Goal: Task Accomplishment & Management: Complete application form

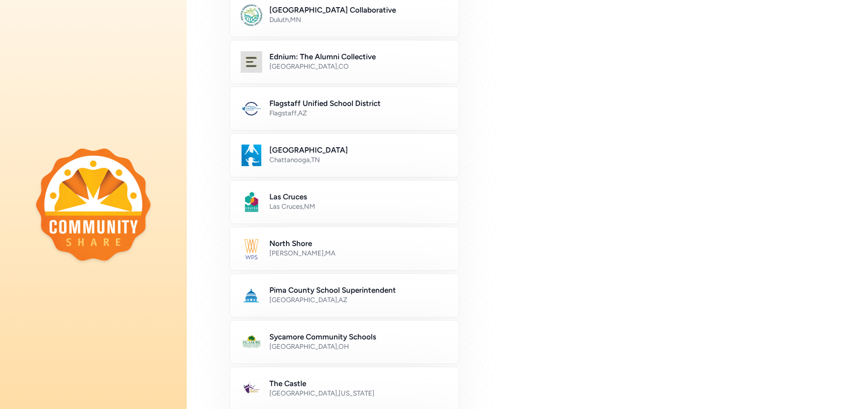
scroll to position [225, 0]
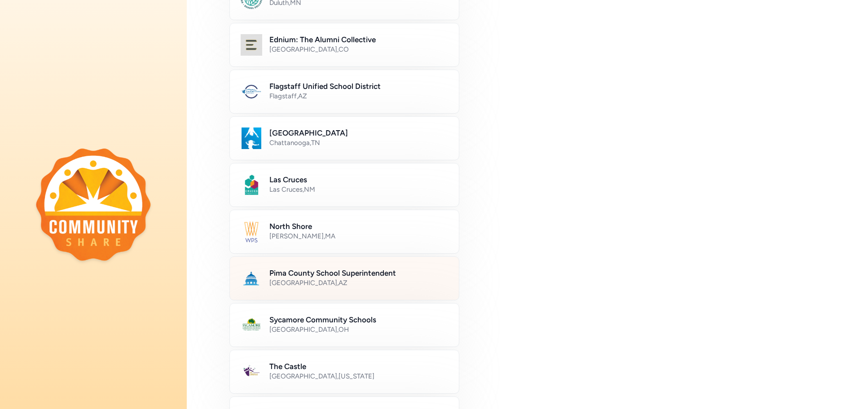
click at [366, 273] on h2 "Pima County School Superintendent" at bounding box center [358, 273] width 179 height 11
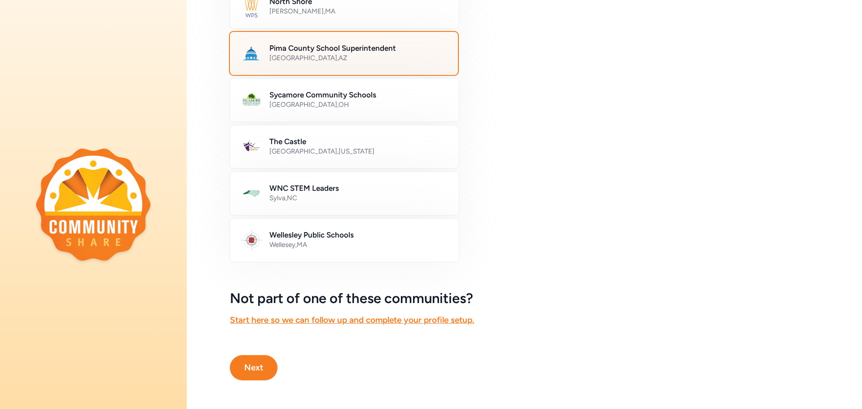
scroll to position [456, 0]
click at [254, 358] on button "Next" at bounding box center [254, 367] width 48 height 25
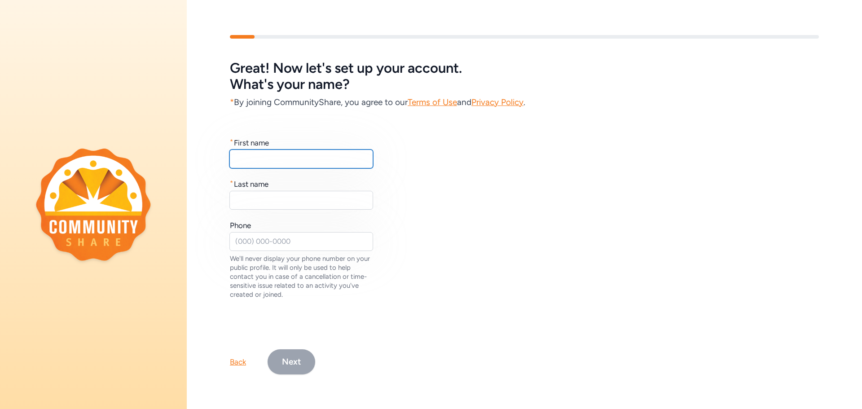
click at [302, 163] on input "text" at bounding box center [302, 159] width 144 height 19
type input "[PERSON_NAME]"
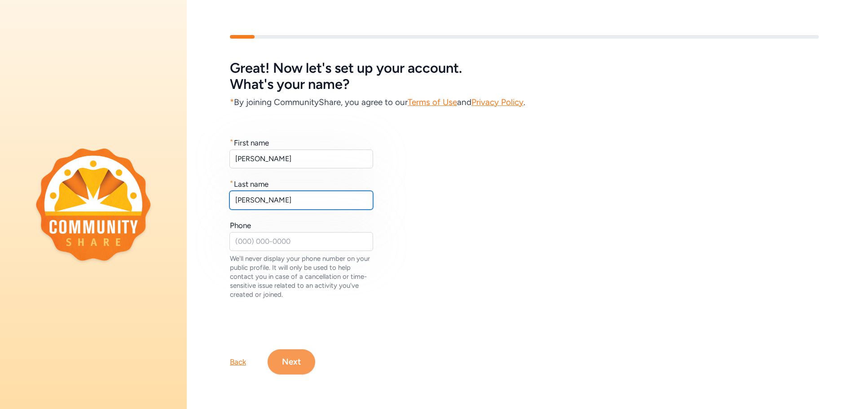
type input "[PERSON_NAME]"
click at [287, 364] on button "Next" at bounding box center [292, 361] width 48 height 25
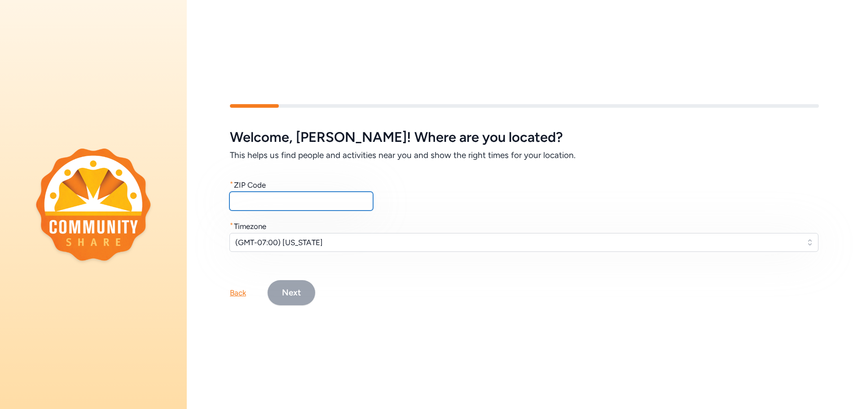
click at [311, 199] on input "text" at bounding box center [302, 201] width 144 height 19
type input "85737"
click at [300, 290] on button "Next" at bounding box center [292, 292] width 48 height 25
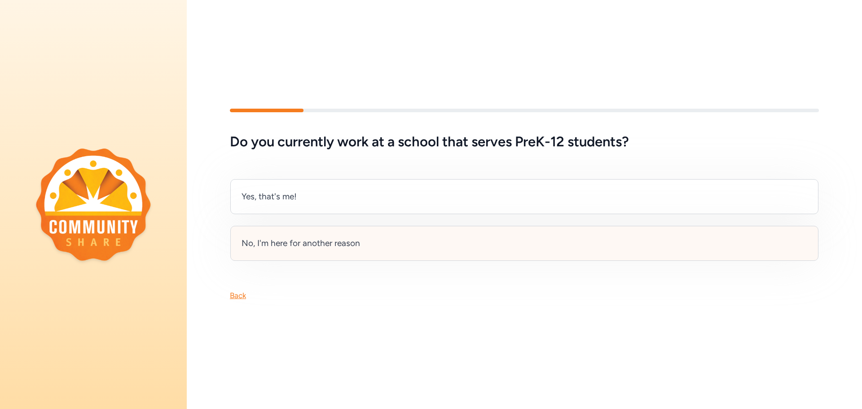
click at [356, 233] on div "No, I'm here for another reason" at bounding box center [524, 243] width 588 height 35
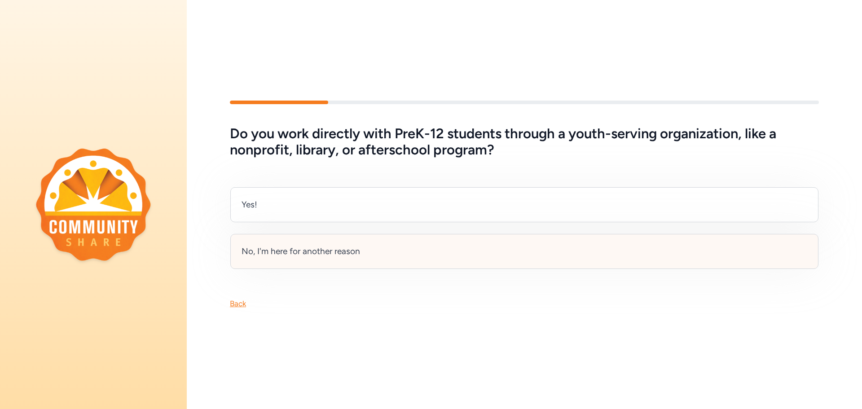
click at [366, 244] on div "No, I'm here for another reason" at bounding box center [524, 251] width 588 height 35
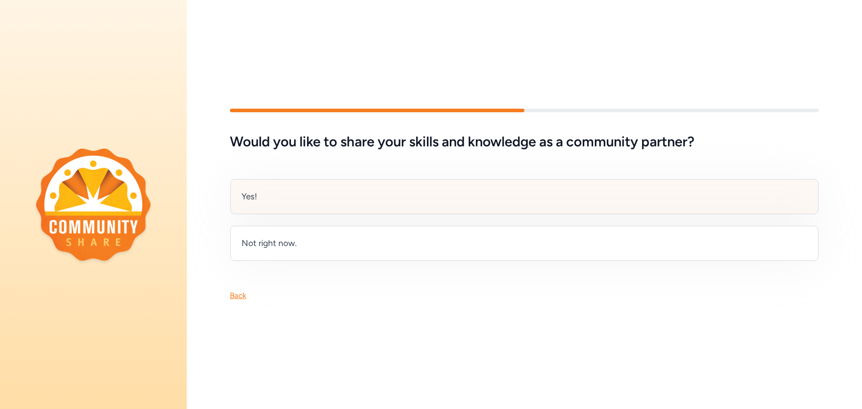
click at [335, 195] on div "Yes!" at bounding box center [524, 196] width 588 height 35
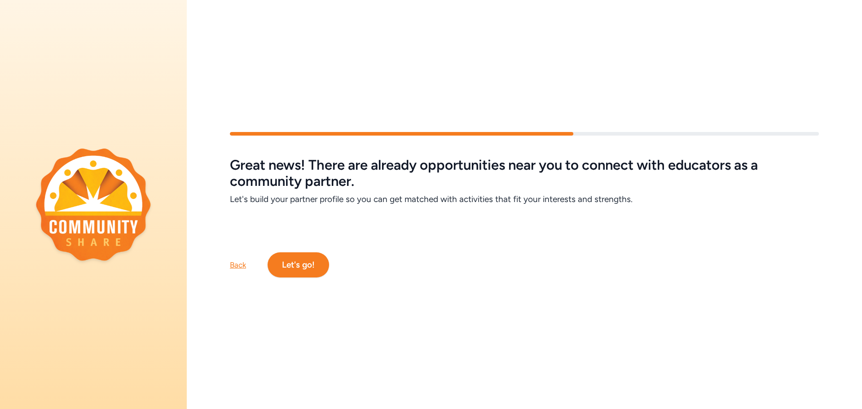
click at [317, 260] on button "Let's go!" at bounding box center [299, 264] width 62 height 25
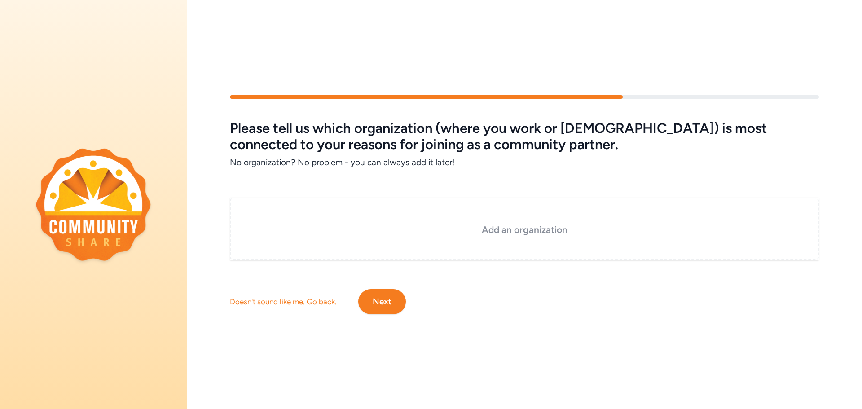
click at [340, 209] on div "Add an organization" at bounding box center [524, 229] width 589 height 63
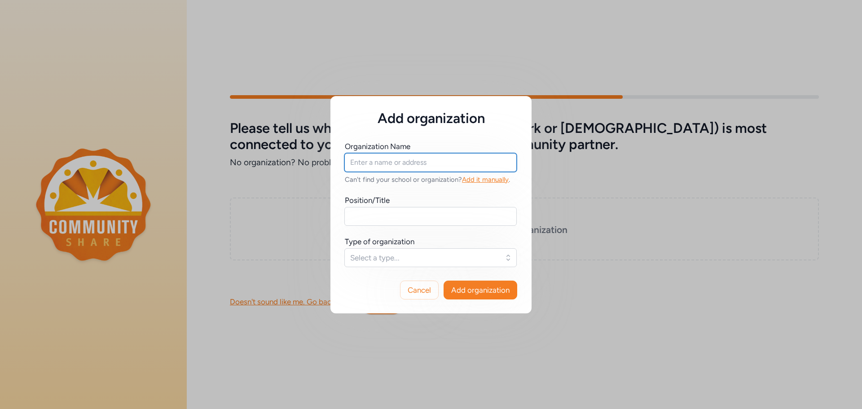
click at [362, 160] on input "text" at bounding box center [430, 162] width 172 height 19
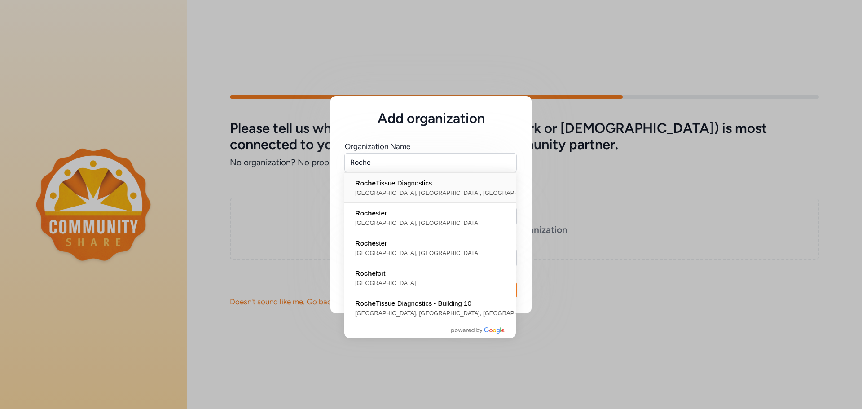
type input "Roche Tissue Diagnostics, [GEOGRAPHIC_DATA], [GEOGRAPHIC_DATA], [GEOGRAPHIC_DAT…"
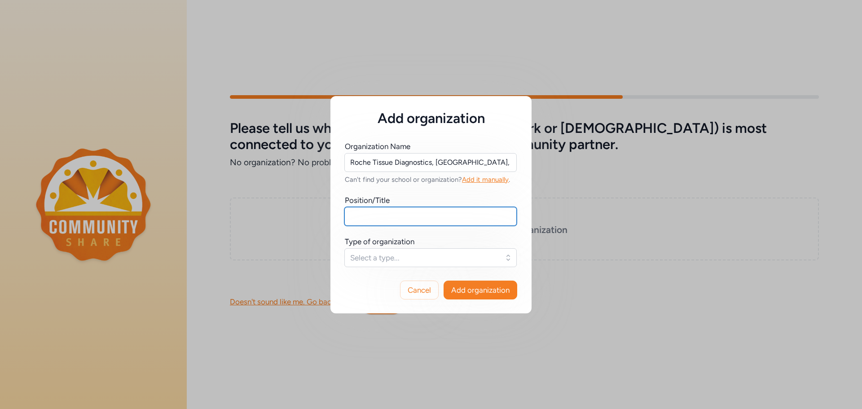
click at [398, 214] on input "text" at bounding box center [430, 216] width 172 height 19
type input "Technical Lead"
click at [497, 256] on span "Select a type..." at bounding box center [424, 257] width 148 height 11
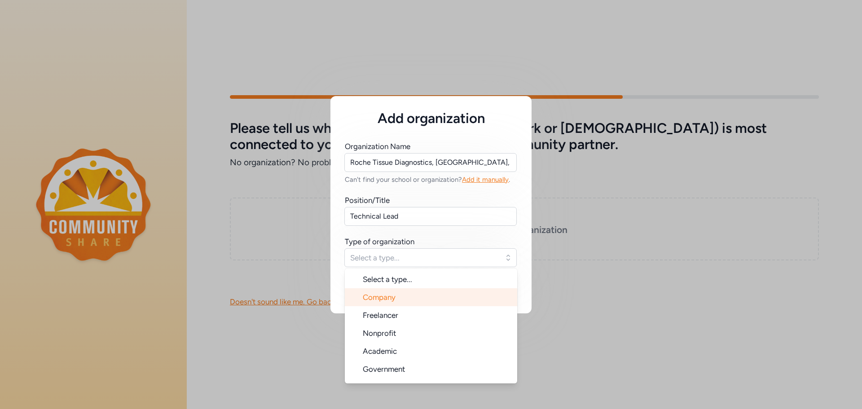
click at [437, 295] on li "Company" at bounding box center [431, 297] width 172 height 18
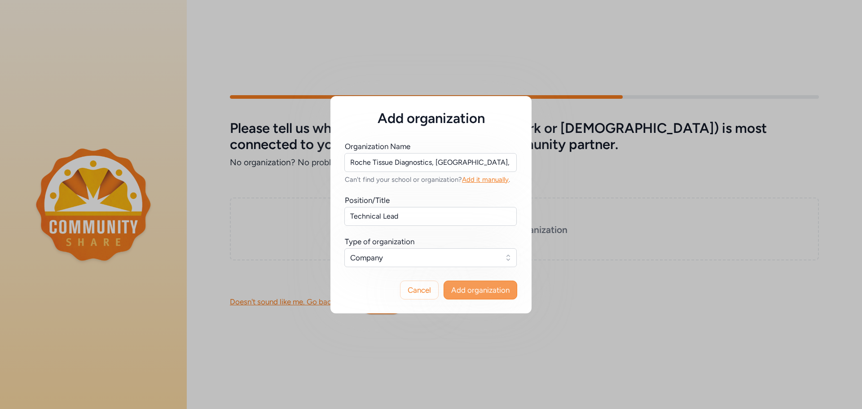
click at [475, 291] on span "Add organization" at bounding box center [480, 290] width 58 height 11
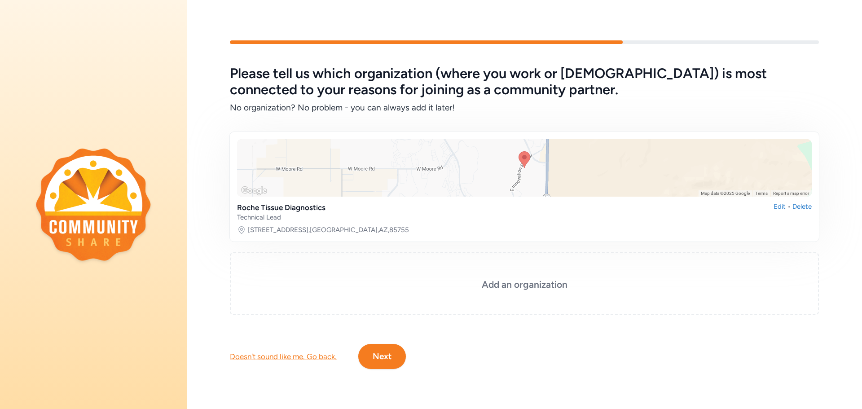
click at [390, 352] on button "Next" at bounding box center [382, 356] width 48 height 25
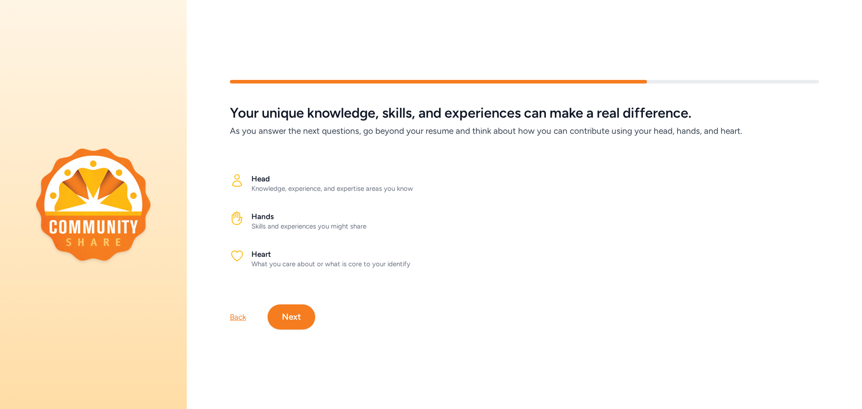
click at [294, 318] on button "Next" at bounding box center [292, 317] width 48 height 25
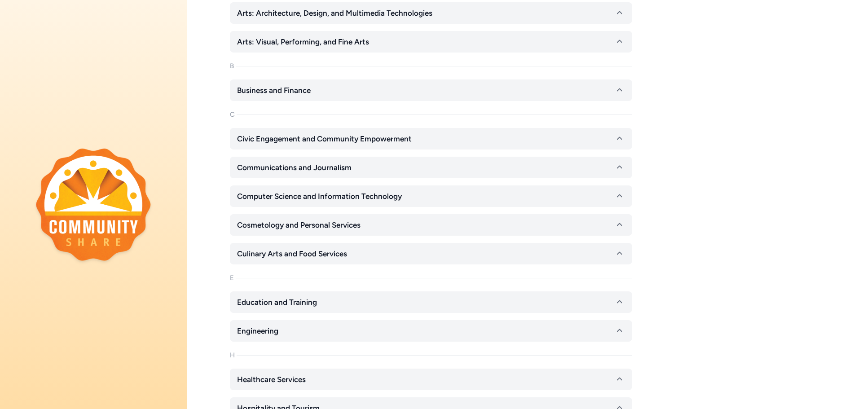
scroll to position [180, 0]
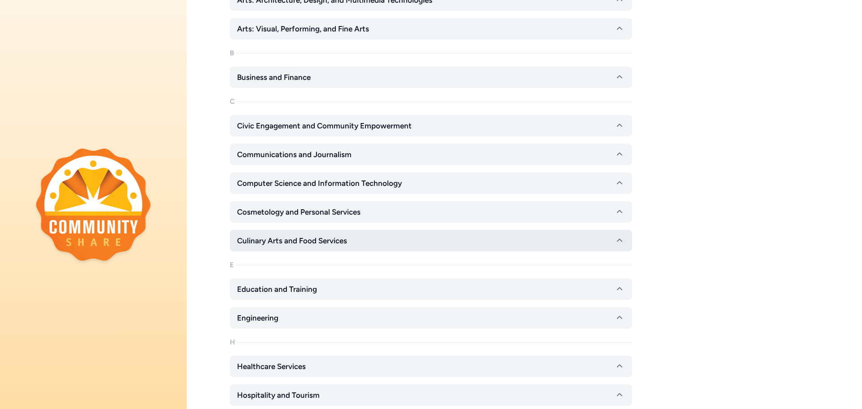
click at [452, 244] on button "Culinary Arts and Food Services" at bounding box center [431, 241] width 402 height 22
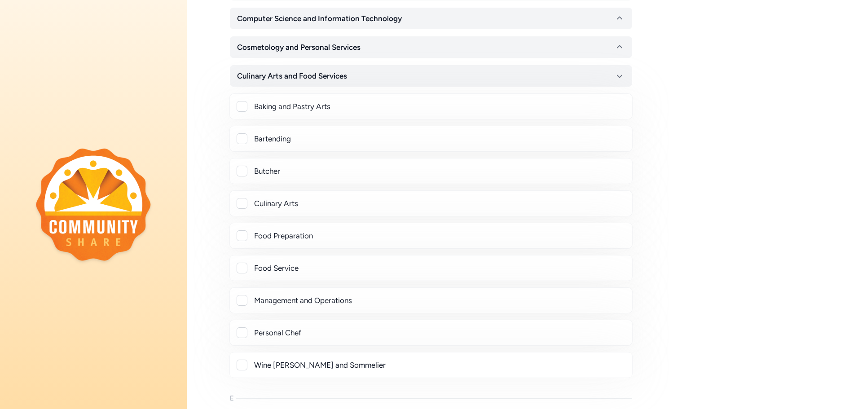
scroll to position [359, 0]
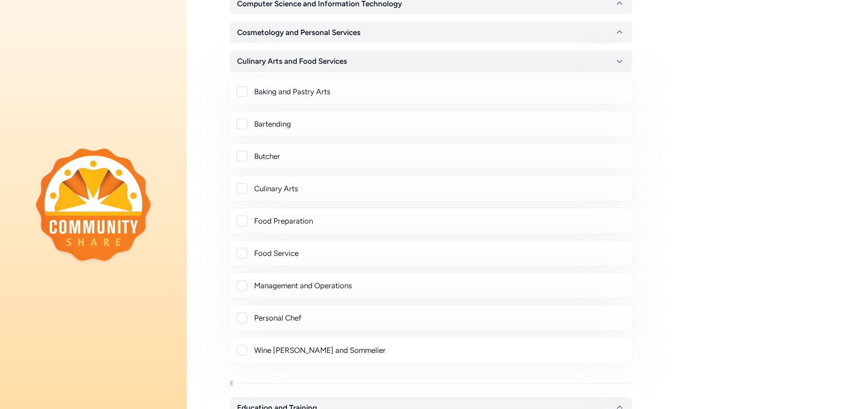
click at [244, 190] on div at bounding box center [242, 188] width 11 height 11
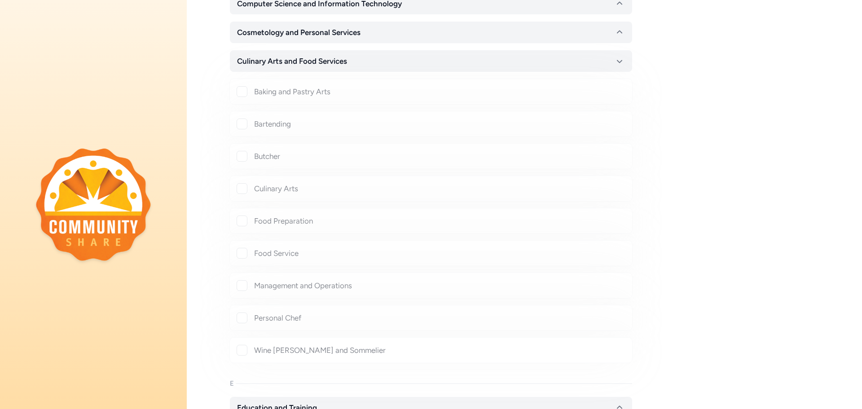
checkbox input "true"
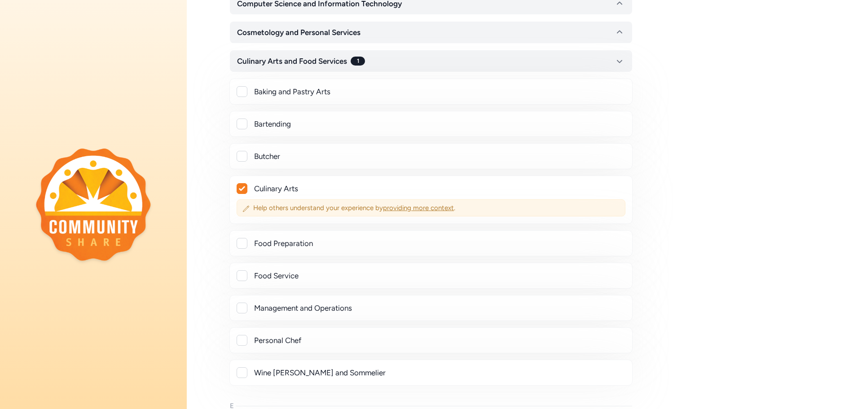
click at [406, 207] on span "providing more context" at bounding box center [418, 208] width 71 height 8
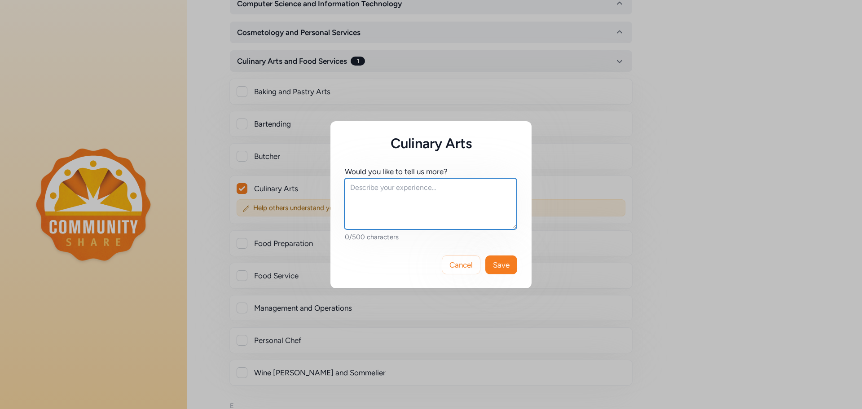
click at [405, 207] on textarea at bounding box center [430, 203] width 172 height 51
type textarea "I love to cook, especially healthy food that involves a range of fruits, vegeta…"
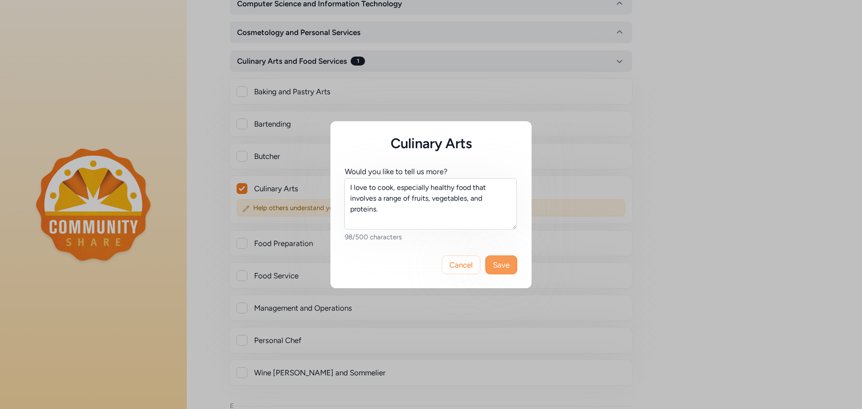
click at [504, 268] on span "Save" at bounding box center [501, 265] width 17 height 11
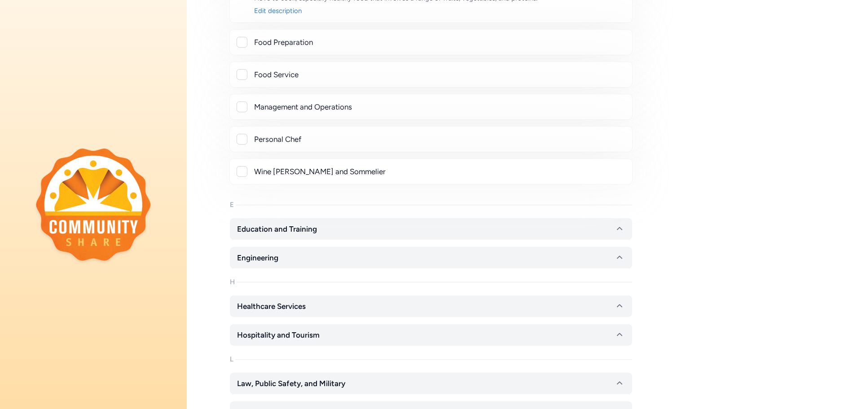
scroll to position [584, 0]
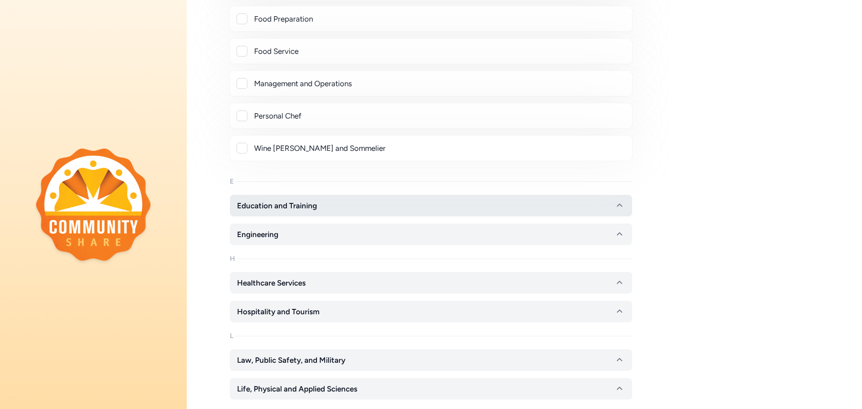
click at [624, 205] on icon "button" at bounding box center [619, 205] width 11 height 11
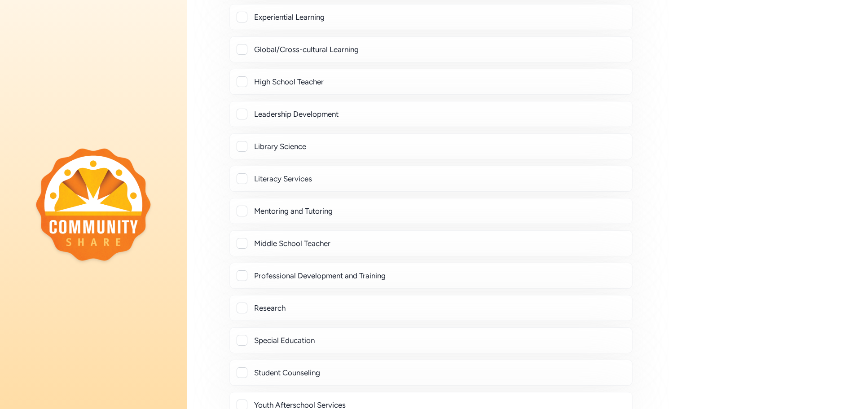
scroll to position [1168, 0]
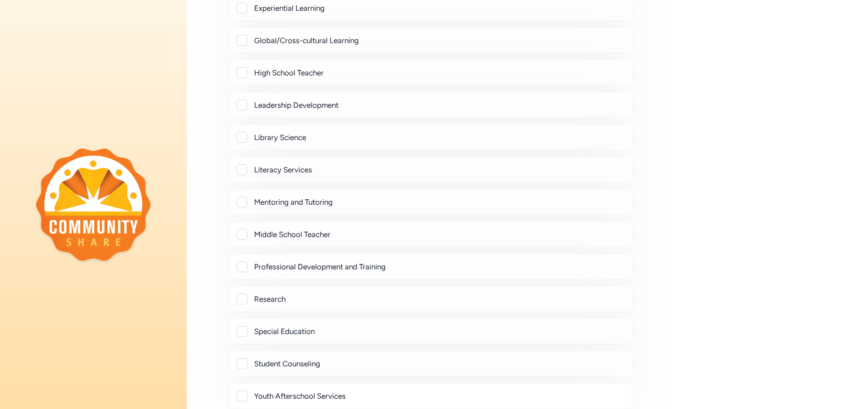
click at [243, 200] on div at bounding box center [242, 202] width 11 height 11
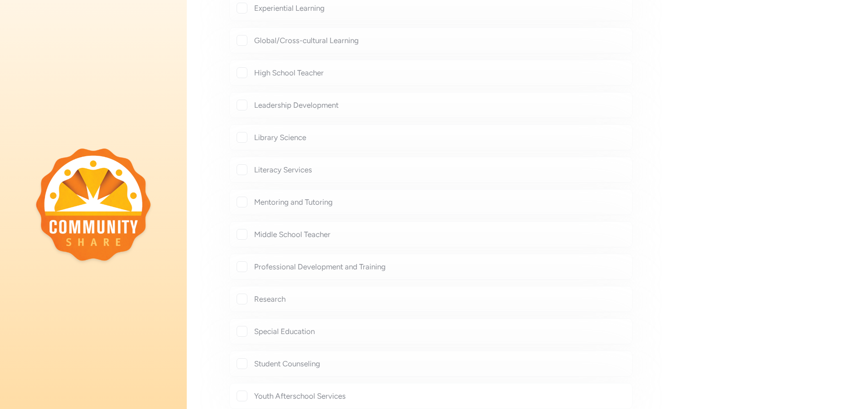
checkbox input "true"
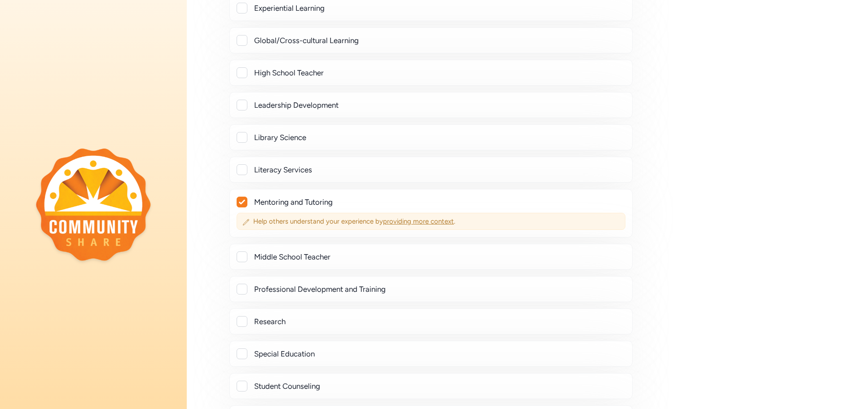
click at [426, 221] on span "providing more context" at bounding box center [418, 221] width 71 height 8
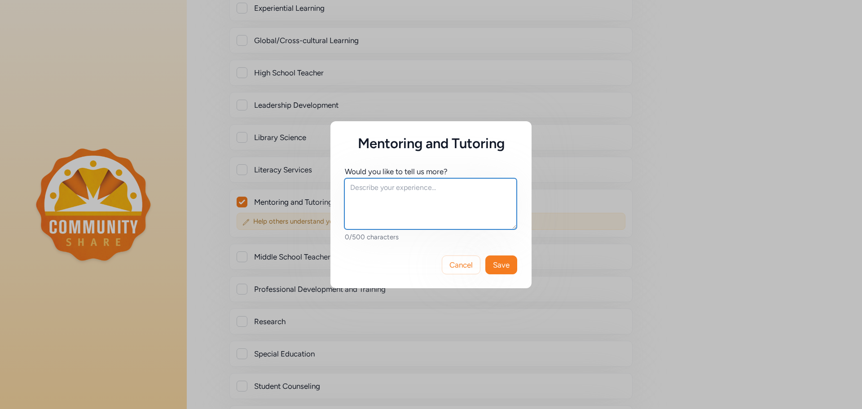
click at [426, 221] on textarea at bounding box center [430, 203] width 172 height 51
type textarea "I have mentored students all the way from [GEOGRAPHIC_DATA] to post-graduate in…"
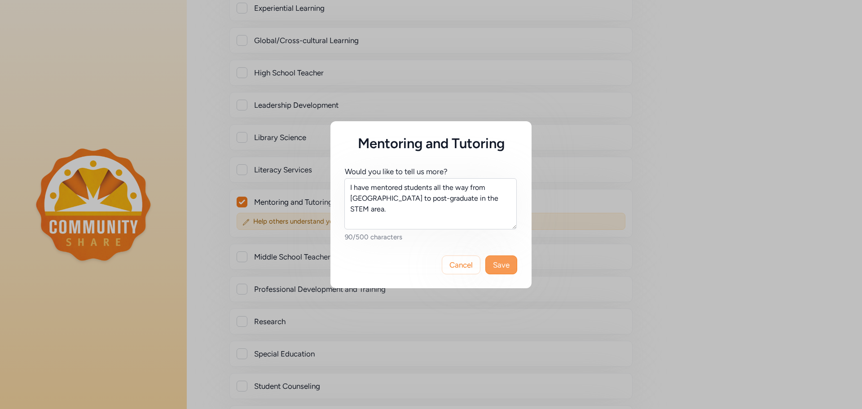
click at [501, 271] on button "Save" at bounding box center [502, 265] width 32 height 19
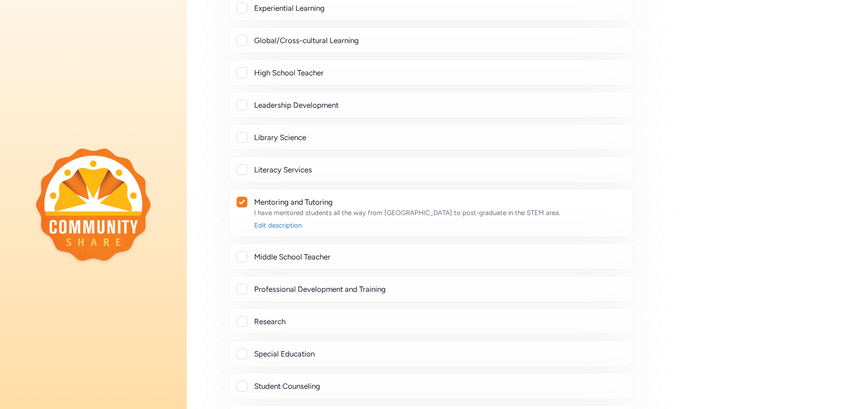
click at [240, 321] on div at bounding box center [242, 321] width 11 height 11
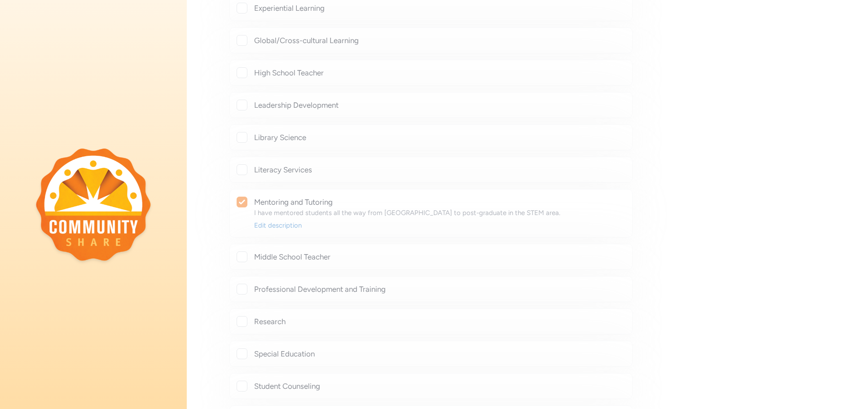
checkbox input "true"
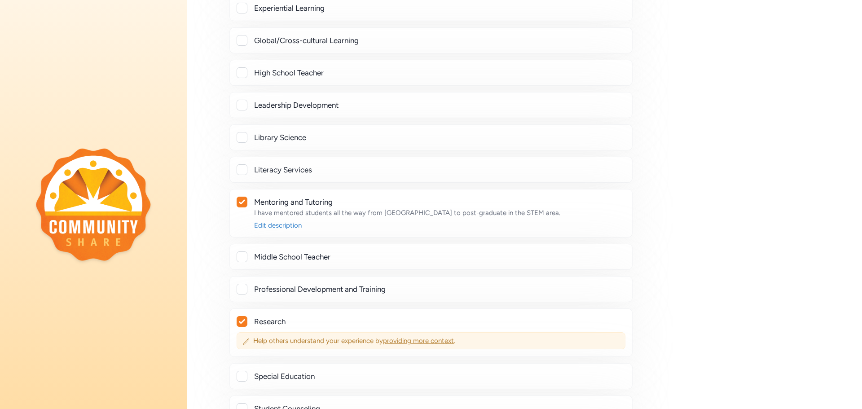
click at [403, 343] on span "providing more context" at bounding box center [418, 341] width 71 height 8
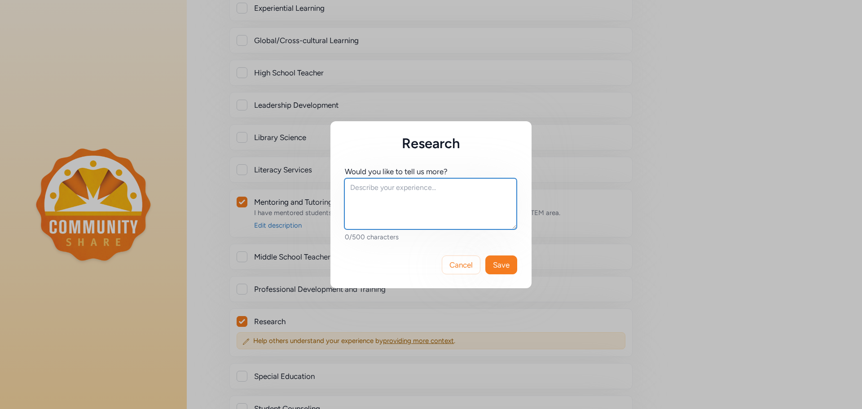
click at [435, 221] on textarea at bounding box center [430, 203] width 172 height 51
click at [491, 189] on textarea "I have conducted STEM research for over 20 years in college, doctoral, postdoct…" at bounding box center [430, 203] width 172 height 51
type textarea "I have conducted STEM research for over 25 years in college, doctoral, postdoct…"
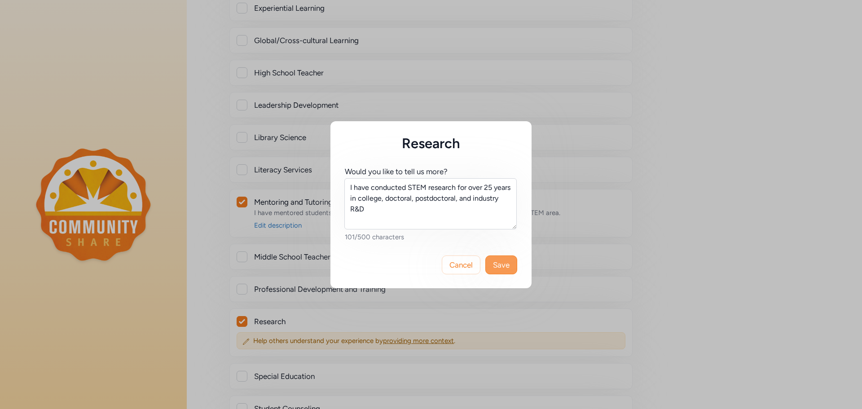
click at [494, 261] on span "Save" at bounding box center [501, 265] width 17 height 11
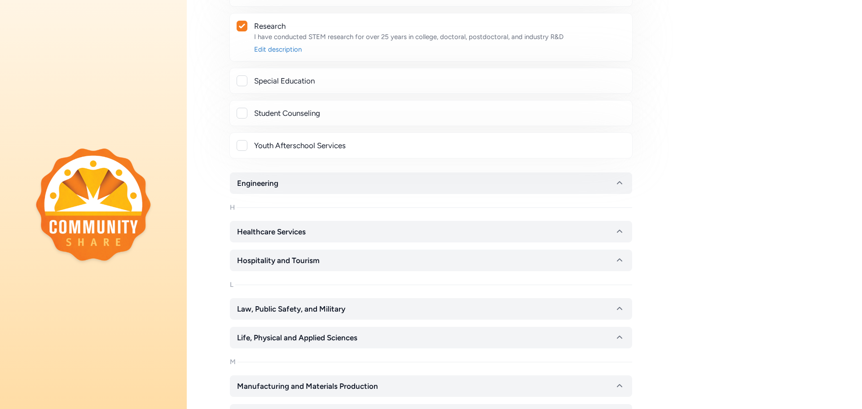
scroll to position [1482, 0]
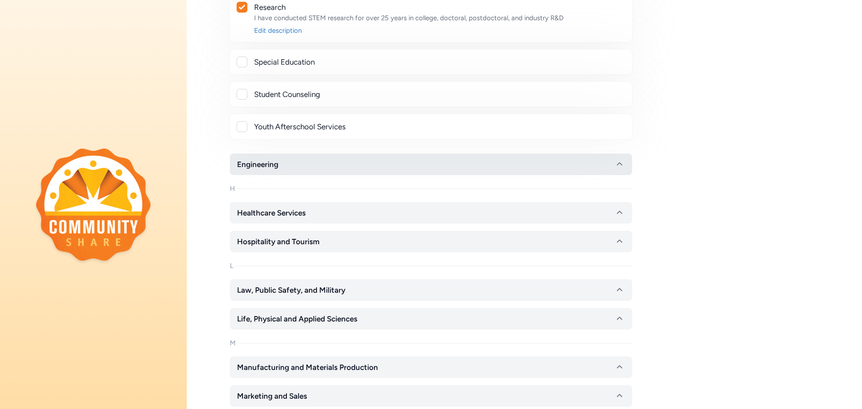
click at [621, 164] on icon "button" at bounding box center [619, 164] width 5 height 3
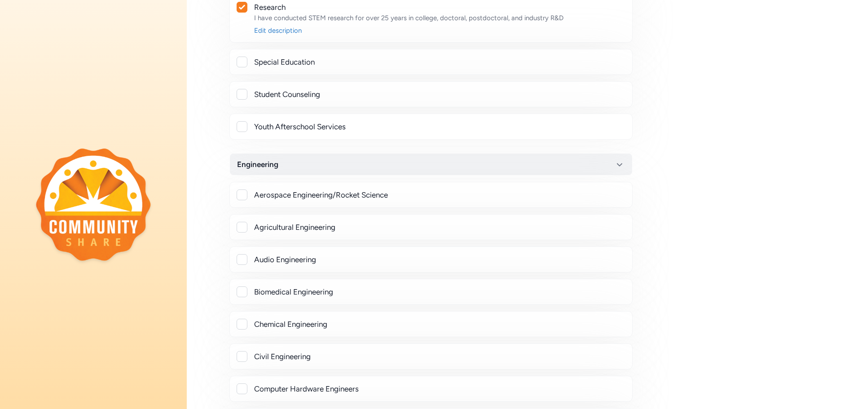
click at [244, 290] on div at bounding box center [242, 292] width 11 height 11
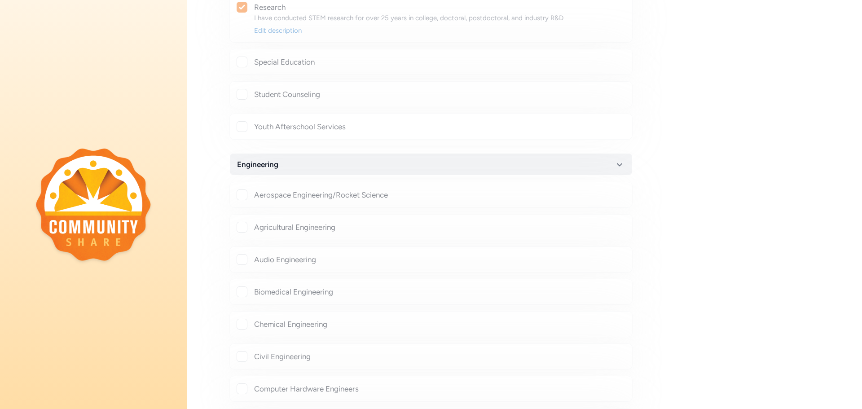
checkbox input "true"
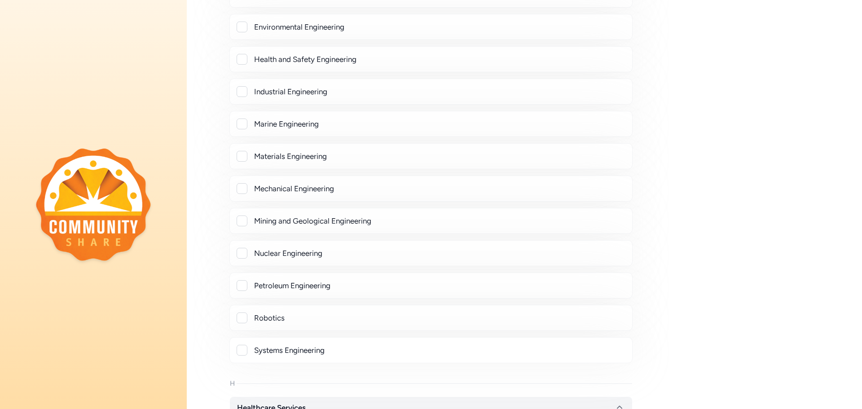
scroll to position [1976, 0]
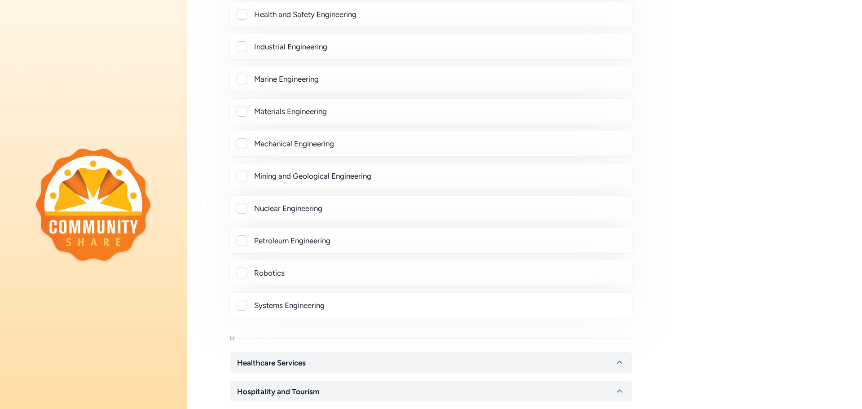
click at [246, 309] on div at bounding box center [242, 305] width 11 height 11
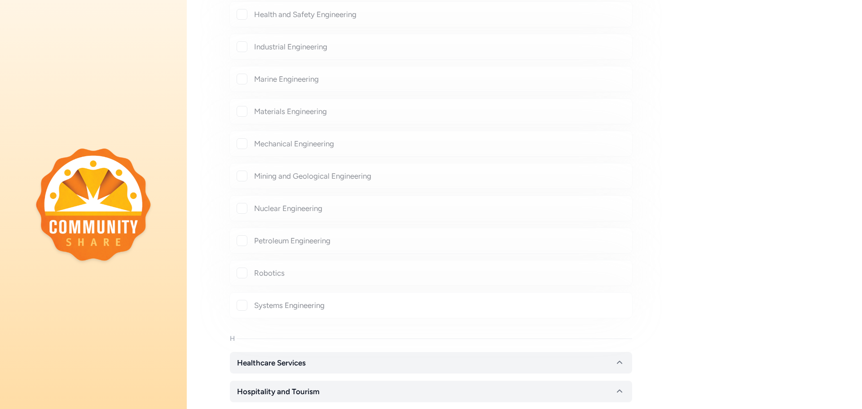
checkbox input "true"
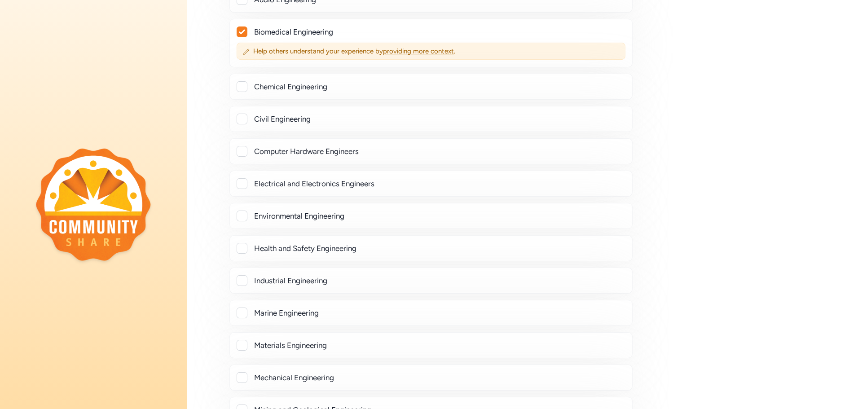
scroll to position [1707, 0]
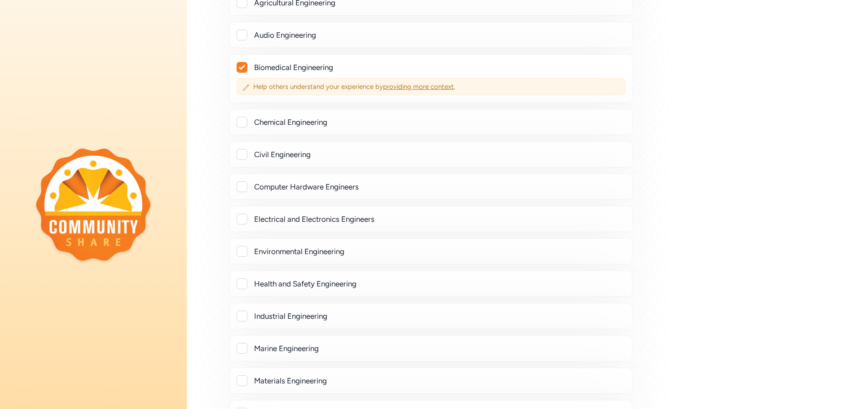
click at [401, 88] on span "providing more context" at bounding box center [418, 87] width 71 height 8
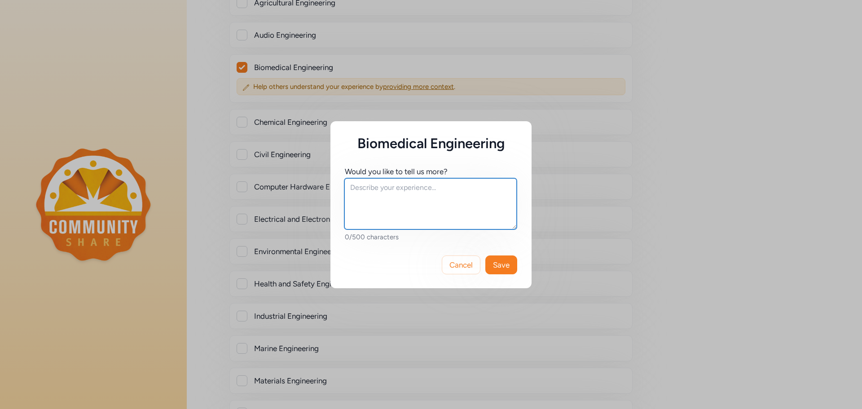
click at [404, 216] on textarea at bounding box center [430, 203] width 172 height 51
type textarea "I have built devices for biological sample applications and worked for a biotec…"
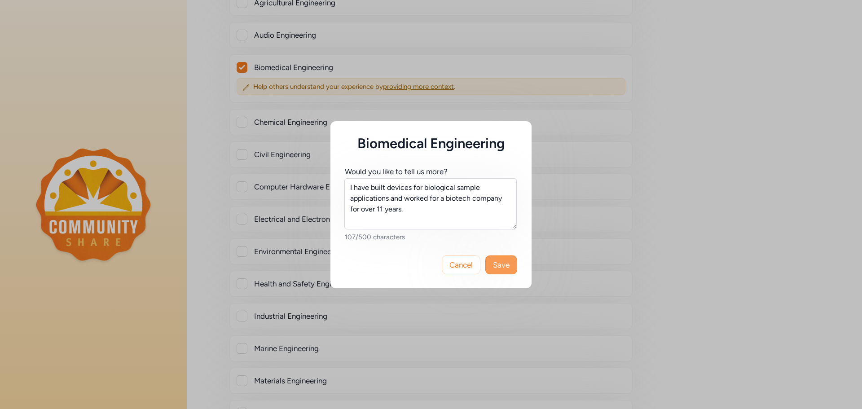
click at [499, 260] on span "Save" at bounding box center [501, 265] width 17 height 11
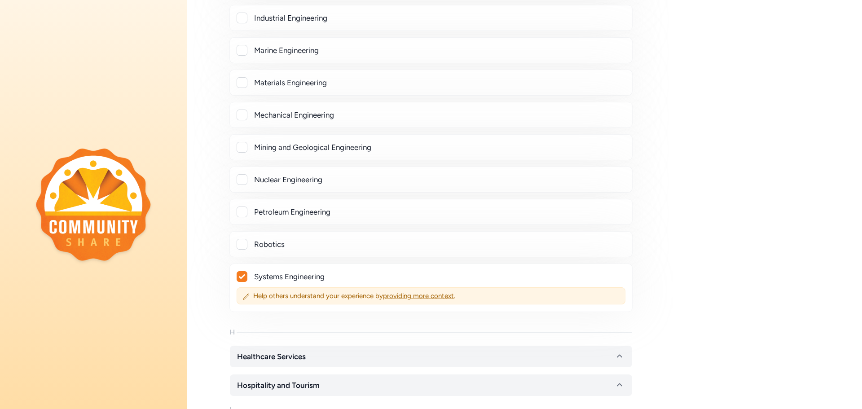
scroll to position [2021, 0]
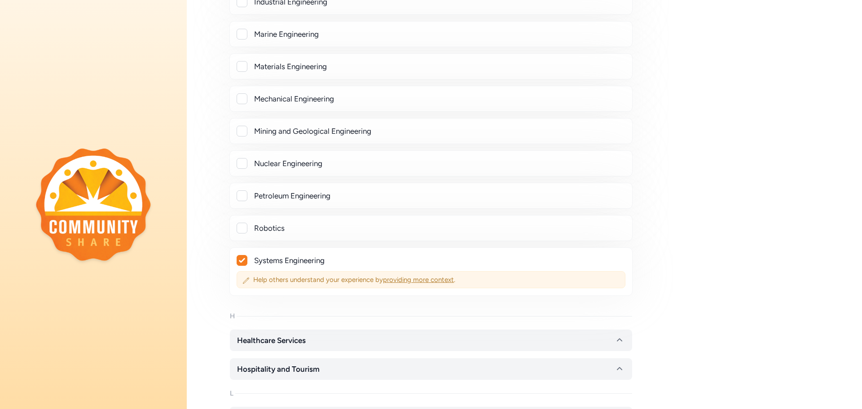
click at [413, 278] on span "providing more context" at bounding box center [418, 280] width 71 height 8
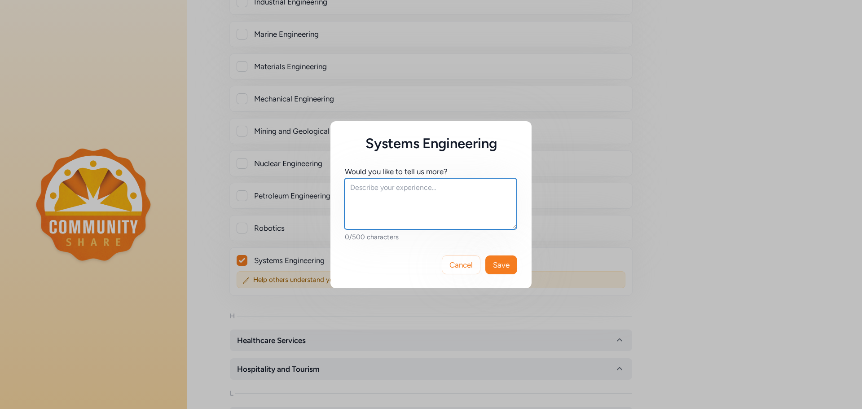
click at [419, 214] on textarea at bounding box center [430, 203] width 172 height 51
type textarea "I have worked in systems engineering as a reagent systems architect specialist …"
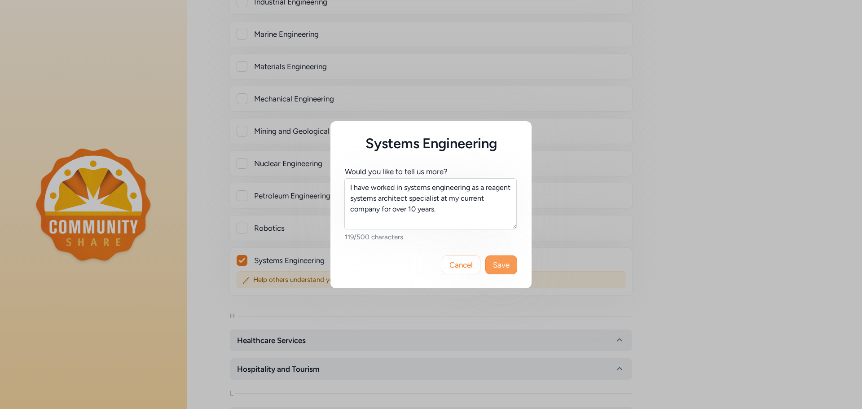
click at [497, 269] on span "Save" at bounding box center [501, 265] width 17 height 11
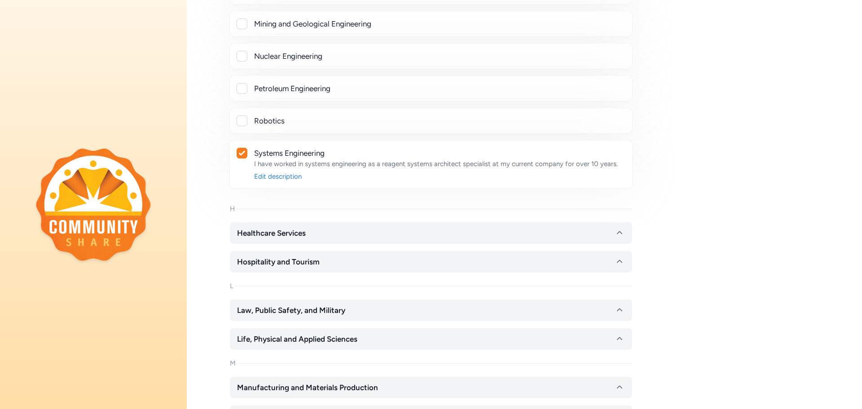
scroll to position [2156, 0]
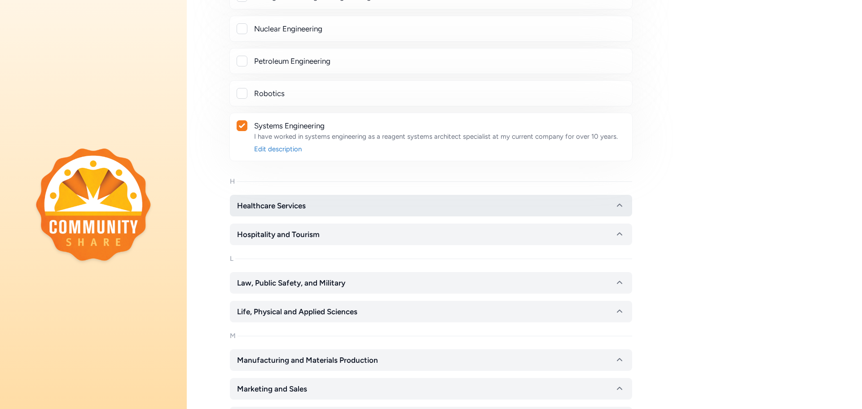
click at [622, 207] on icon "button" at bounding box center [619, 205] width 11 height 11
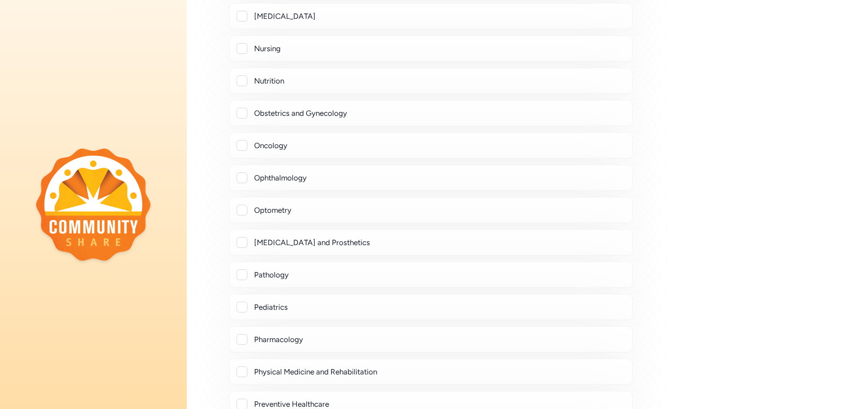
scroll to position [2964, 0]
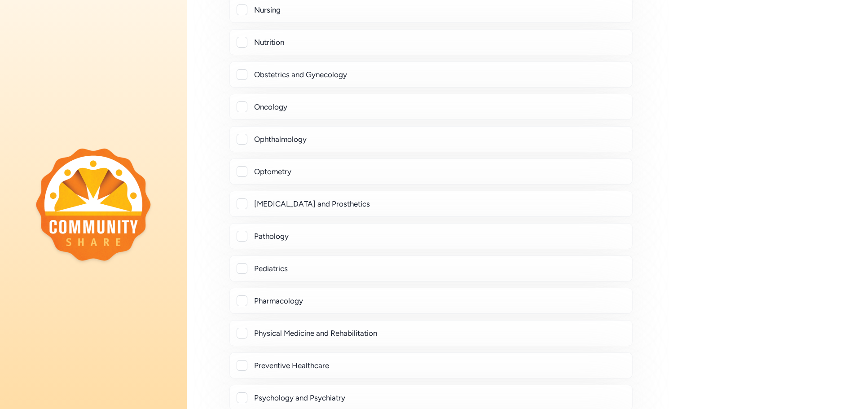
click at [238, 238] on div at bounding box center [242, 236] width 11 height 11
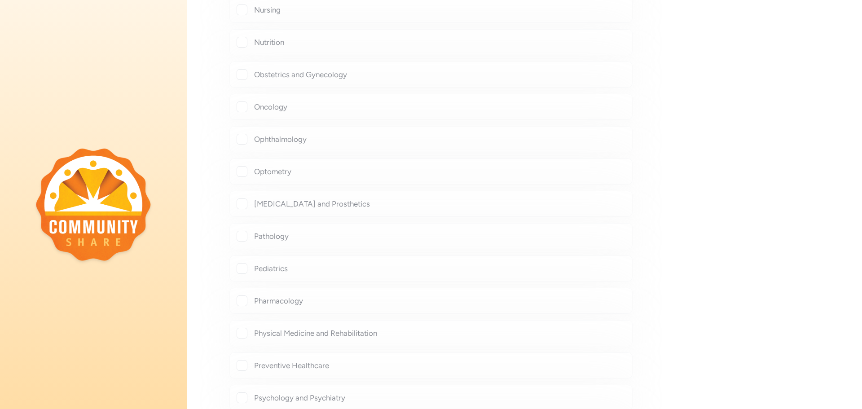
checkbox input "true"
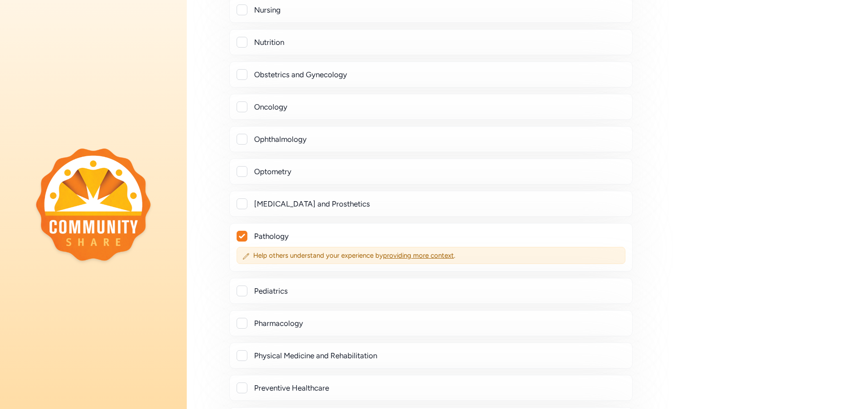
click at [244, 110] on div at bounding box center [242, 107] width 11 height 11
checkbox input "true"
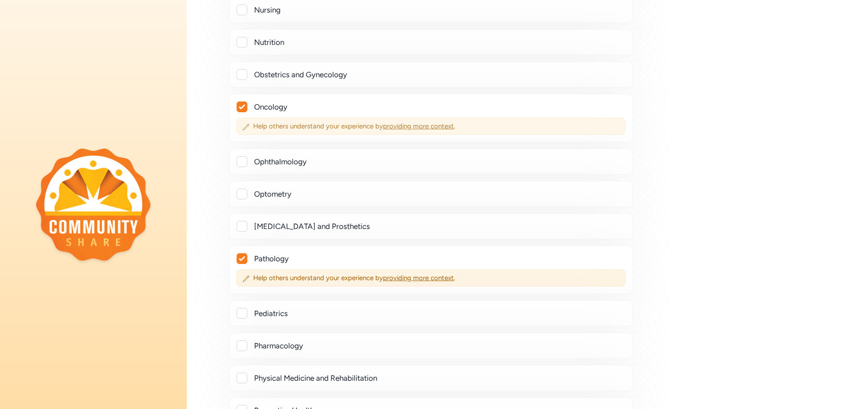
click at [395, 122] on span "providing more context" at bounding box center [418, 126] width 71 height 8
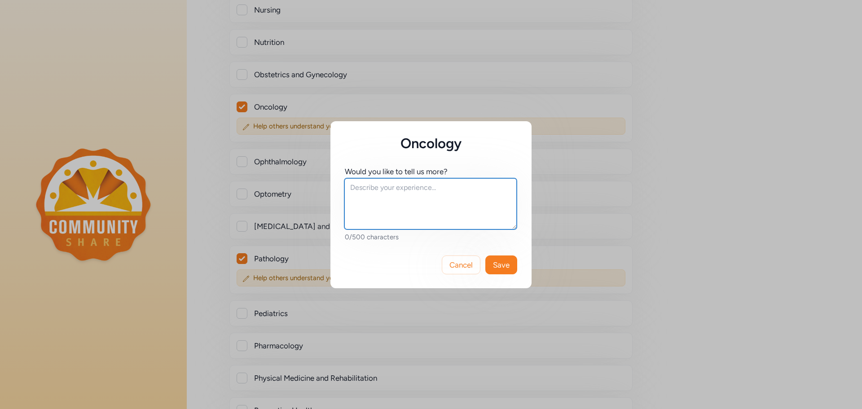
click at [400, 191] on textarea at bounding box center [430, 203] width 172 height 51
drag, startPoint x: 404, startPoint y: 213, endPoint x: 337, endPoint y: 182, distance: 74.2
click at [337, 182] on div "Would you like to tell us more? I work for a tissue pathology diagnostics compa…" at bounding box center [431, 197] width 201 height 90
type textarea "I work for a tissue pathology diagnostics company that creates products for onc…"
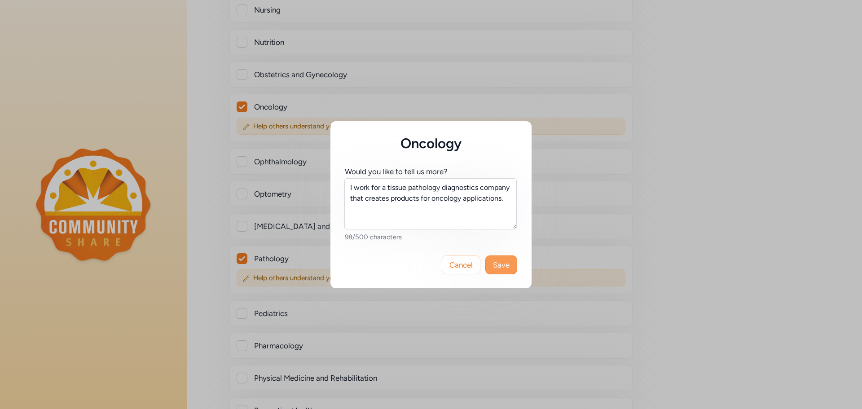
click at [498, 264] on span "Save" at bounding box center [501, 265] width 17 height 11
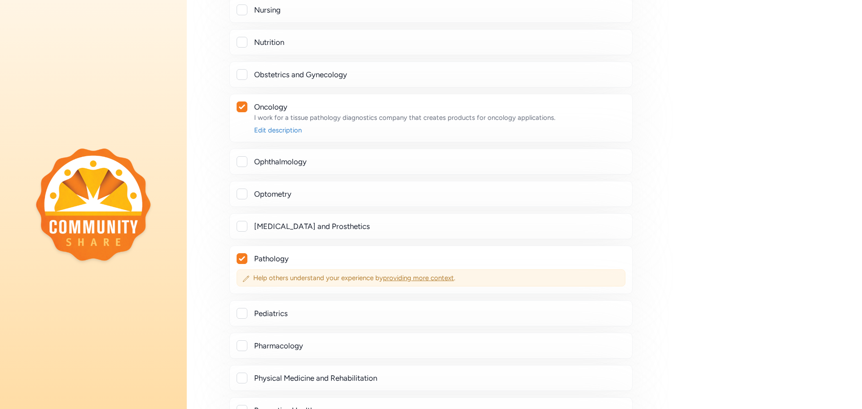
click at [410, 278] on span "providing more context" at bounding box center [418, 278] width 71 height 8
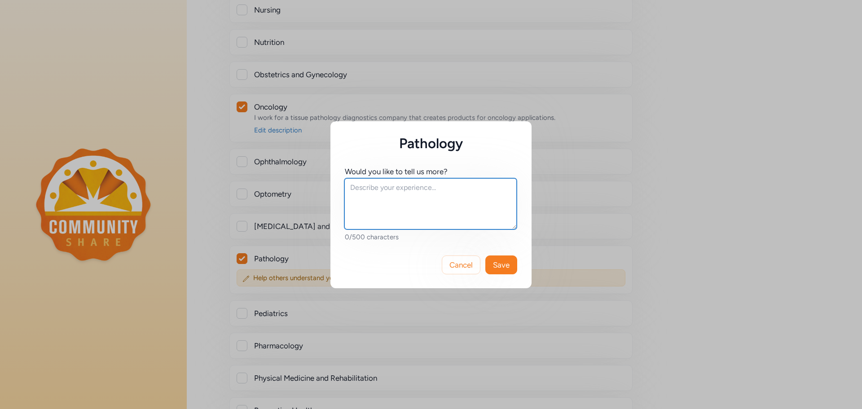
click at [388, 213] on textarea at bounding box center [430, 203] width 172 height 51
paste textarea "I work for a tissue pathology diagnostics company that creates products for onc…"
type textarea "I work for a tissue pathology diagnostics company that creates products for onc…"
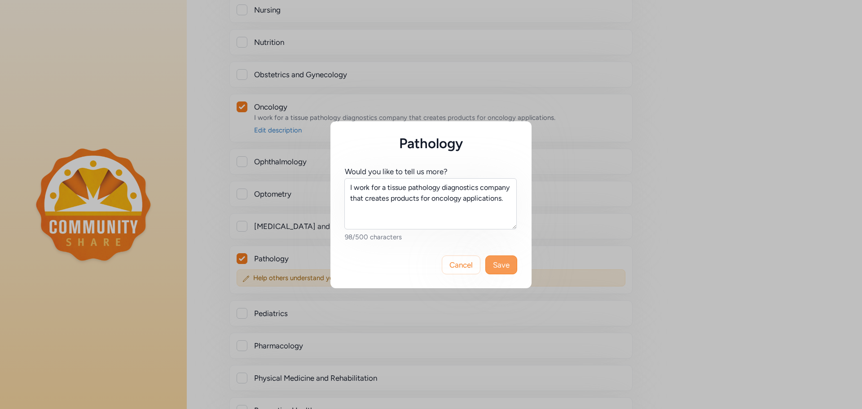
click at [500, 265] on span "Save" at bounding box center [501, 265] width 17 height 11
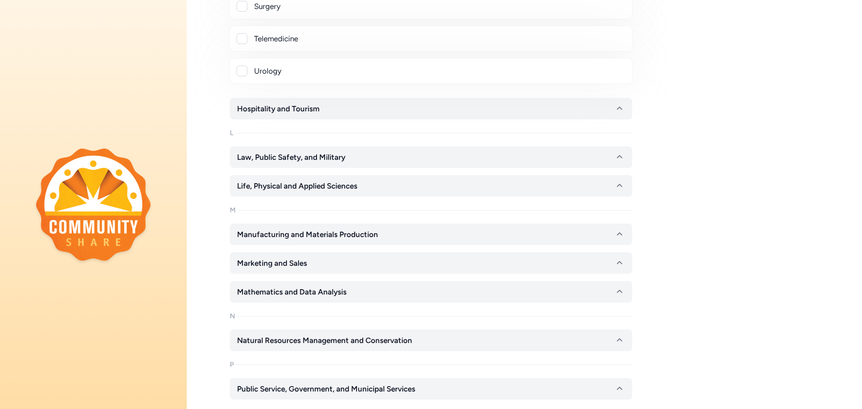
scroll to position [3503, 0]
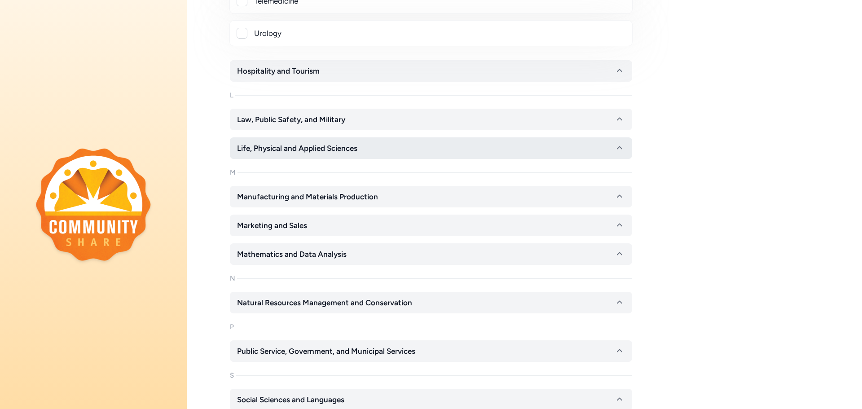
click at [623, 149] on icon "button" at bounding box center [619, 148] width 11 height 11
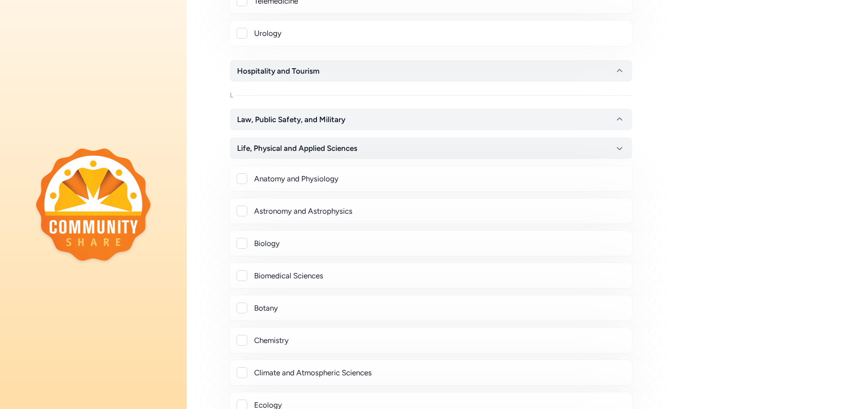
click at [242, 273] on div at bounding box center [242, 275] width 11 height 11
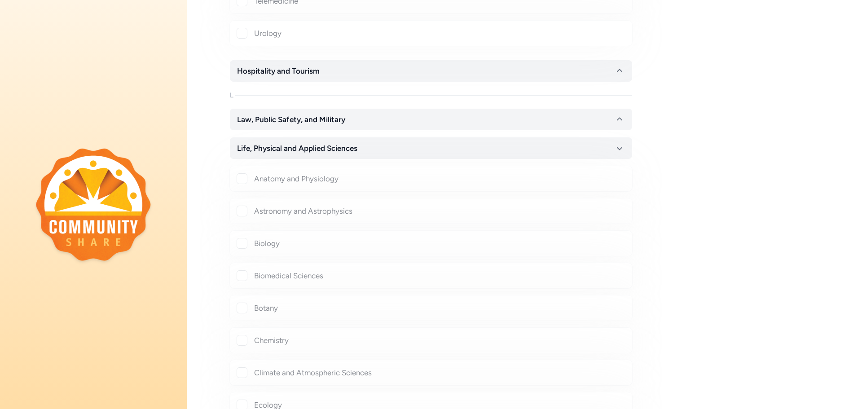
checkbox input "true"
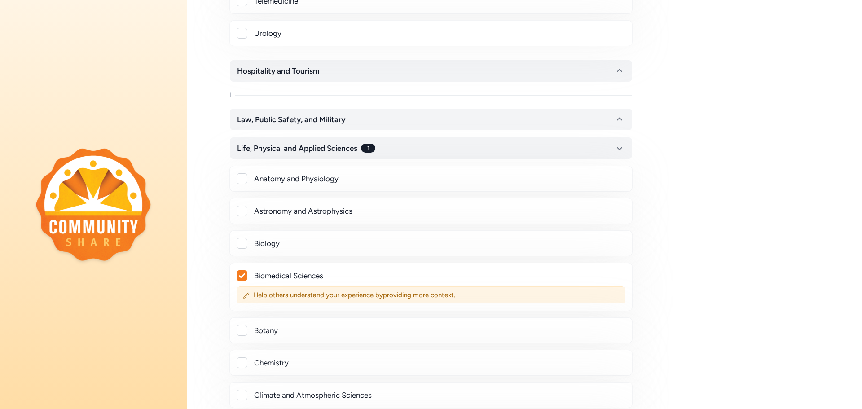
click at [241, 361] on div at bounding box center [242, 363] width 11 height 11
checkbox input "true"
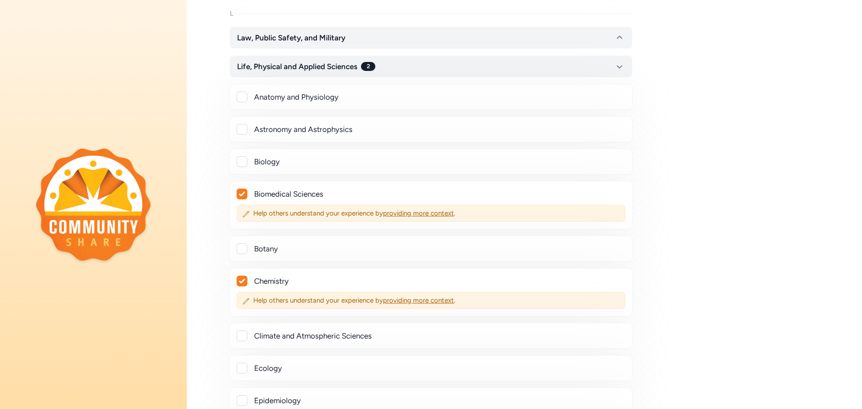
scroll to position [3593, 0]
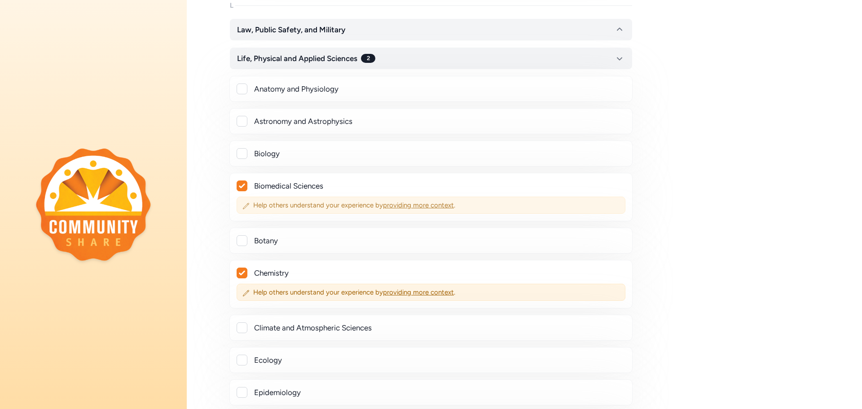
click at [415, 203] on span "providing more context" at bounding box center [418, 205] width 71 height 8
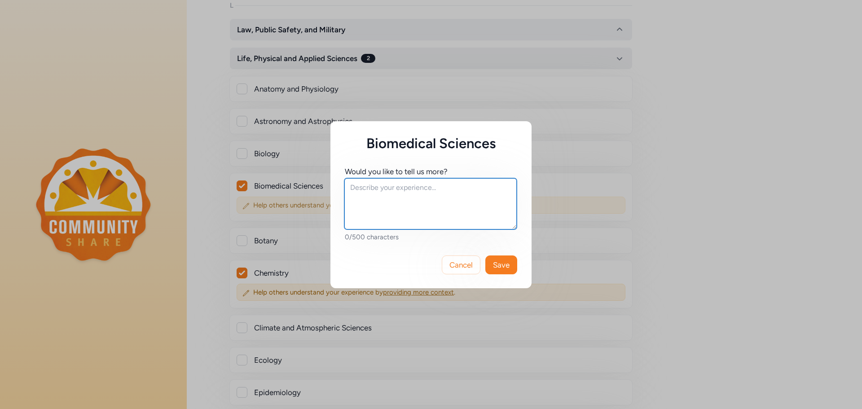
click at [415, 203] on textarea at bounding box center [430, 203] width 172 height 51
type textarea "My"
click at [458, 264] on span "Cancel" at bounding box center [461, 265] width 23 height 11
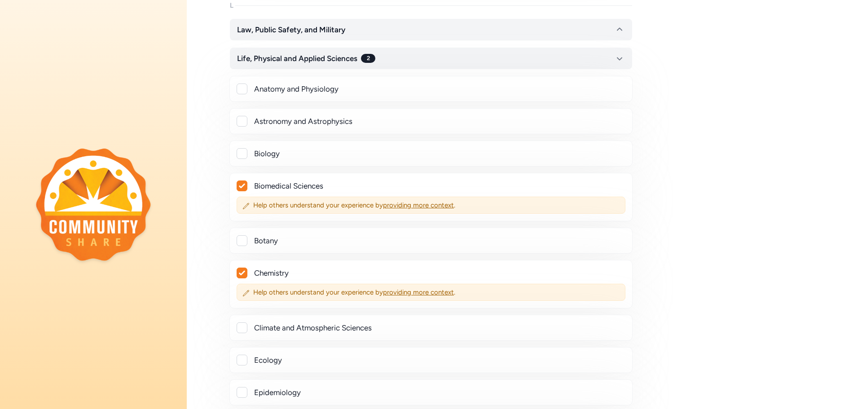
click at [238, 184] on div at bounding box center [242, 186] width 10 height 10
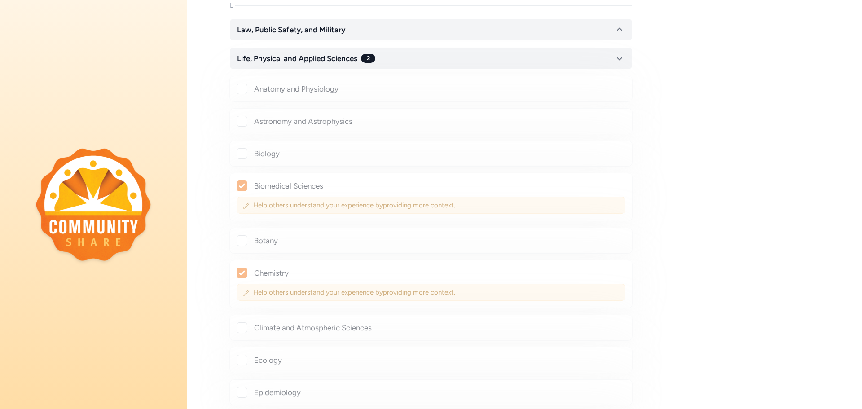
checkbox input "false"
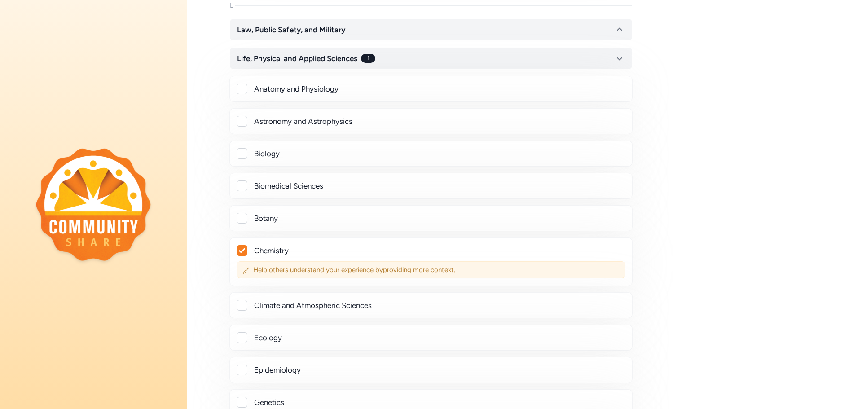
click at [409, 269] on span "providing more context" at bounding box center [418, 270] width 71 height 8
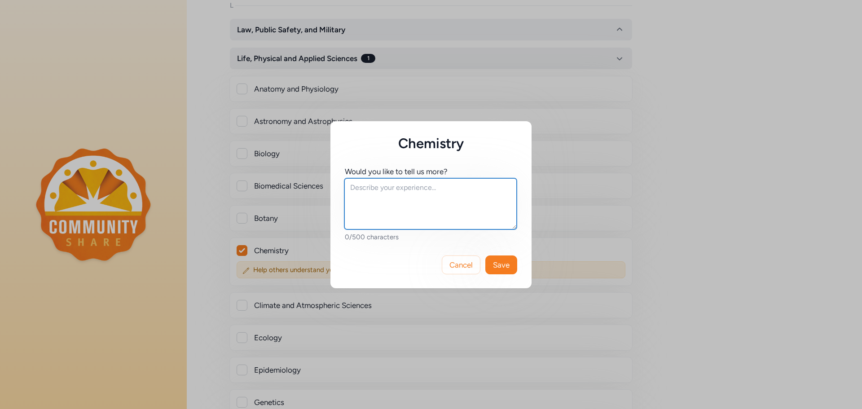
drag, startPoint x: 424, startPoint y: 226, endPoint x: 418, endPoint y: 217, distance: 10.3
click at [423, 224] on textarea at bounding box center [430, 203] width 172 height 51
click at [400, 188] on textarea "My background is in Chemistry and Biochemistry." at bounding box center [430, 203] width 172 height 51
type textarea "My background and PhD is in Chemistry and Biochemistry."
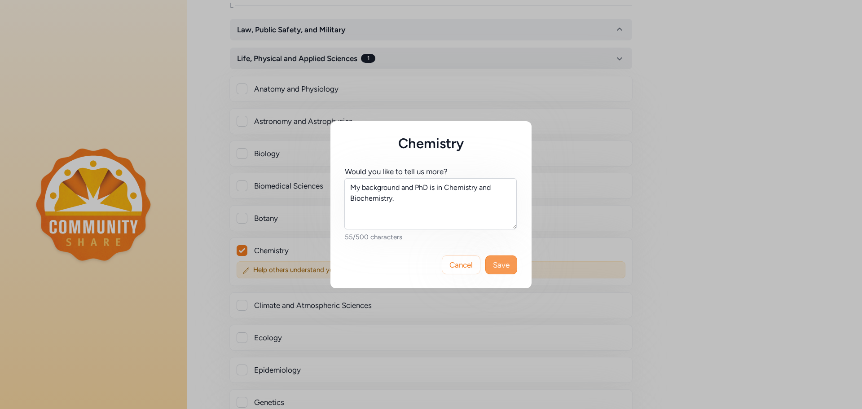
click at [504, 267] on span "Save" at bounding box center [501, 265] width 17 height 11
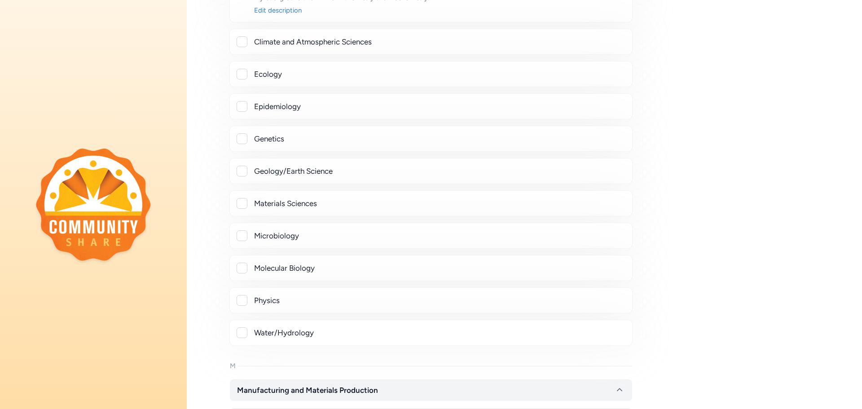
scroll to position [3863, 0]
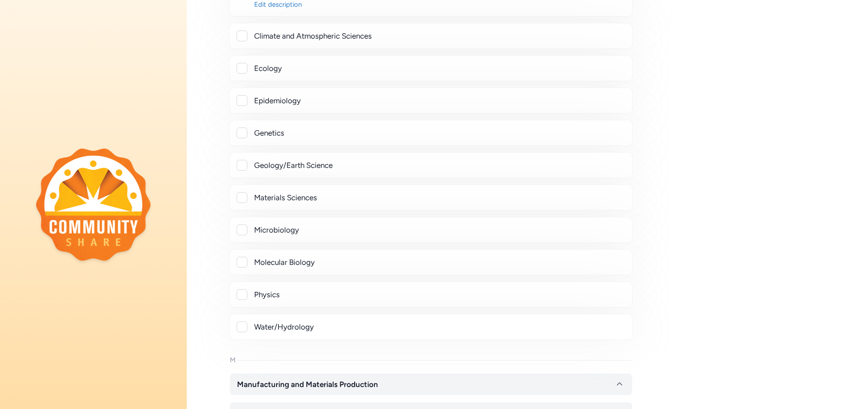
click at [240, 132] on div at bounding box center [242, 133] width 11 height 11
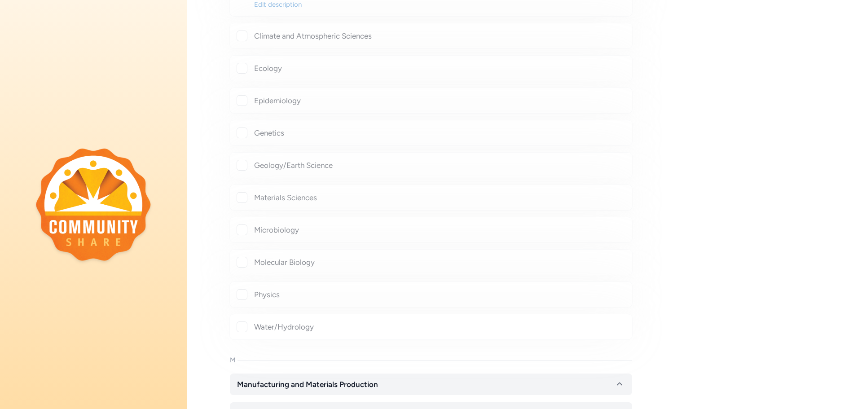
checkbox input "true"
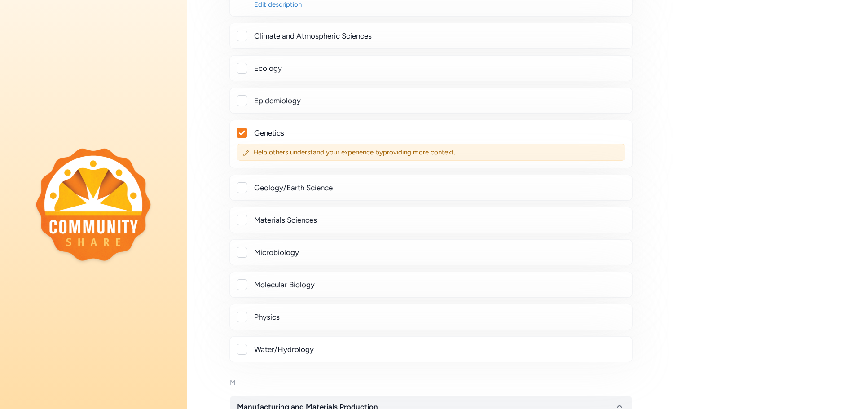
click at [243, 287] on div at bounding box center [242, 284] width 11 height 11
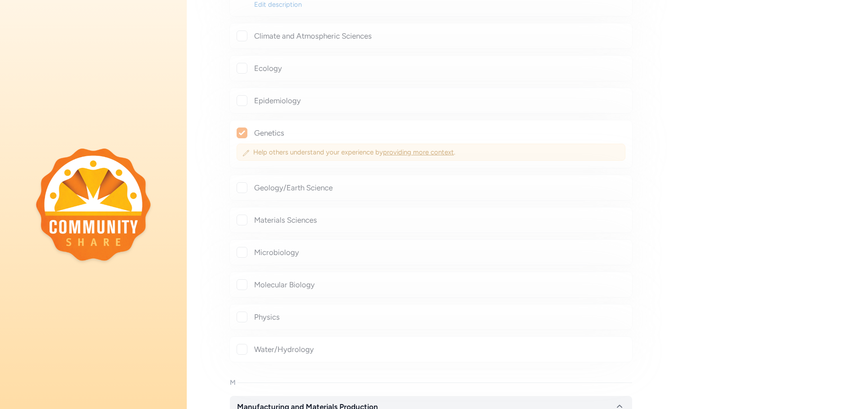
checkbox input "true"
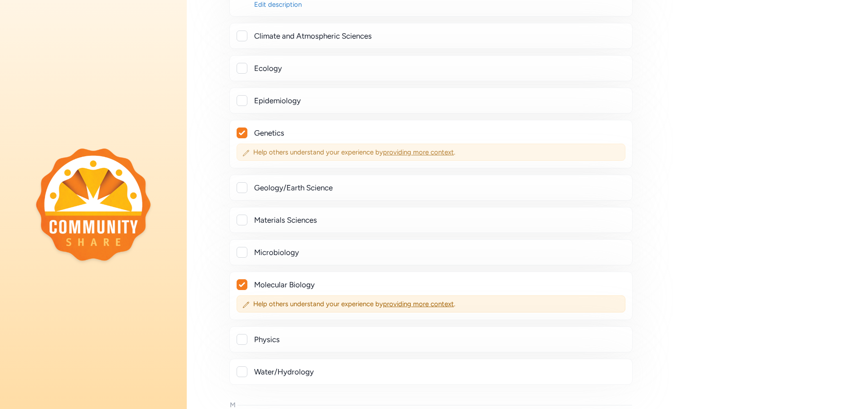
click at [424, 152] on span "providing more context" at bounding box center [418, 152] width 71 height 8
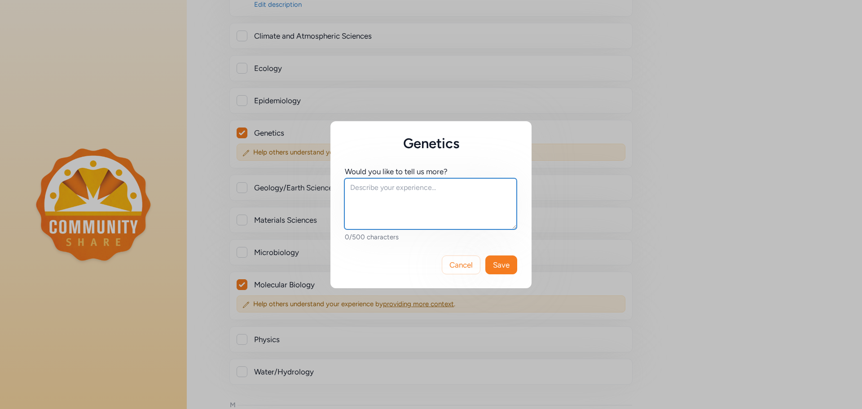
click at [438, 191] on textarea at bounding box center [430, 203] width 172 height 51
type textarea "H"
type textarea "I have taken graduate level courses and studied in genetics and genomics."
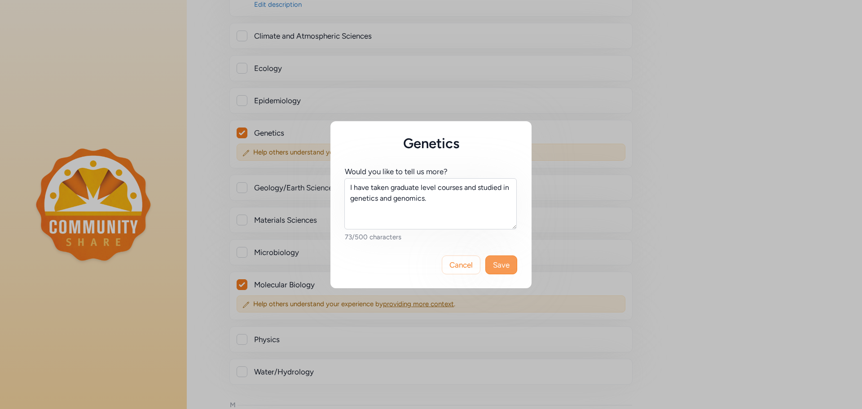
click at [496, 266] on span "Save" at bounding box center [501, 265] width 17 height 11
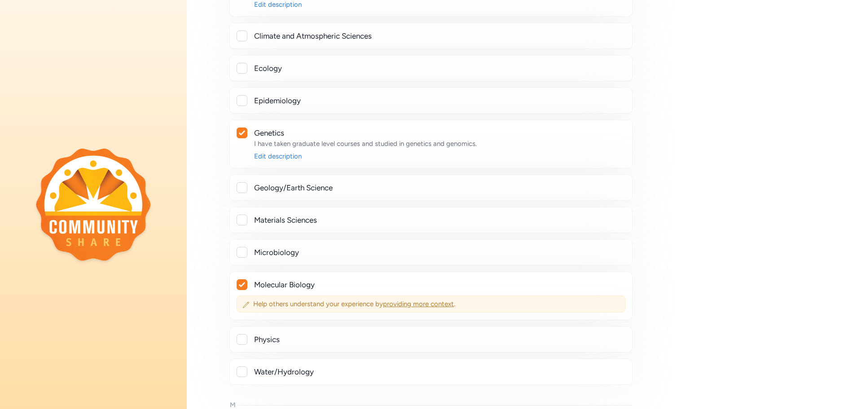
click at [404, 305] on span "providing more context" at bounding box center [418, 304] width 71 height 8
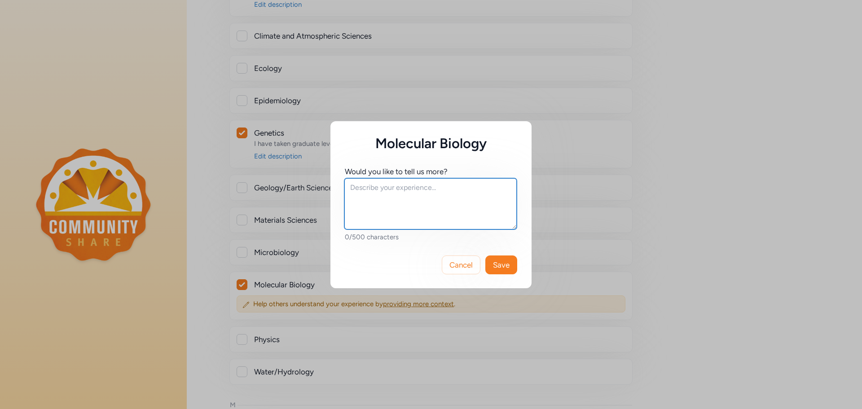
click at [407, 203] on textarea at bounding box center [430, 203] width 172 height 51
type textarea "I have taken graduate level courses and studied molecular biology up to graduat…"
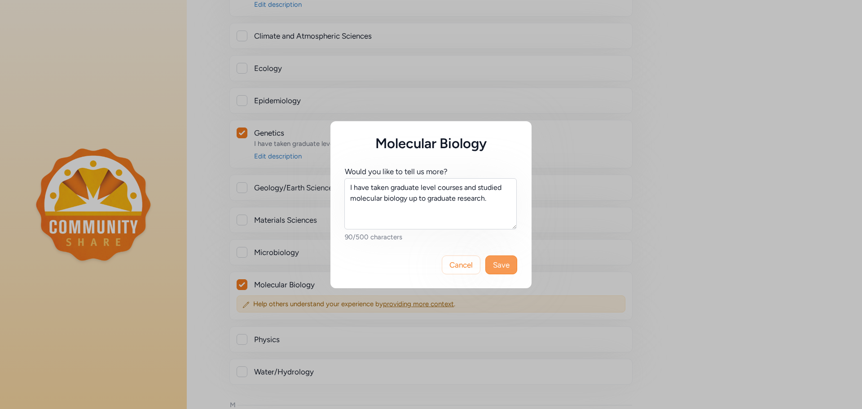
click at [504, 271] on button "Save" at bounding box center [502, 265] width 32 height 19
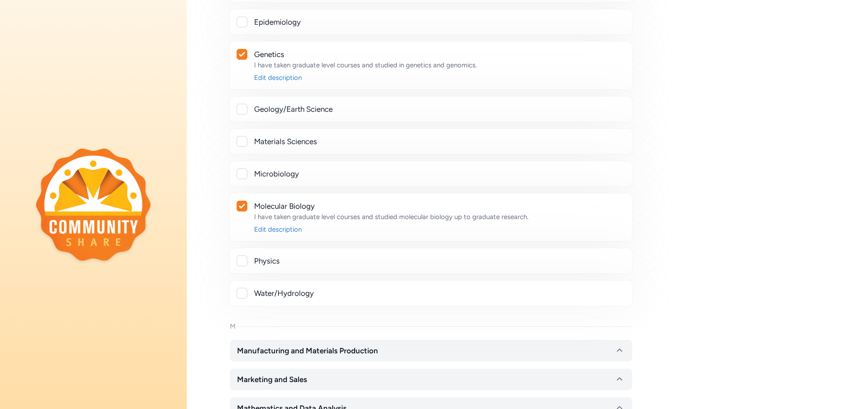
scroll to position [4042, 0]
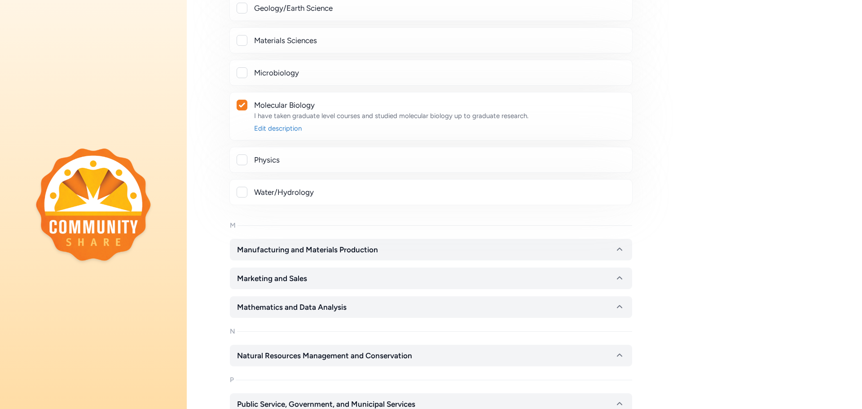
drag, startPoint x: 242, startPoint y: 158, endPoint x: 246, endPoint y: 162, distance: 5.7
click at [242, 159] on div at bounding box center [242, 160] width 11 height 11
checkbox input "true"
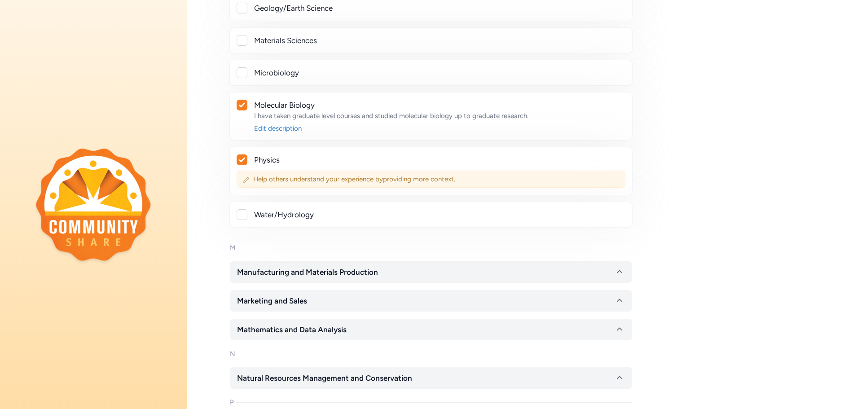
click at [406, 177] on span "providing more context" at bounding box center [418, 179] width 71 height 8
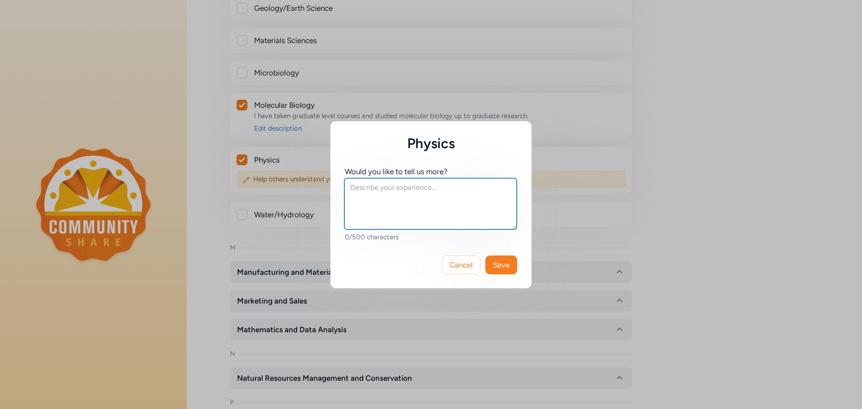
click at [436, 199] on textarea at bounding box center [430, 203] width 172 height 51
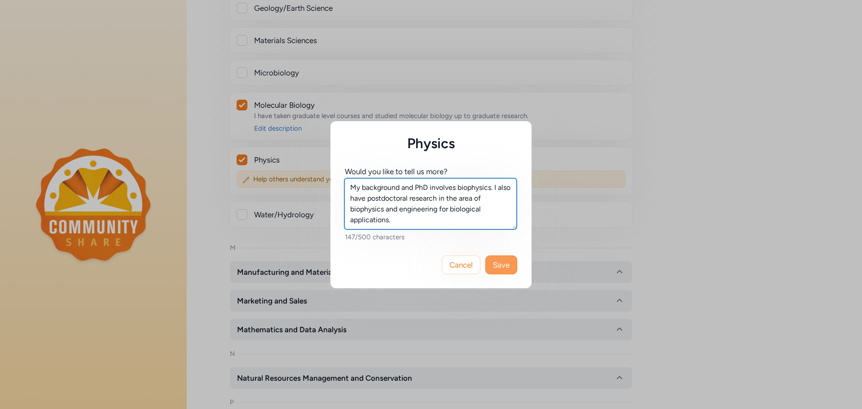
type textarea "My background and PhD involves biophysics. I also have postdoctoral research in…"
click at [507, 267] on span "Save" at bounding box center [501, 265] width 17 height 11
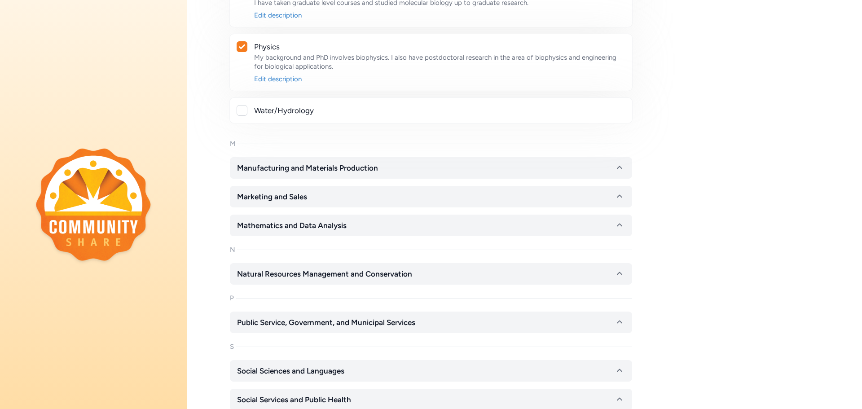
scroll to position [4177, 0]
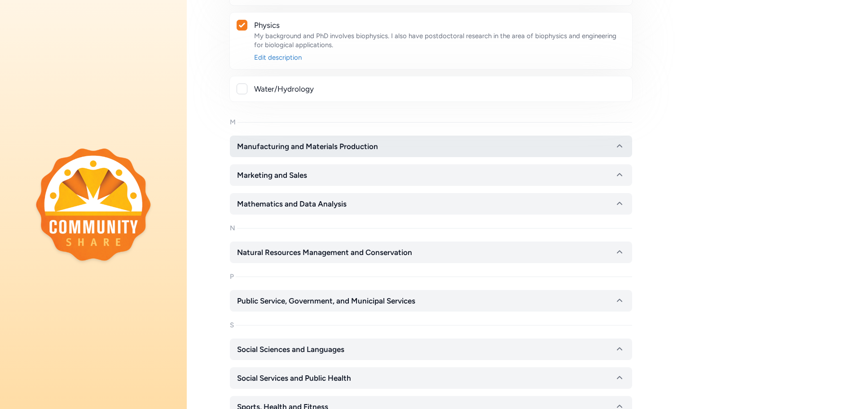
click at [617, 146] on icon "button" at bounding box center [619, 146] width 11 height 11
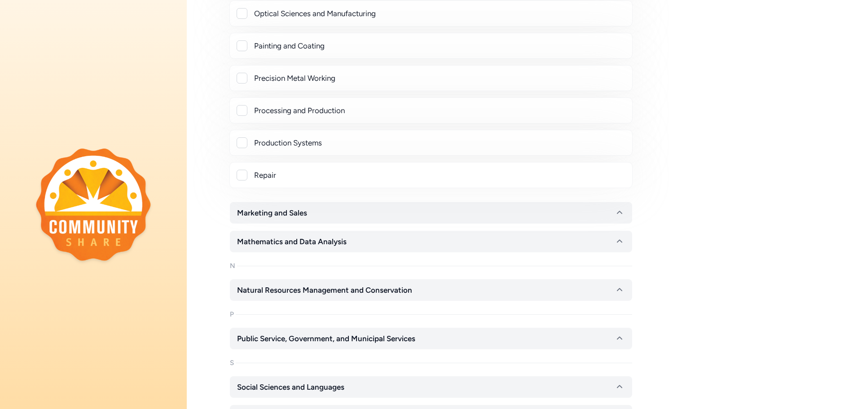
scroll to position [4626, 0]
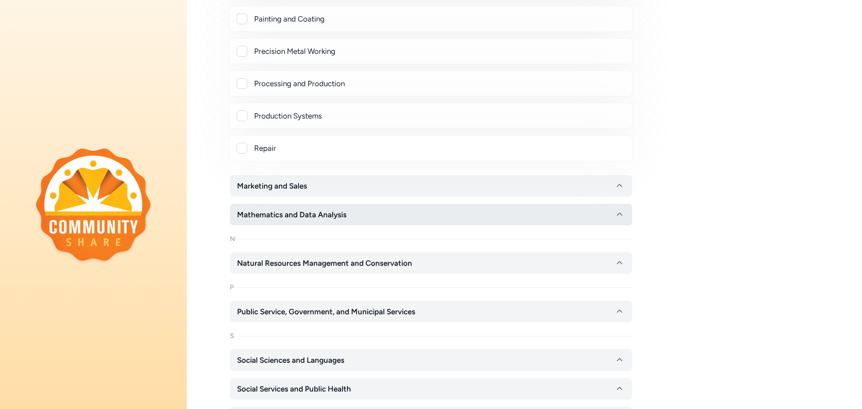
click at [473, 210] on button "Mathematics and Data Analysis" at bounding box center [431, 215] width 402 height 22
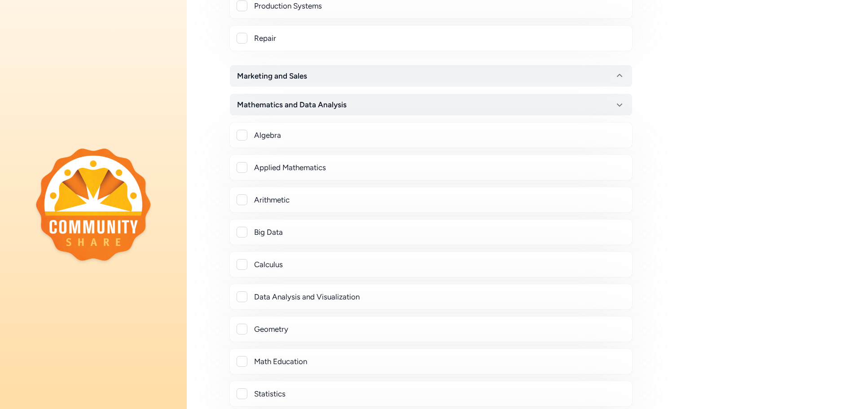
scroll to position [4761, 0]
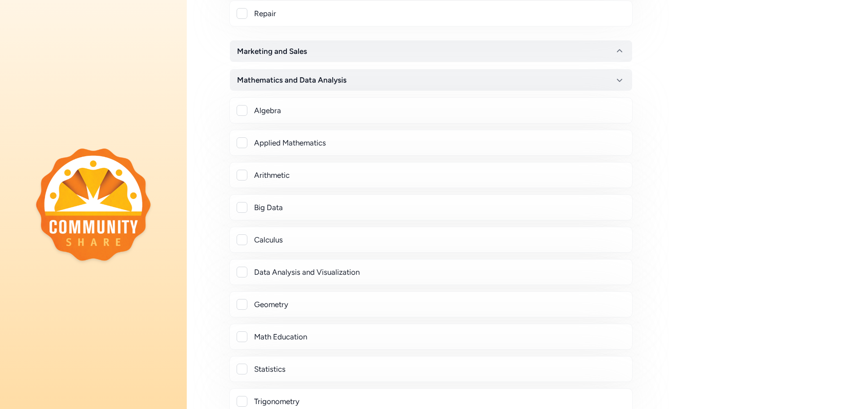
click at [243, 275] on div at bounding box center [242, 272] width 11 height 11
checkbox input "true"
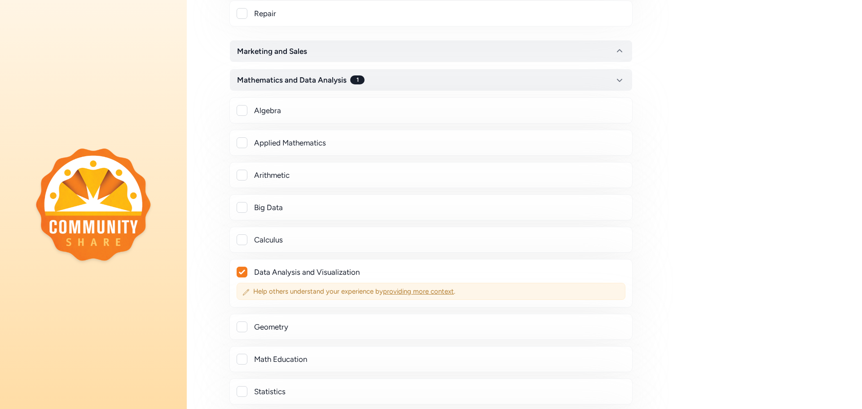
click at [401, 293] on span "providing more context" at bounding box center [418, 291] width 71 height 8
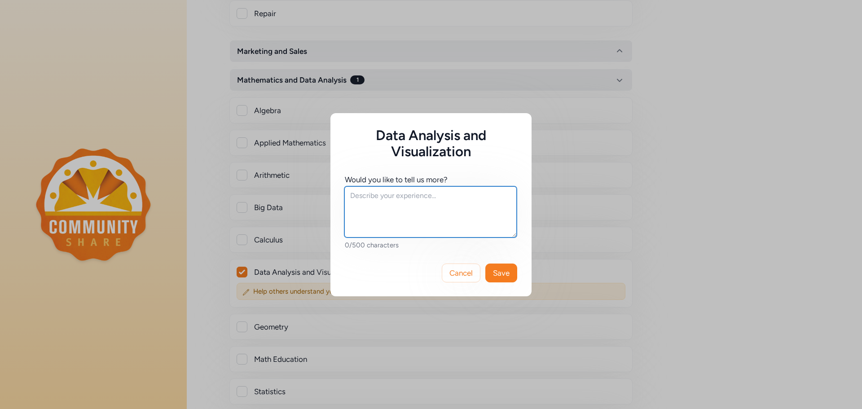
click at [409, 225] on textarea at bounding box center [430, 211] width 172 height 51
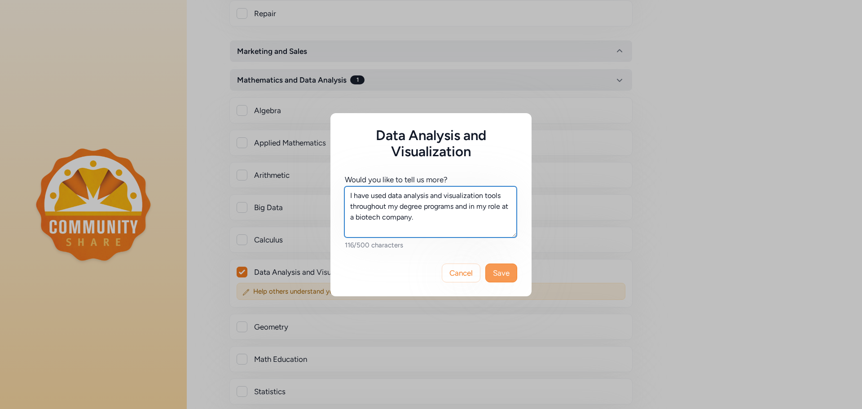
type textarea "I have used data analysis and visualization tools throughout my degree programs…"
click at [514, 274] on button "Save" at bounding box center [502, 273] width 32 height 19
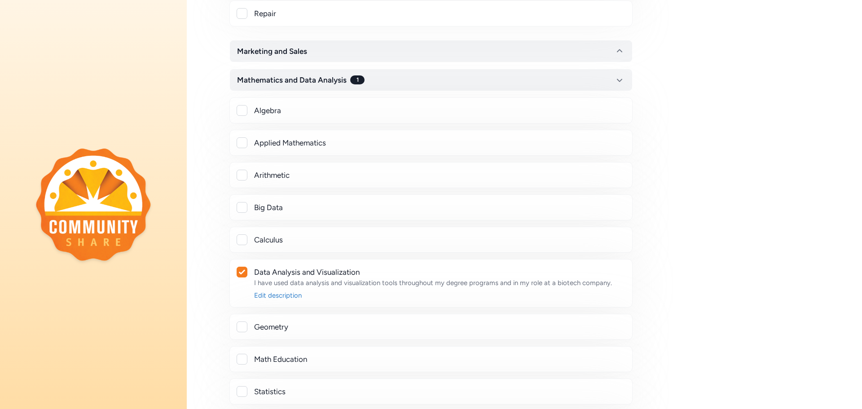
click at [243, 209] on div at bounding box center [242, 207] width 11 height 11
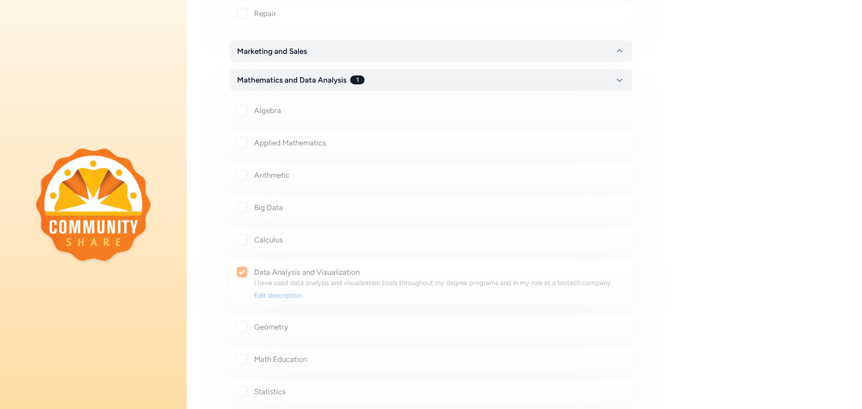
checkbox input "true"
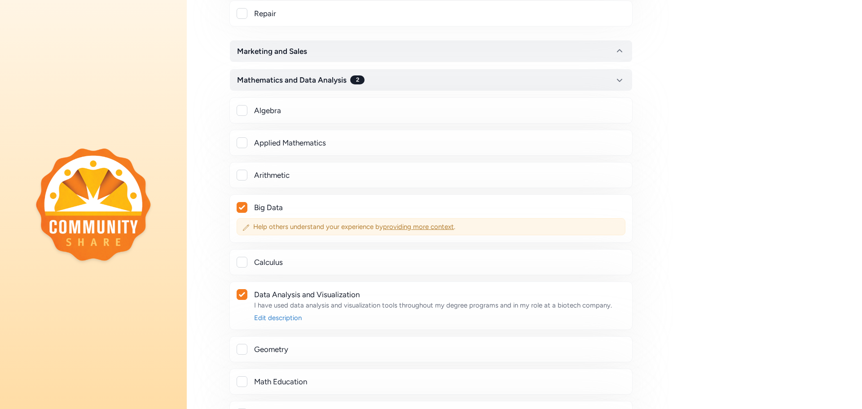
click at [428, 229] on span "providing more context" at bounding box center [418, 227] width 71 height 8
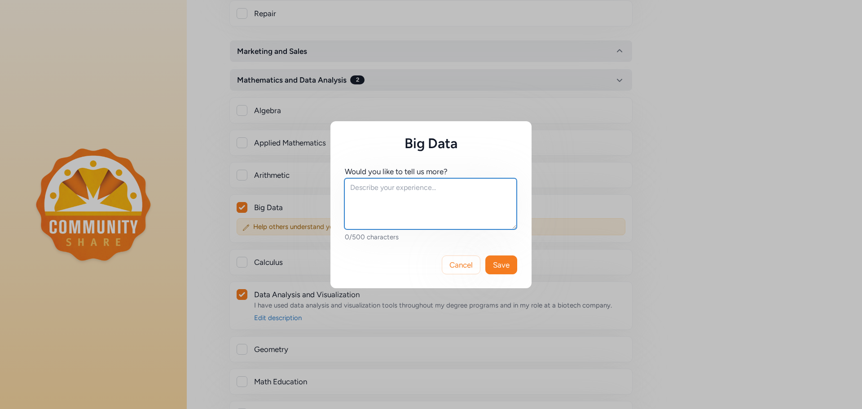
click at [406, 199] on textarea at bounding box center [430, 203] width 172 height 51
click at [384, 208] on textarea "I have some experience handling large dataset analysis and high performance com…" at bounding box center [430, 203] width 172 height 51
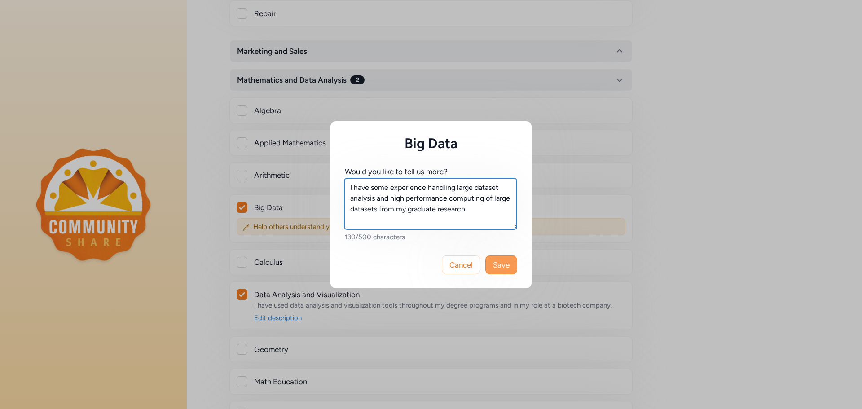
type textarea "I have some experience handling large dataset analysis and high performance com…"
click at [504, 268] on span "Save" at bounding box center [501, 265] width 17 height 11
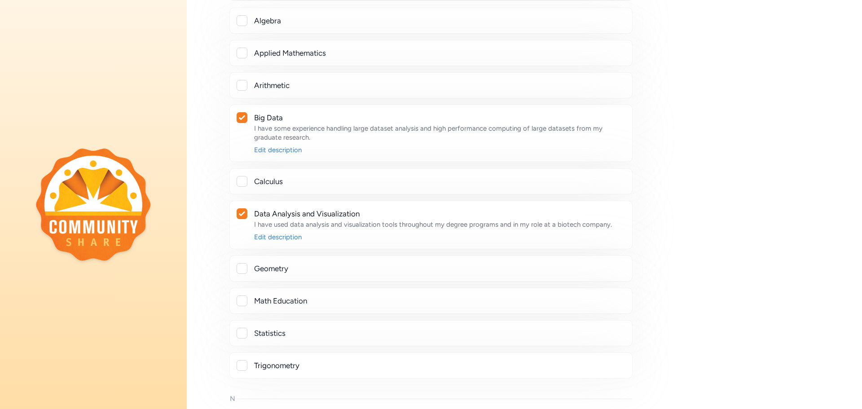
scroll to position [4896, 0]
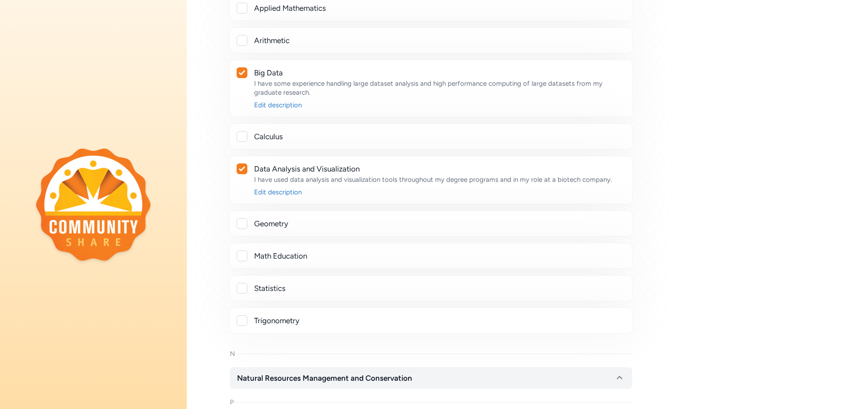
click at [243, 287] on div at bounding box center [242, 288] width 11 height 11
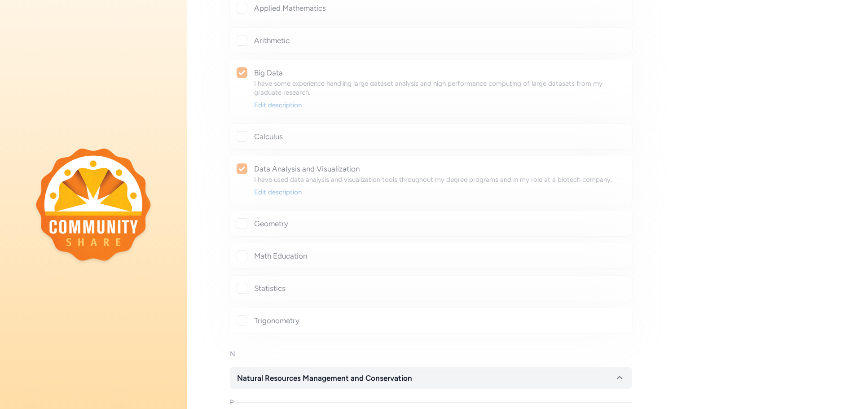
checkbox input "true"
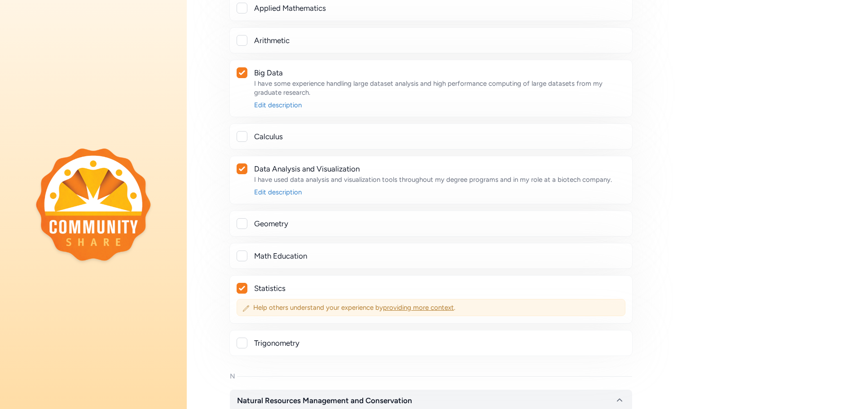
click at [403, 309] on span "providing more context" at bounding box center [418, 308] width 71 height 8
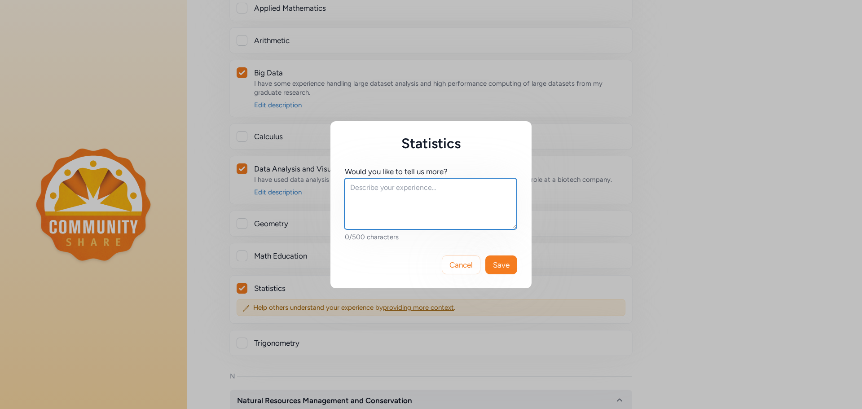
click at [424, 211] on textarea at bounding box center [430, 203] width 172 height 51
type textarea "I have used statistics for biological and biotech industry applications."
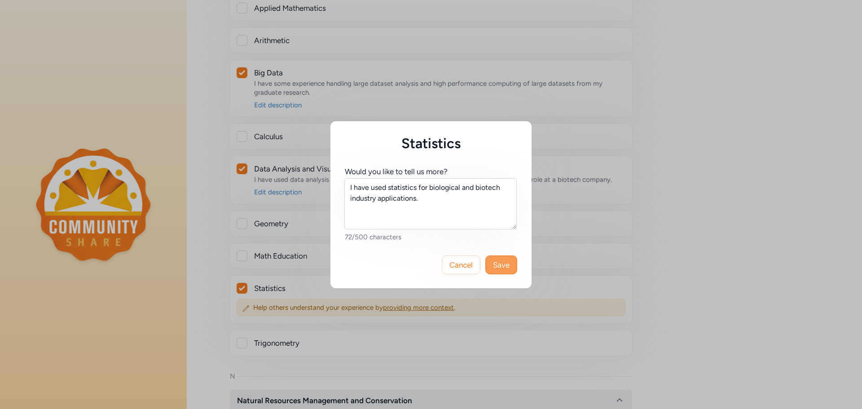
click at [493, 261] on span "Save" at bounding box center [501, 265] width 17 height 11
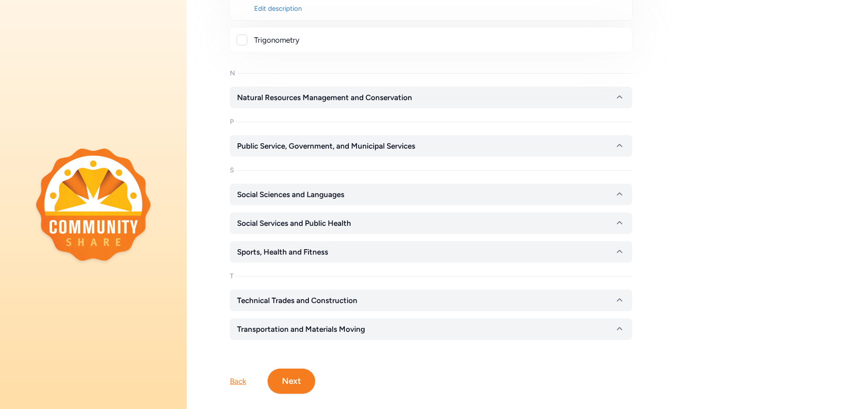
scroll to position [5219, 0]
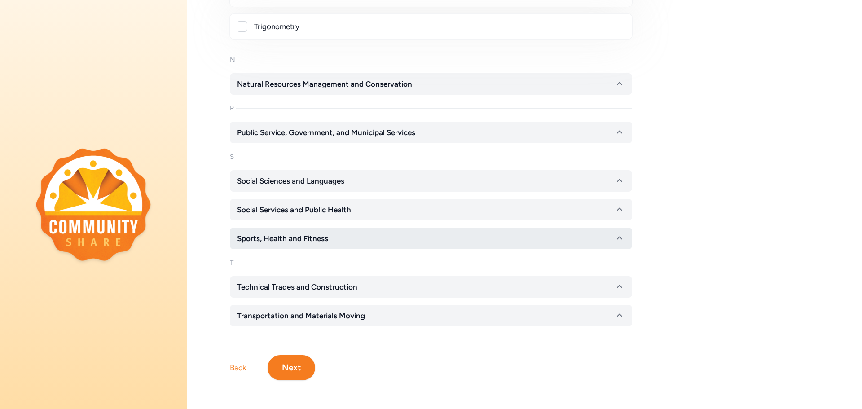
click at [626, 231] on button "Sports, Health and Fitness" at bounding box center [431, 239] width 402 height 22
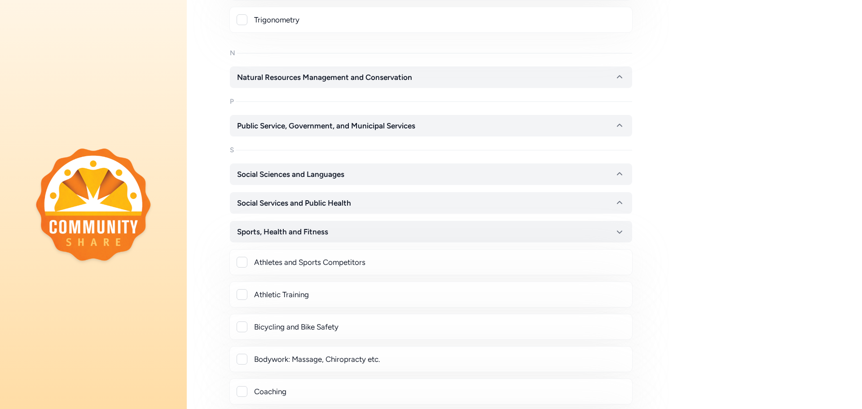
click at [240, 293] on div at bounding box center [242, 294] width 11 height 11
checkbox input "true"
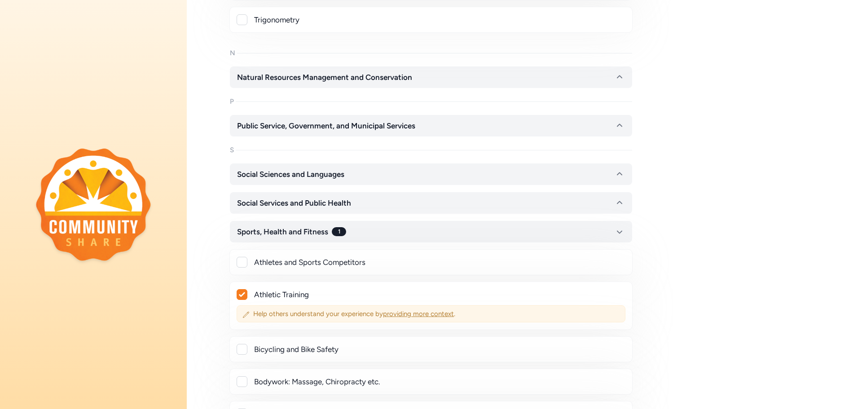
click at [405, 310] on span "providing more context" at bounding box center [418, 314] width 71 height 8
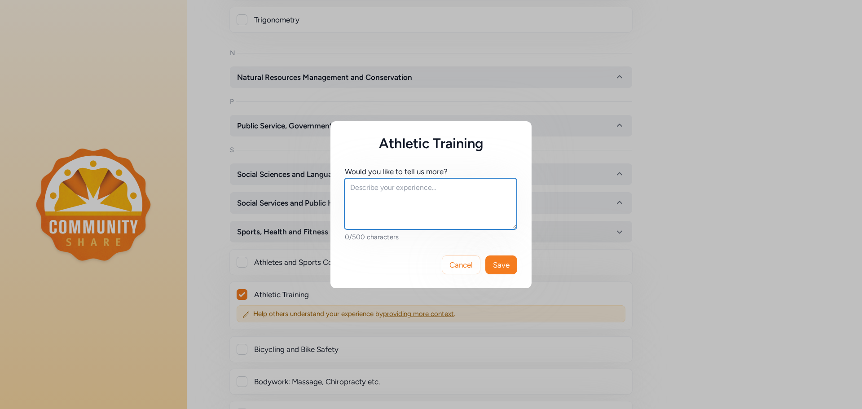
click at [425, 225] on textarea at bounding box center [430, 203] width 172 height 51
type textarea "I am an avid runner and enjoy cross fitness training."
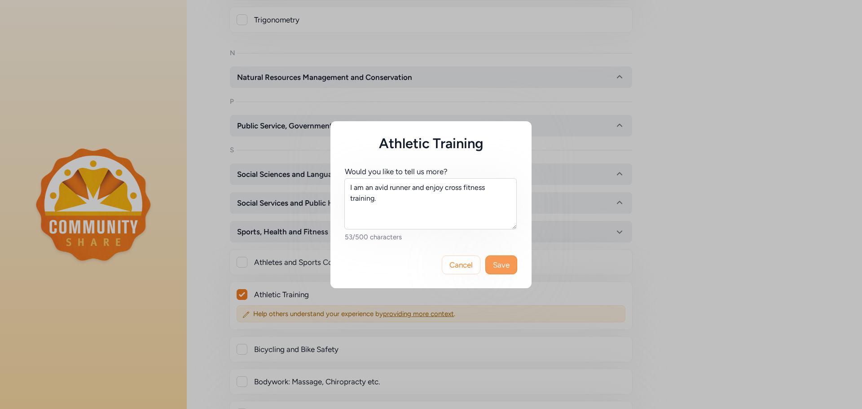
click at [505, 269] on span "Save" at bounding box center [501, 265] width 17 height 11
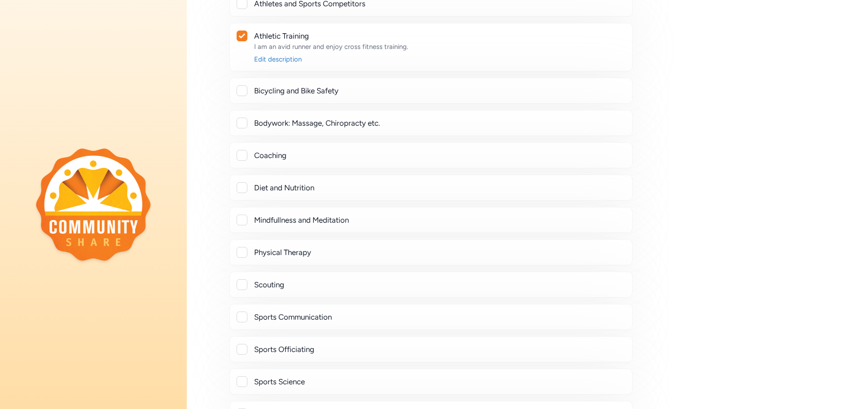
scroll to position [5488, 0]
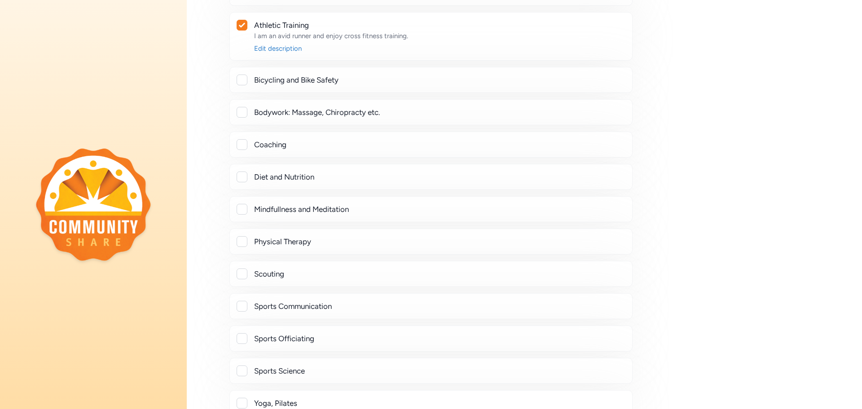
click at [238, 177] on div at bounding box center [242, 177] width 11 height 11
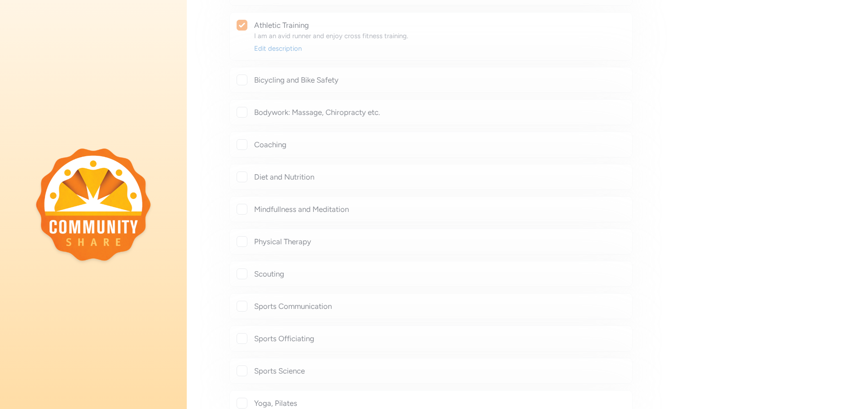
checkbox input "true"
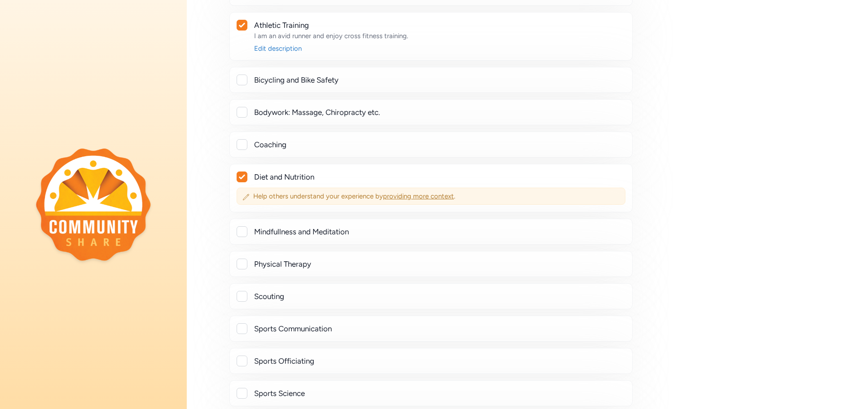
click at [398, 198] on span "providing more context" at bounding box center [418, 196] width 71 height 8
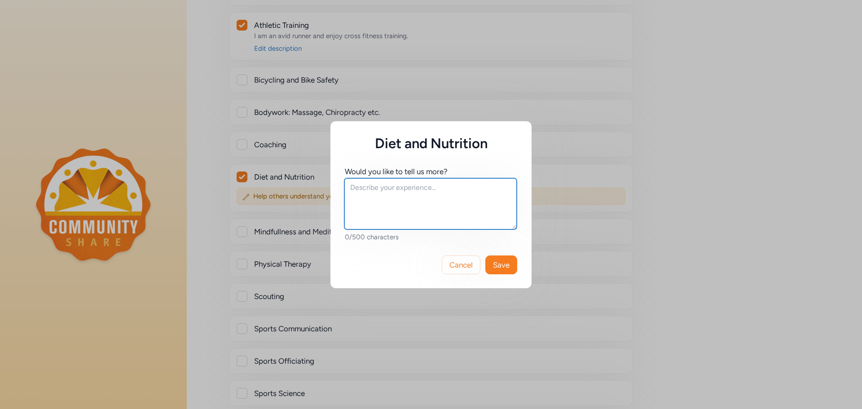
click at [411, 194] on textarea at bounding box center [430, 203] width 172 height 51
type textarea "I carefully track and control my diet and nutrition and as a hobby try to under…"
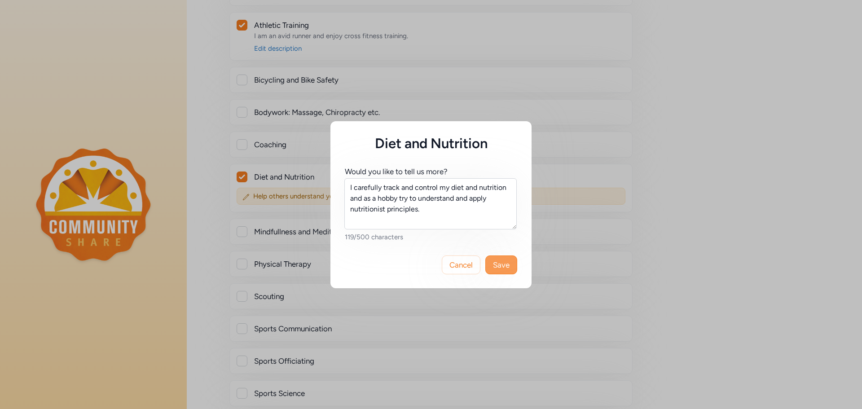
click at [499, 273] on button "Save" at bounding box center [502, 265] width 32 height 19
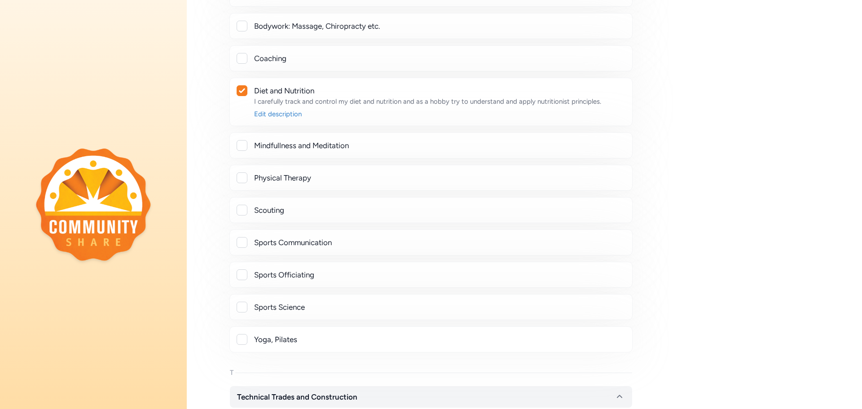
scroll to position [5578, 0]
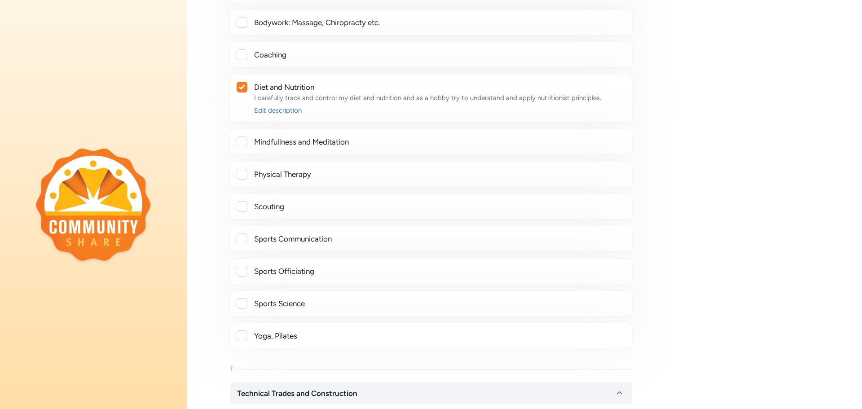
click at [241, 208] on div at bounding box center [242, 206] width 11 height 11
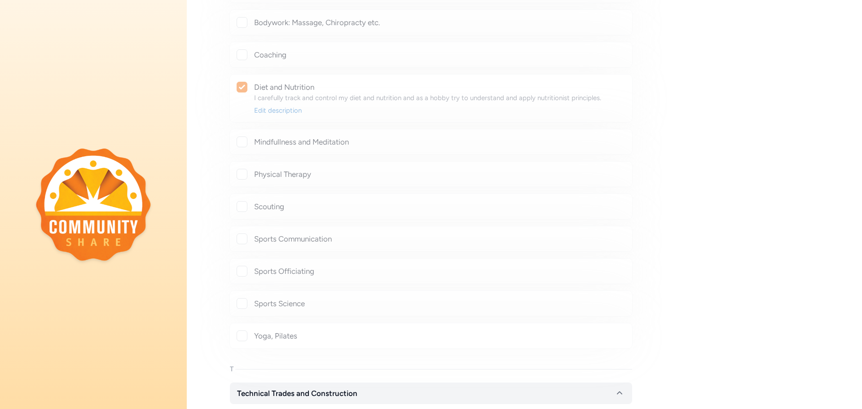
checkbox input "true"
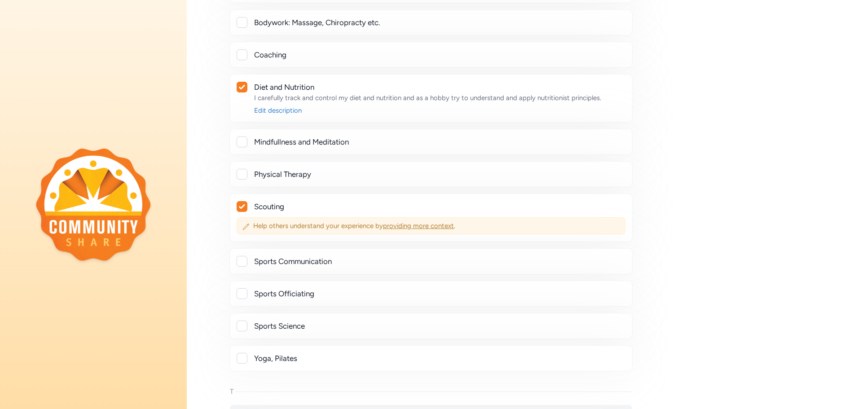
click at [424, 226] on span "providing more context" at bounding box center [418, 226] width 71 height 8
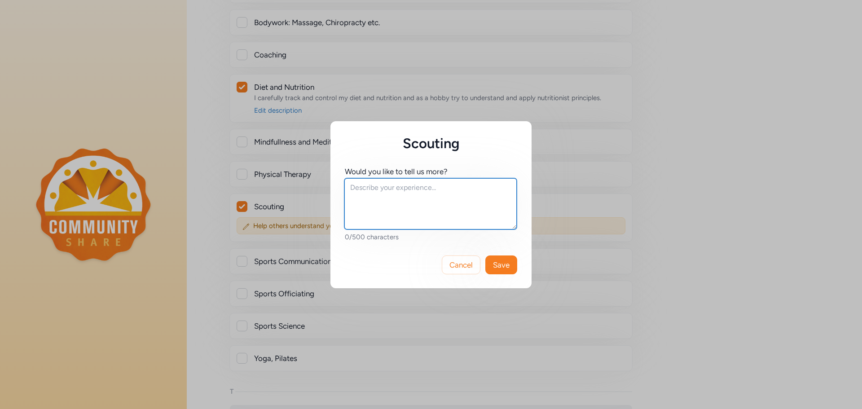
click at [442, 210] on textarea at bounding box center [430, 203] width 172 height 51
type textarea "I have achieved the rank of Eagle Scout in the Boy Scouts of America"
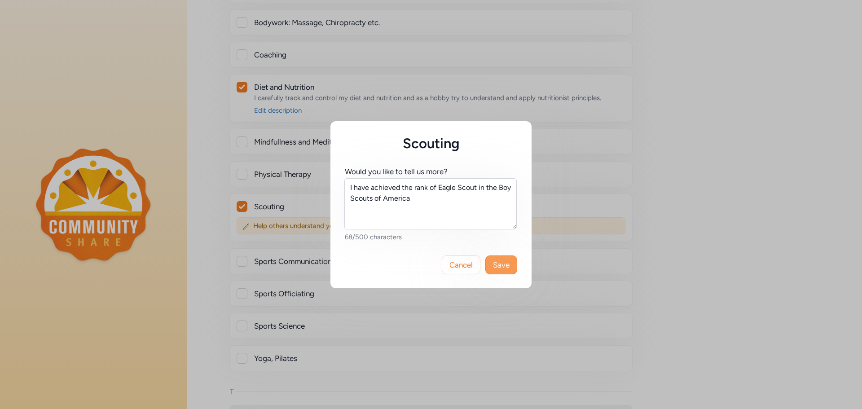
click at [498, 266] on span "Save" at bounding box center [501, 265] width 17 height 11
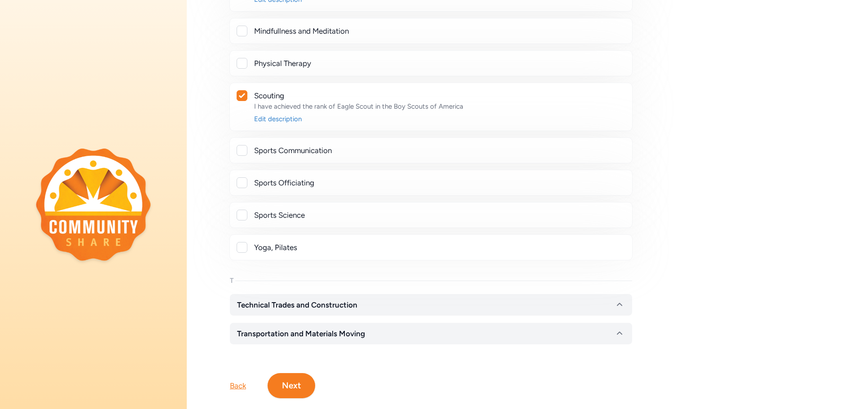
scroll to position [5713, 0]
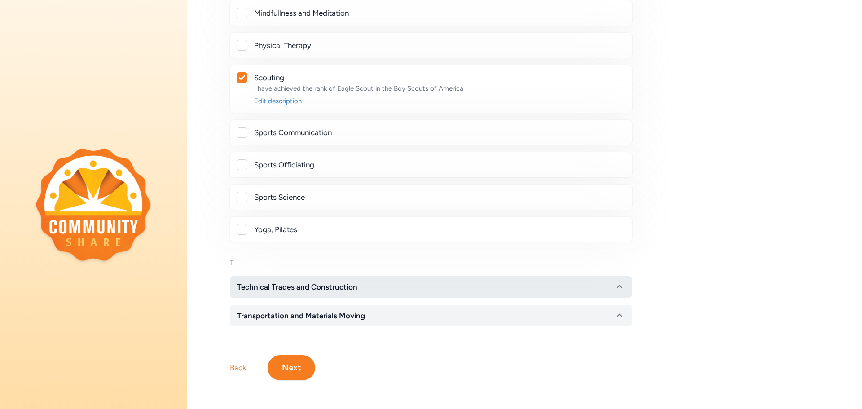
click at [620, 276] on button "Technical Trades and Construction" at bounding box center [431, 287] width 402 height 22
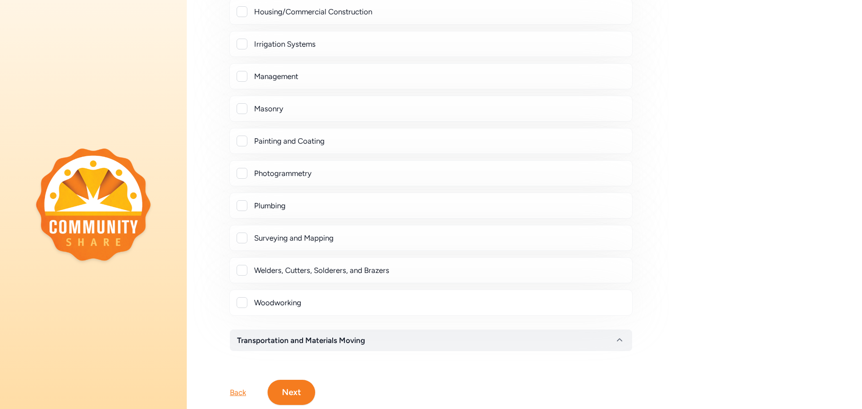
scroll to position [6400, 0]
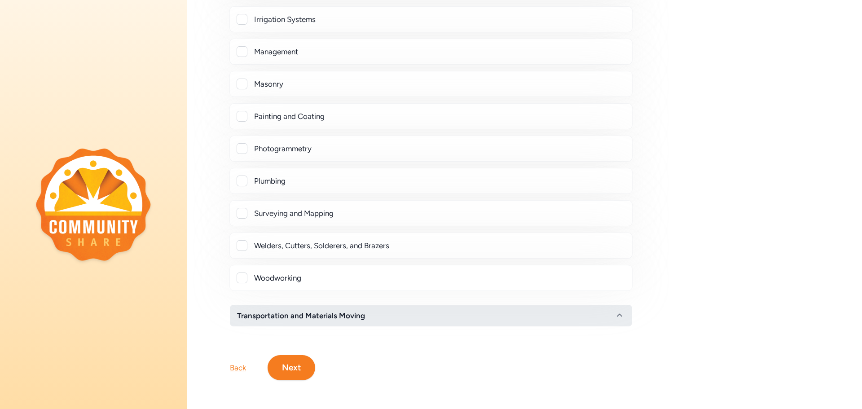
click at [623, 310] on icon "button" at bounding box center [619, 315] width 11 height 11
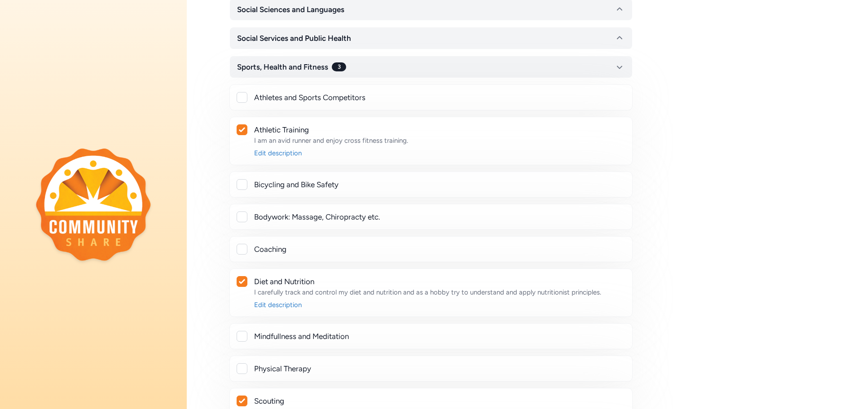
scroll to position [5274, 0]
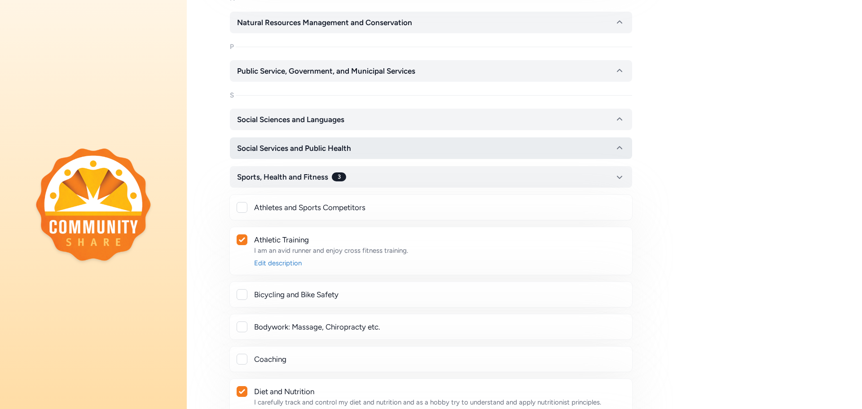
click at [617, 146] on icon "button" at bounding box center [619, 148] width 11 height 11
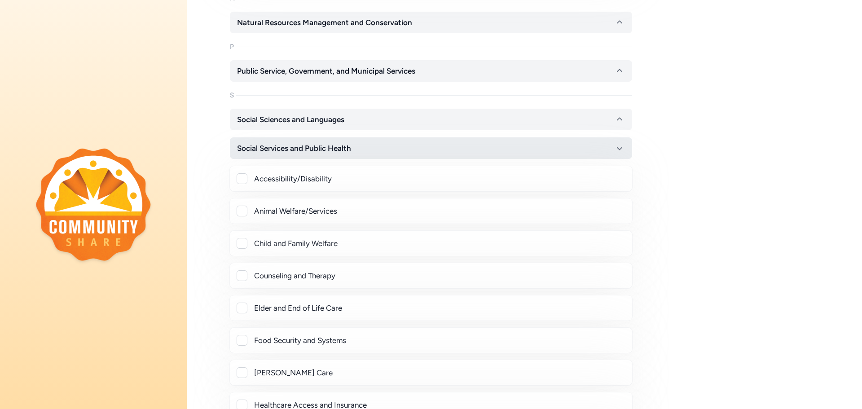
click at [623, 148] on icon "button" at bounding box center [619, 148] width 11 height 11
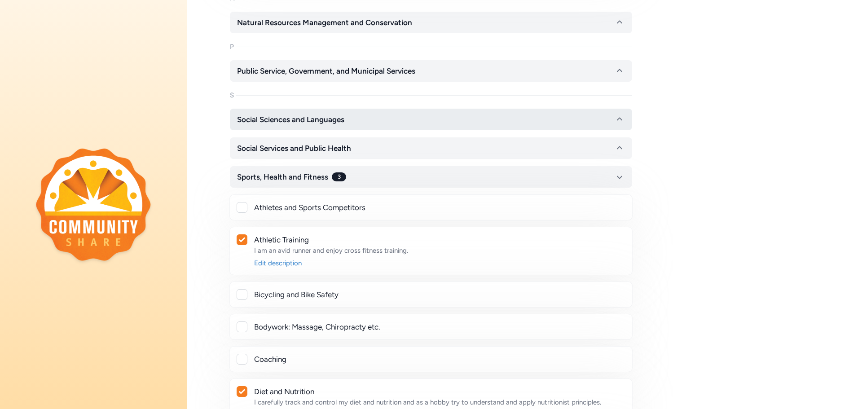
click at [618, 118] on icon "button" at bounding box center [619, 119] width 11 height 11
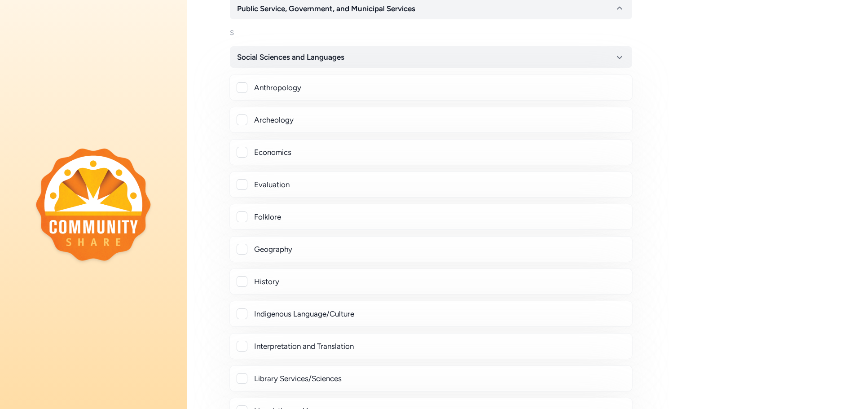
scroll to position [5319, 0]
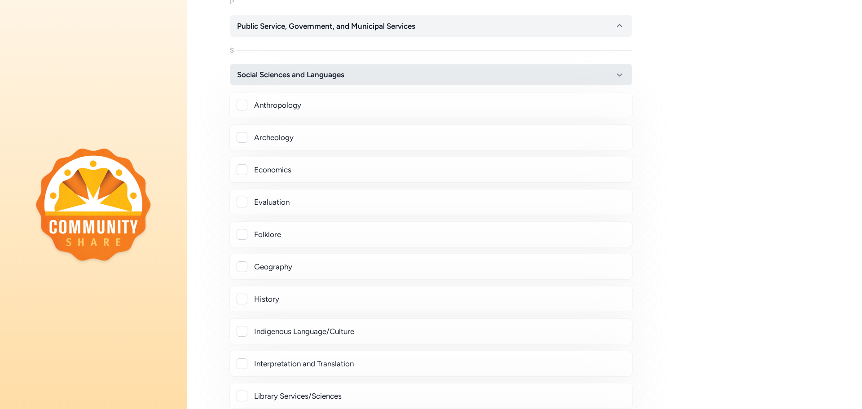
click at [621, 77] on icon "button" at bounding box center [619, 74] width 11 height 11
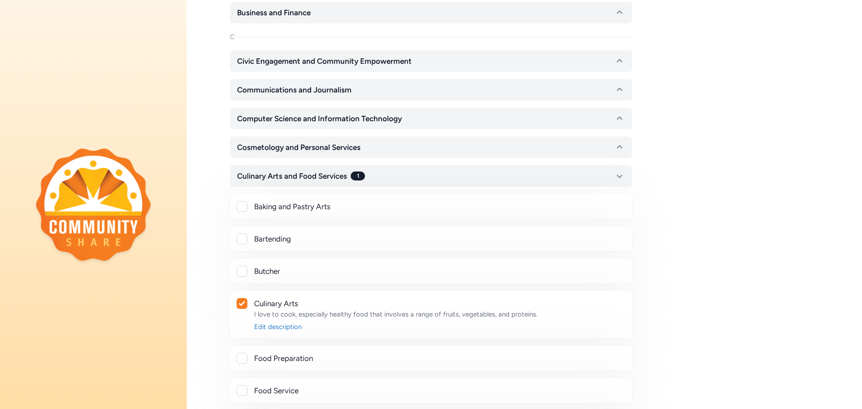
scroll to position [243, 0]
click at [623, 92] on icon "button" at bounding box center [619, 90] width 11 height 11
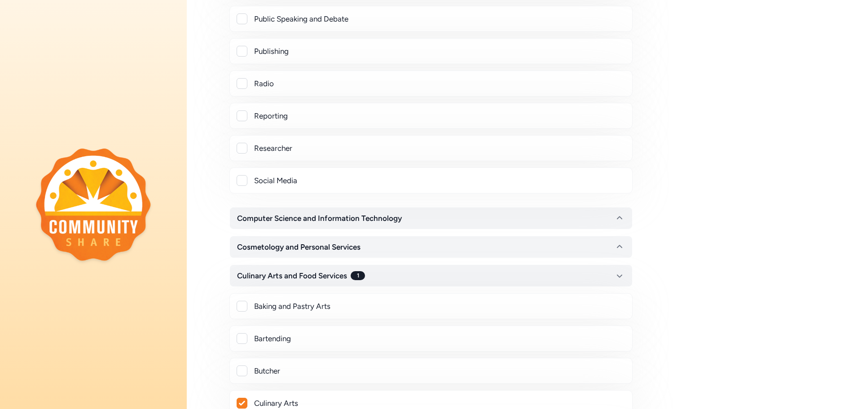
scroll to position [648, 0]
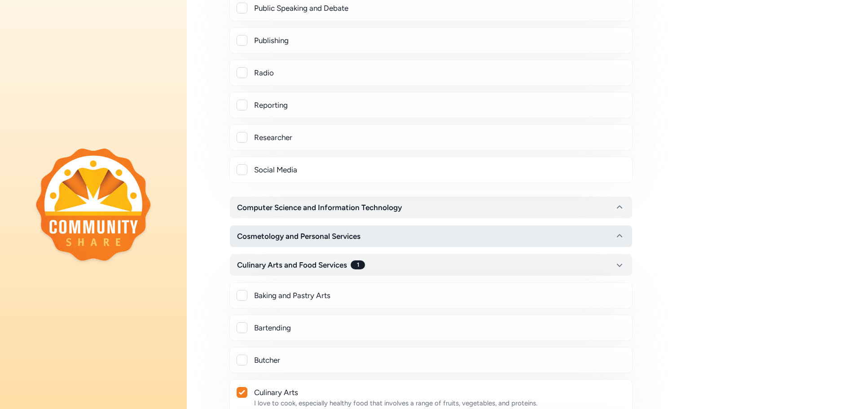
click at [624, 236] on icon "button" at bounding box center [619, 236] width 11 height 11
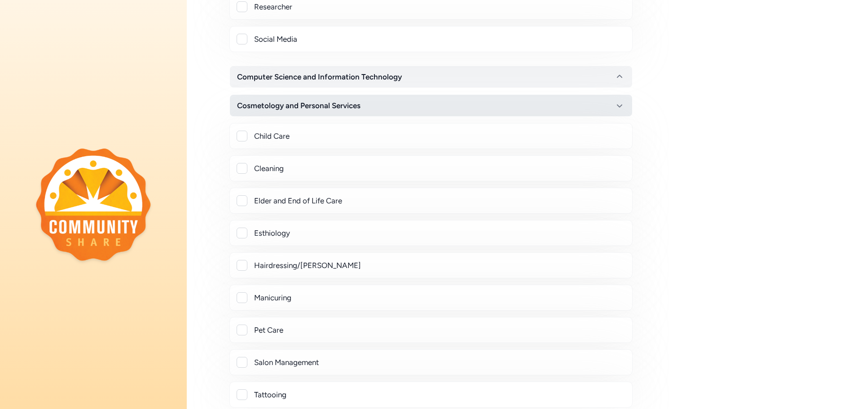
scroll to position [827, 0]
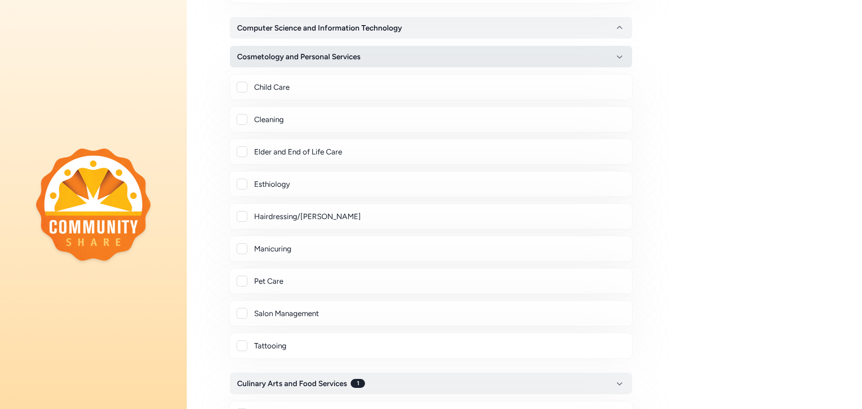
click at [624, 56] on icon "button" at bounding box center [619, 56] width 11 height 11
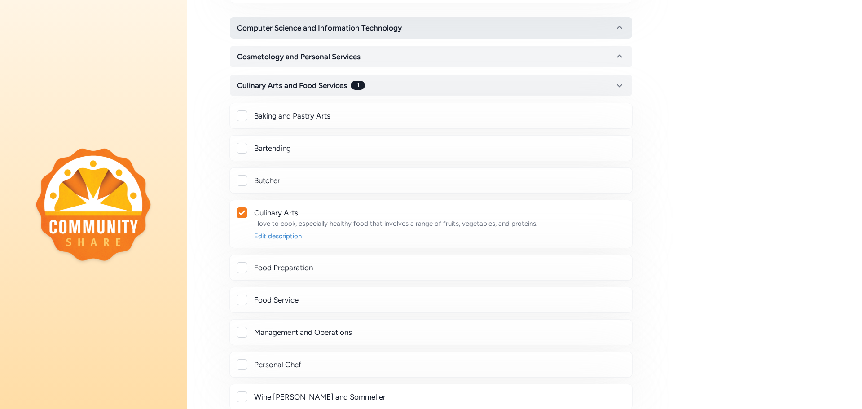
click at [623, 28] on icon "button" at bounding box center [619, 27] width 11 height 11
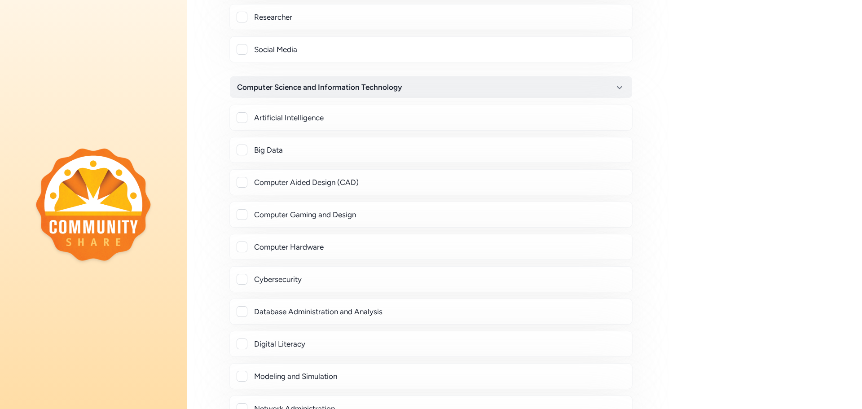
scroll to position [737, 0]
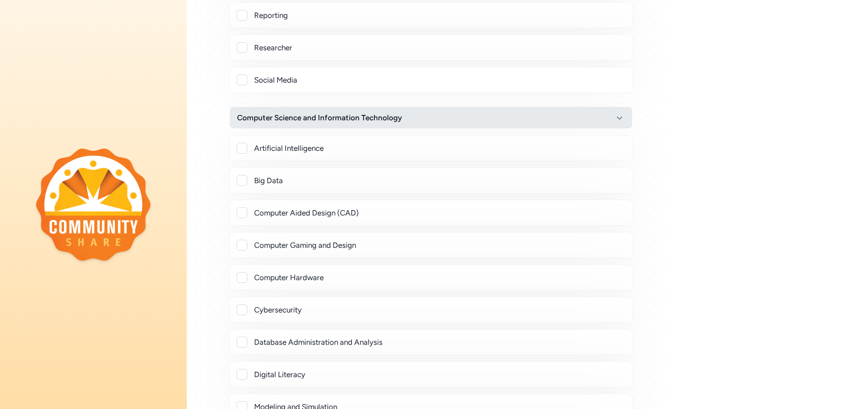
click at [623, 119] on icon "button" at bounding box center [619, 117] width 11 height 11
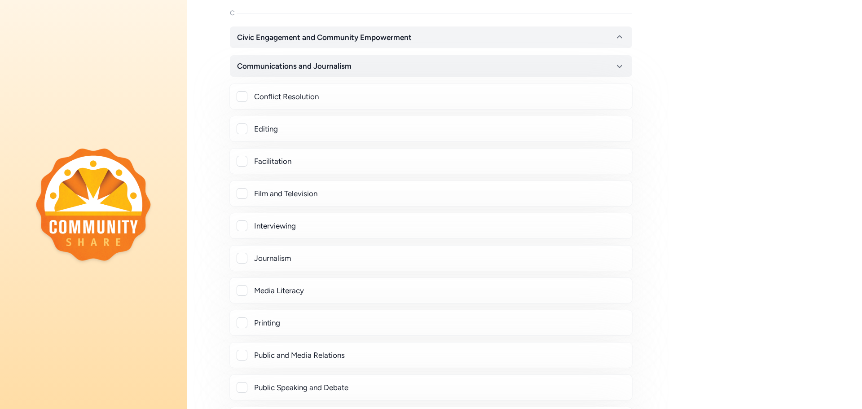
scroll to position [243, 0]
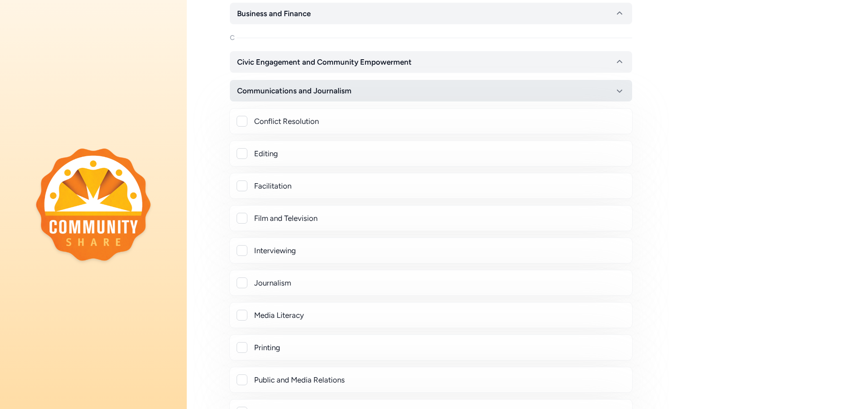
click at [622, 88] on icon "button" at bounding box center [619, 90] width 11 height 11
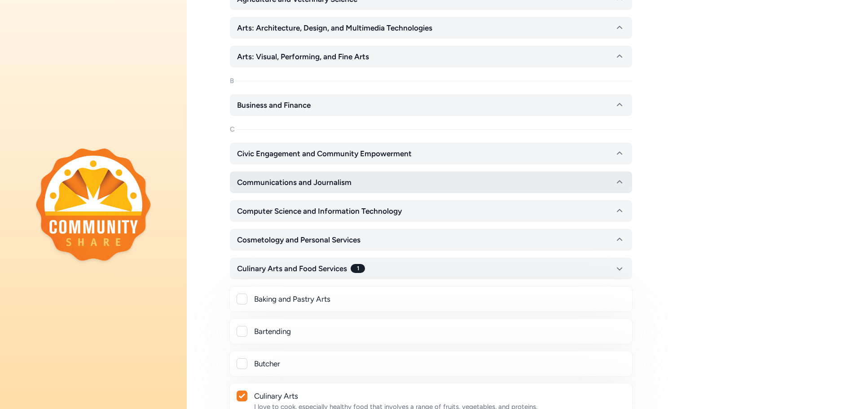
scroll to position [109, 0]
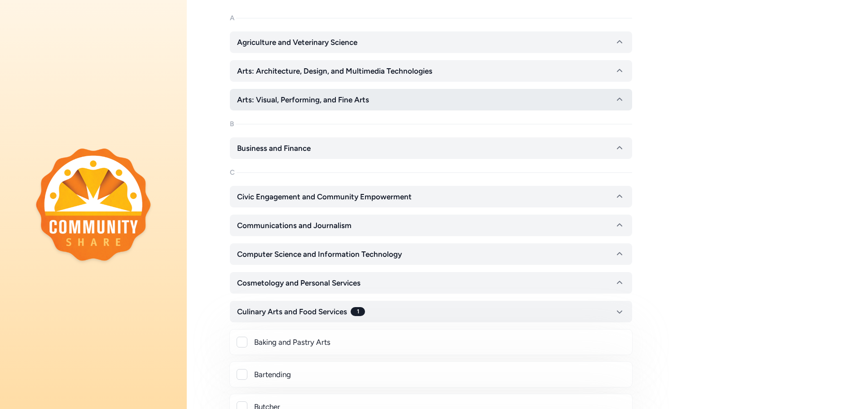
click at [621, 98] on icon "button" at bounding box center [619, 99] width 11 height 11
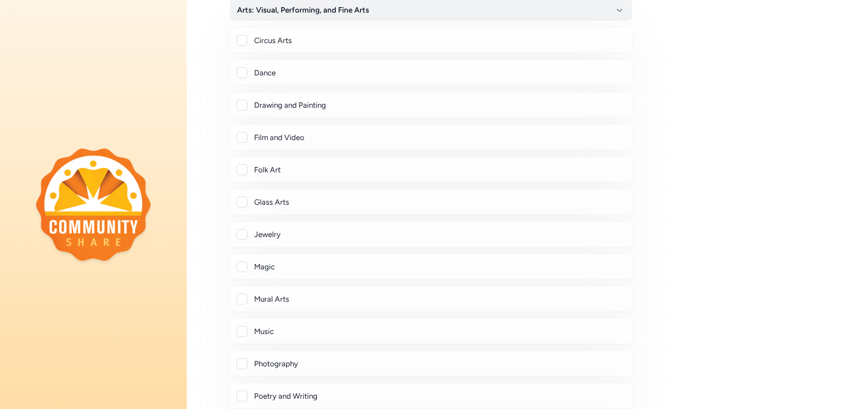
scroll to position [243, 0]
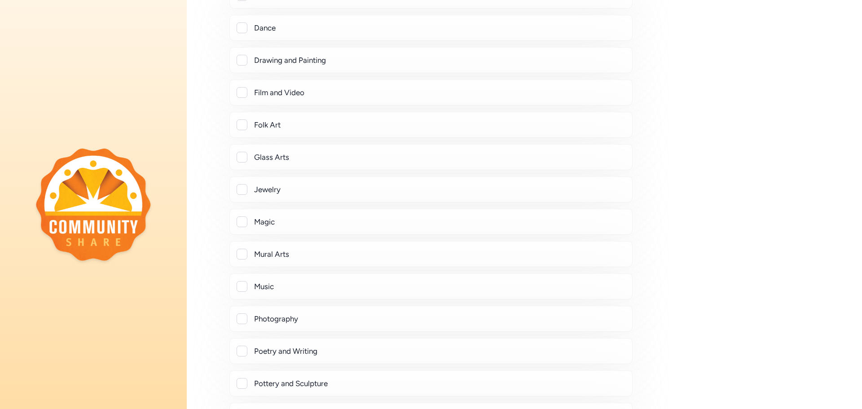
click at [243, 316] on div at bounding box center [242, 318] width 11 height 11
checkbox input "true"
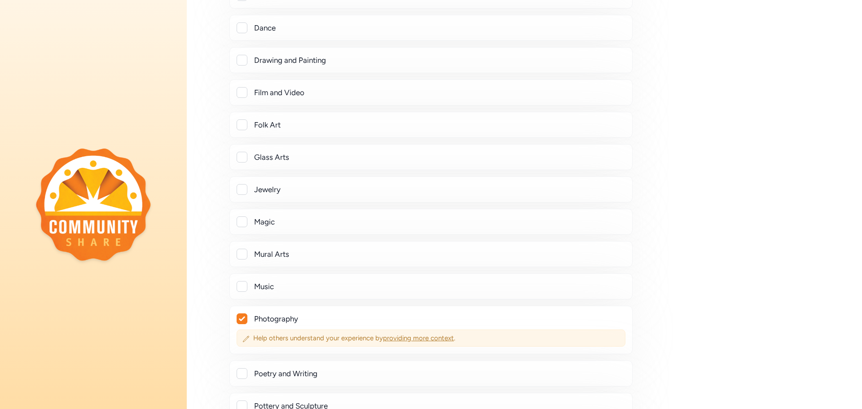
click at [402, 337] on span "providing more context" at bounding box center [418, 338] width 71 height 8
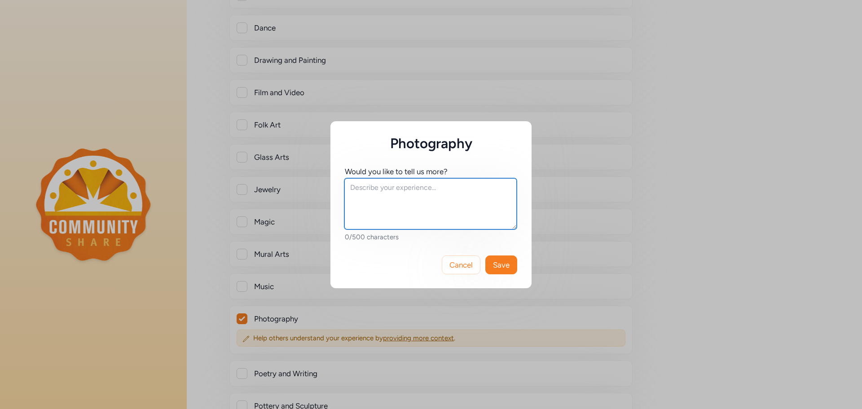
click at [380, 218] on textarea at bounding box center [430, 203] width 172 height 51
type textarea "I am an avid hobbyist of photography, especially outdoor photography"
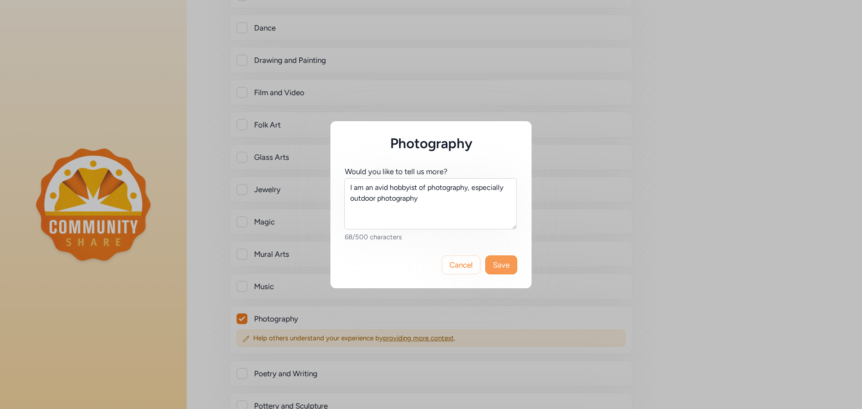
click at [497, 263] on span "Save" at bounding box center [501, 265] width 17 height 11
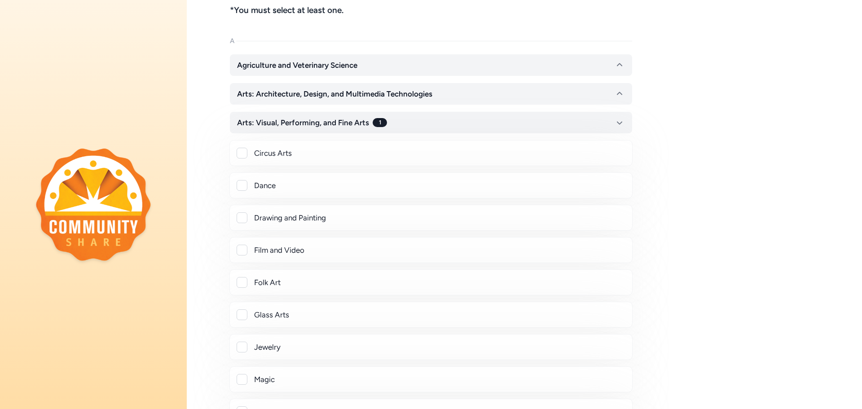
scroll to position [19, 0]
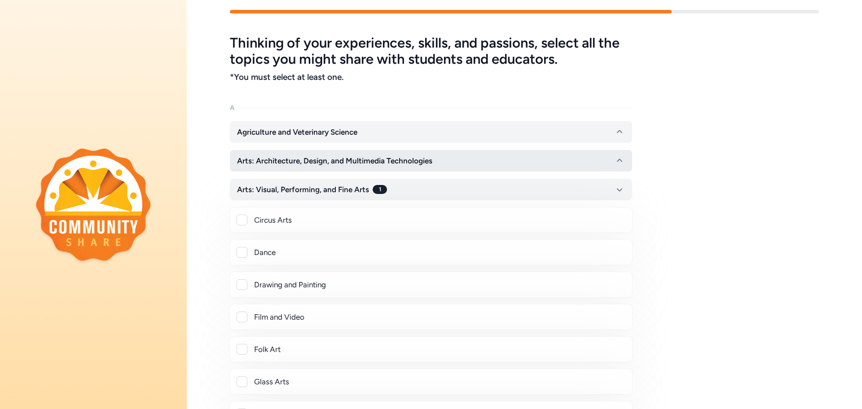
click at [620, 157] on icon "button" at bounding box center [619, 160] width 11 height 11
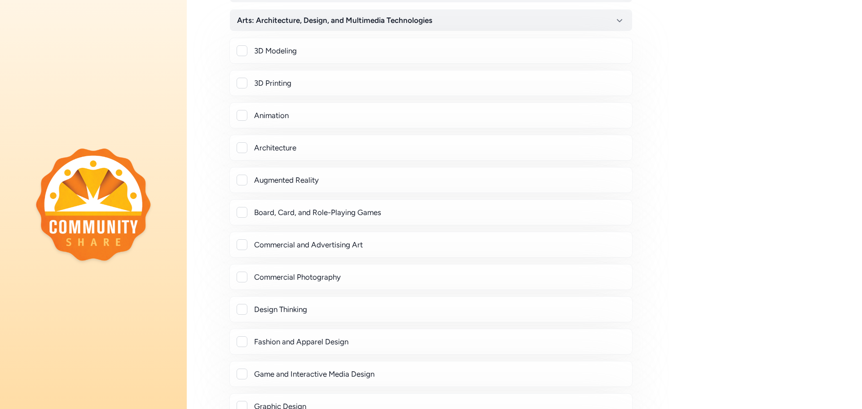
scroll to position [199, 0]
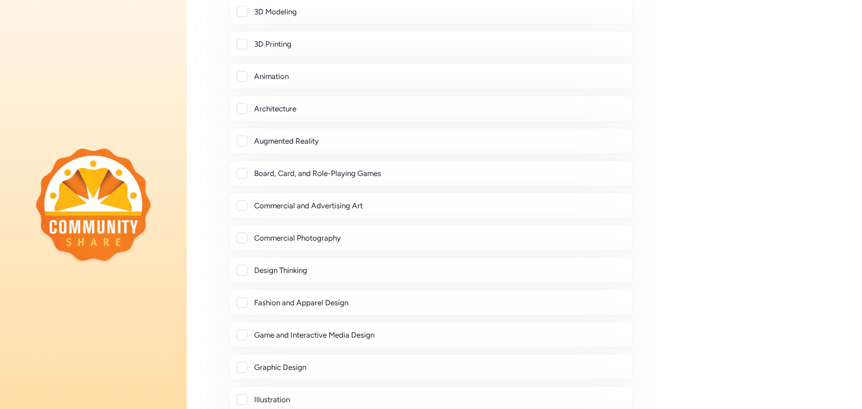
click at [243, 170] on div at bounding box center [242, 173] width 11 height 11
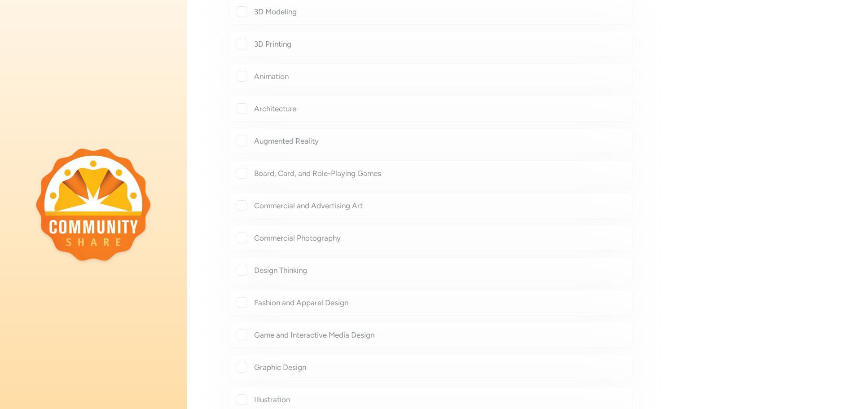
checkbox input "true"
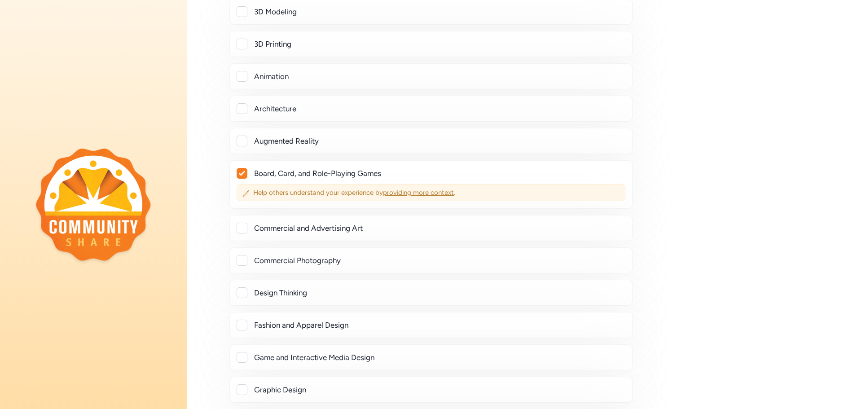
click at [406, 196] on span "providing more context" at bounding box center [418, 193] width 71 height 8
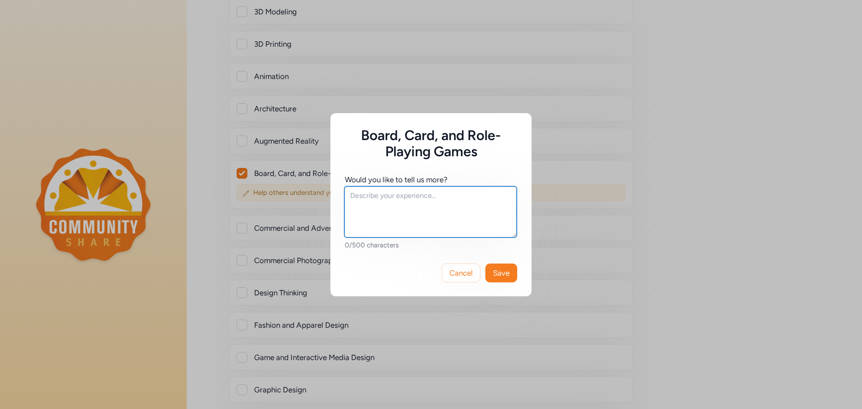
click at [406, 196] on textarea at bounding box center [430, 211] width 172 height 51
type textarea "I enjoy board games, card games, and RPGs"
click at [499, 274] on span "Save" at bounding box center [501, 273] width 17 height 11
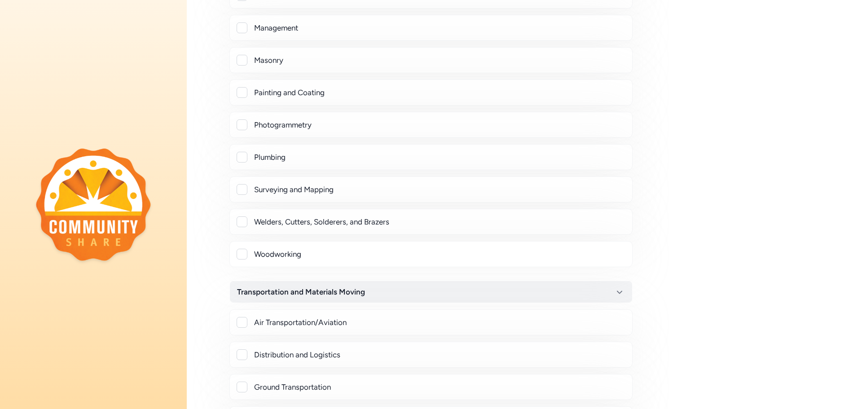
scroll to position [8148, 0]
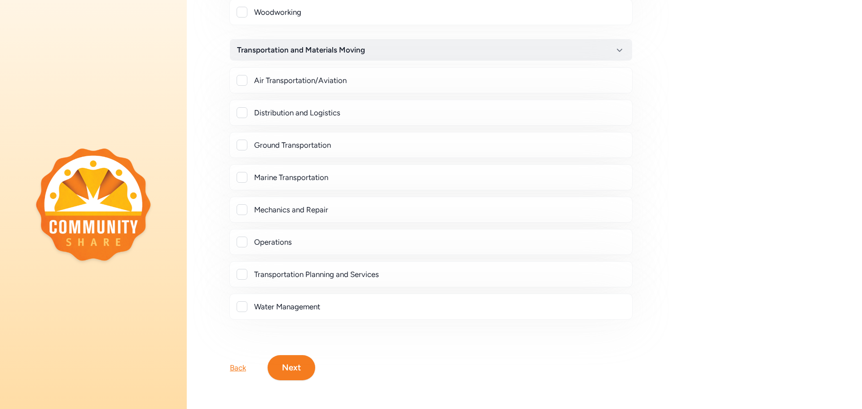
click at [297, 364] on button "Next" at bounding box center [292, 367] width 48 height 25
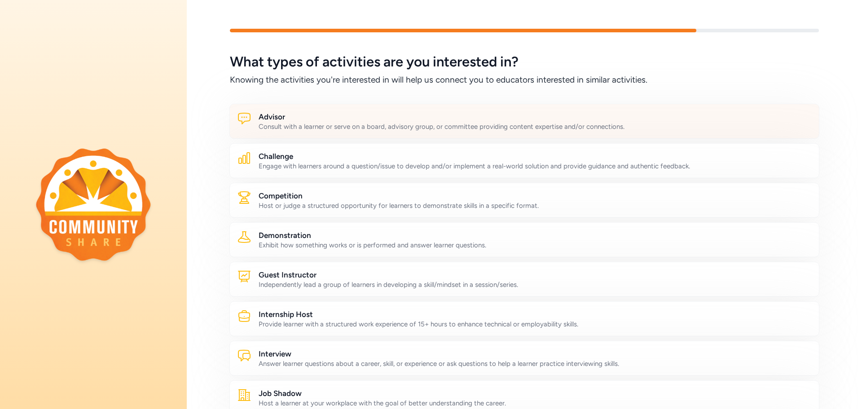
click at [360, 121] on h2 "Advisor" at bounding box center [535, 116] width 553 height 11
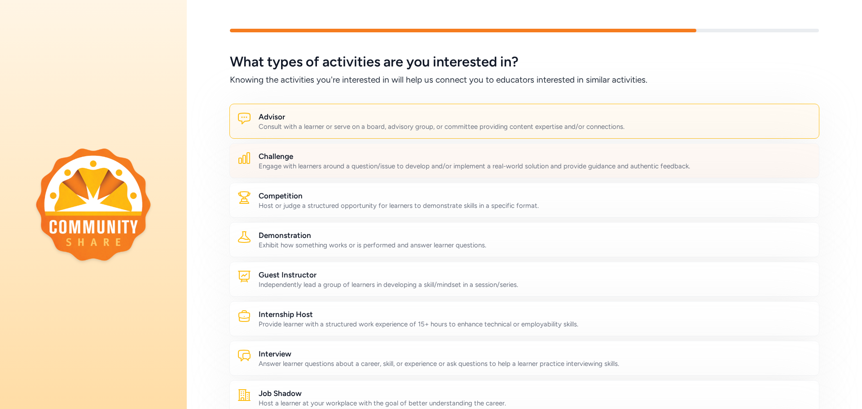
click at [298, 173] on div "Challenge Engage with learners around a question/issue to develop and/or implem…" at bounding box center [525, 160] width 590 height 35
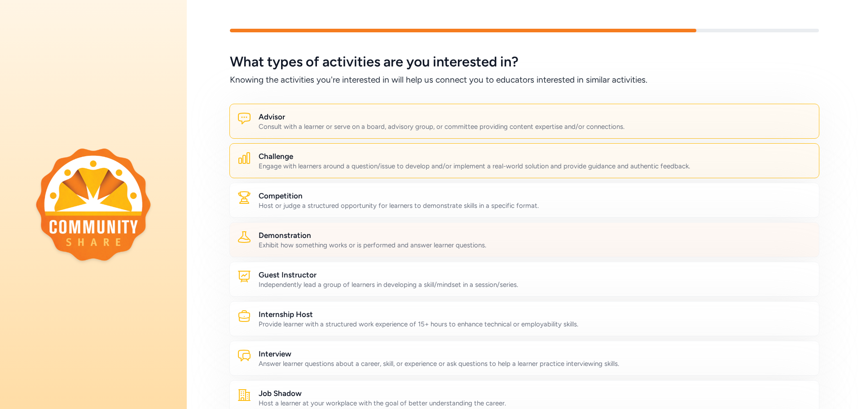
click at [293, 240] on h2 "Demonstration" at bounding box center [535, 235] width 553 height 11
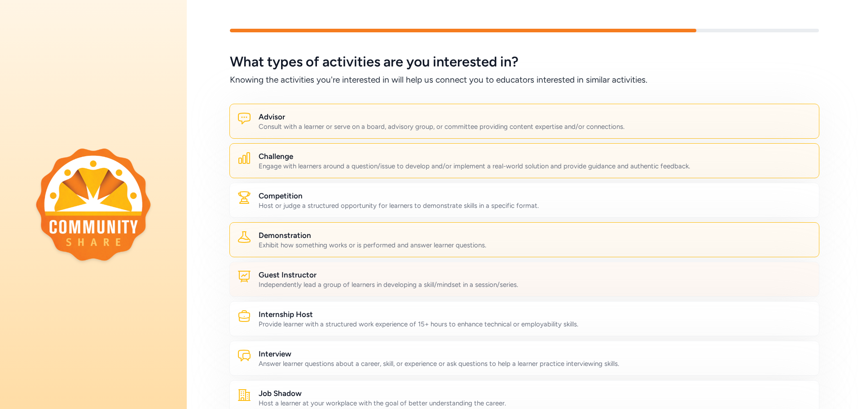
click at [272, 293] on div "Guest Instructor Independently lead a group of learners in developing a skill/m…" at bounding box center [525, 279] width 590 height 35
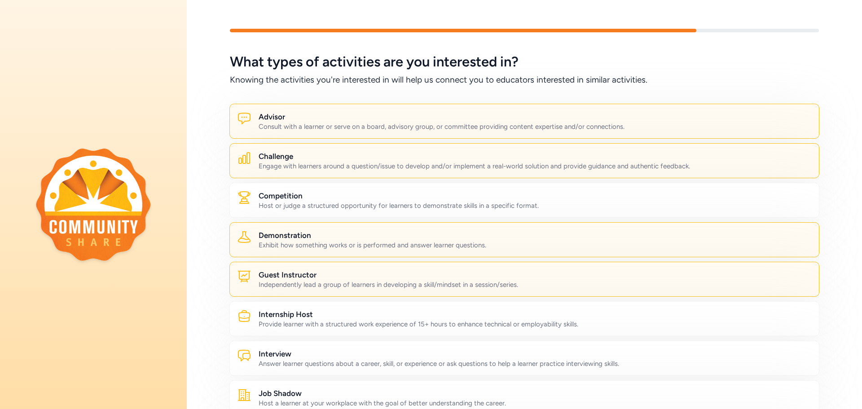
scroll to position [45, 0]
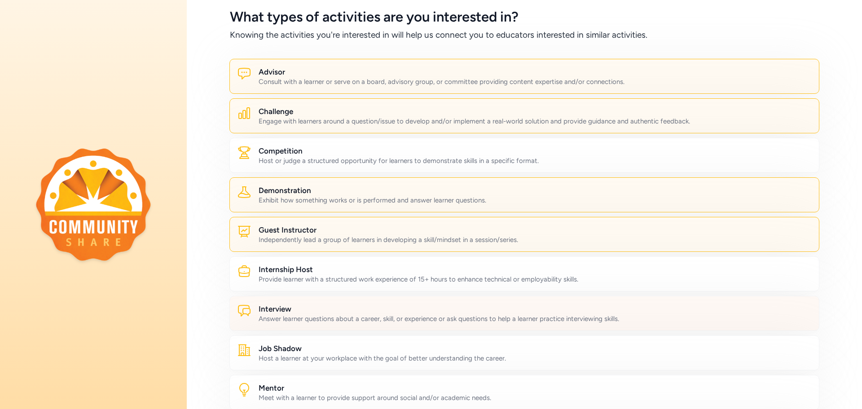
click at [299, 320] on div "Answer learner questions about a career, skill, or experience or ask questions …" at bounding box center [535, 318] width 553 height 9
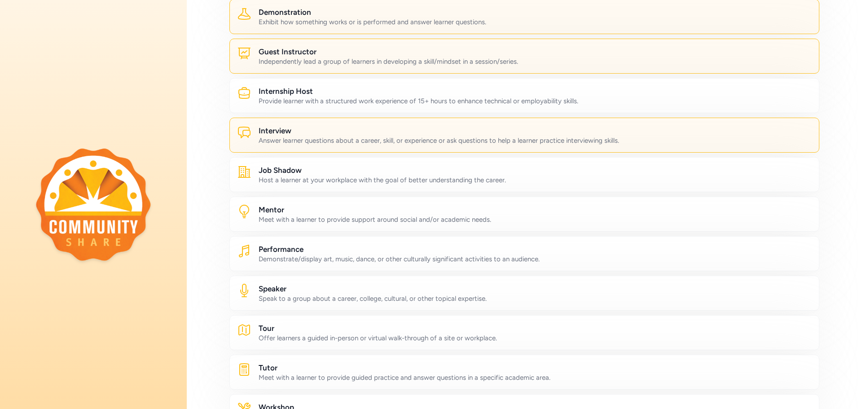
scroll to position [225, 0]
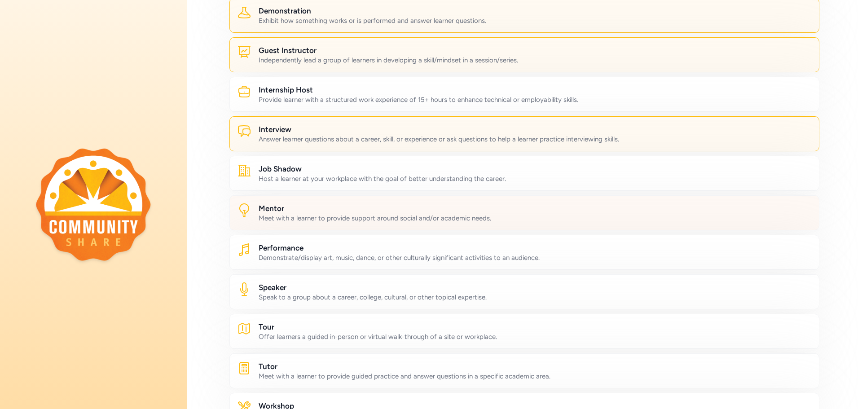
click at [307, 216] on div "Meet with a learner to provide support around social and/or academic needs." at bounding box center [535, 218] width 553 height 9
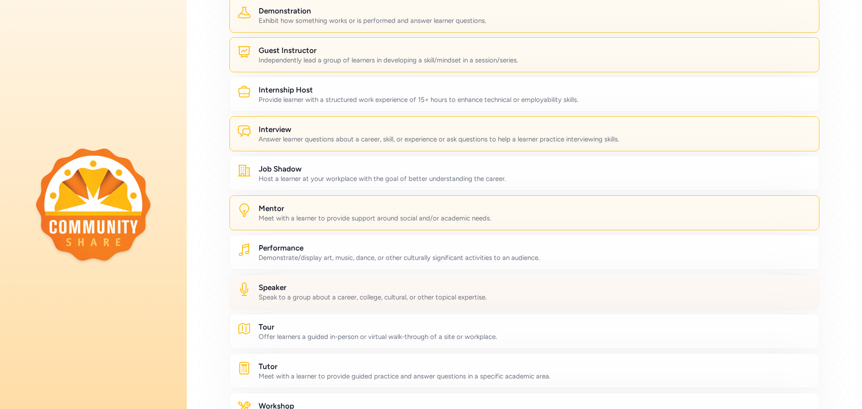
click at [285, 291] on h2 "Speaker" at bounding box center [535, 287] width 553 height 11
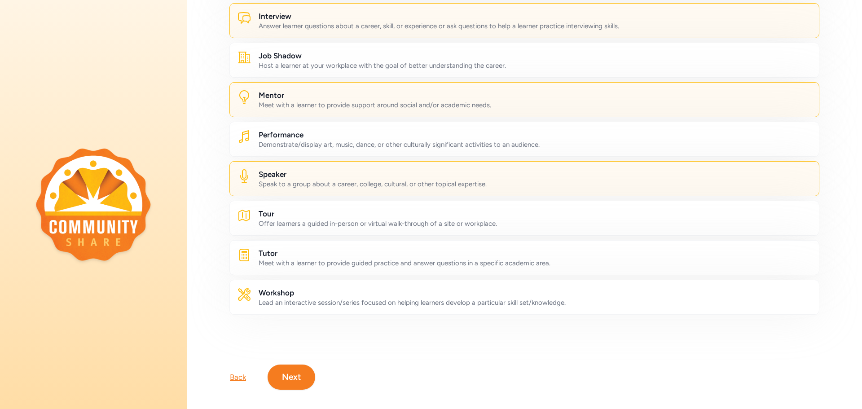
scroll to position [354, 0]
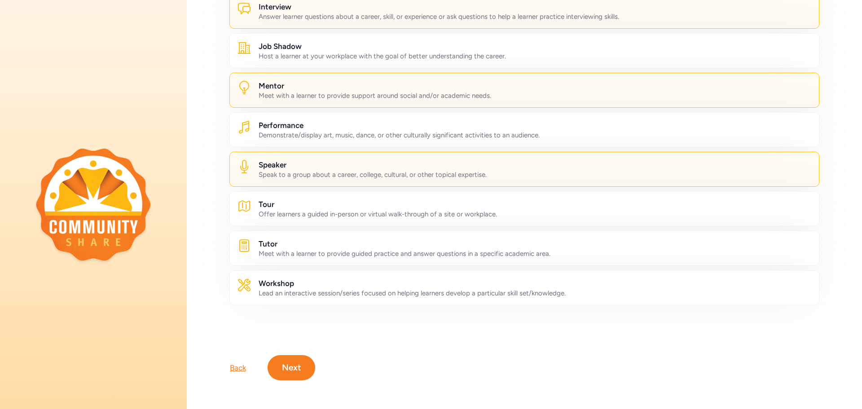
click at [281, 364] on button "Next" at bounding box center [292, 367] width 48 height 25
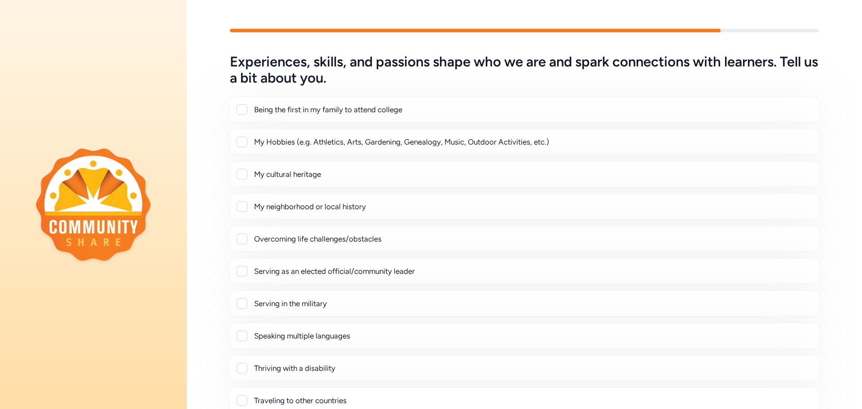
click at [240, 141] on div at bounding box center [242, 142] width 11 height 11
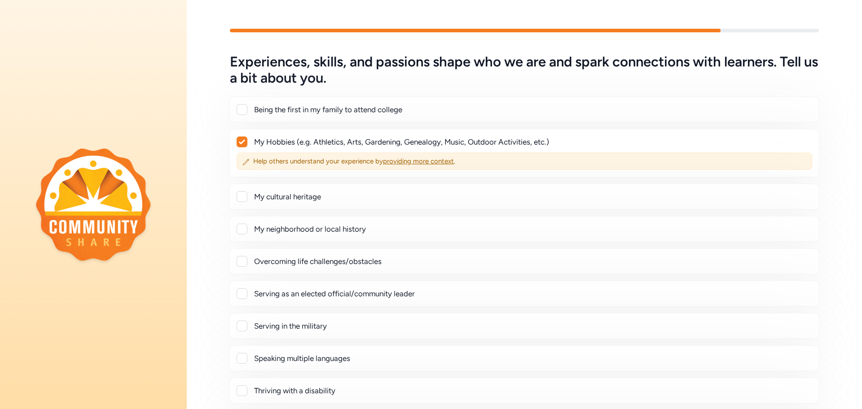
checkbox input "true"
click at [415, 163] on span "providing more context" at bounding box center [418, 161] width 71 height 8
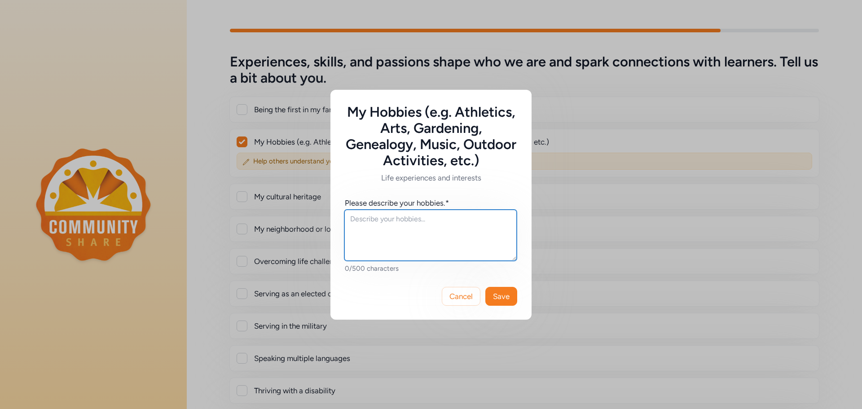
click at [432, 219] on textarea at bounding box center [430, 235] width 172 height 51
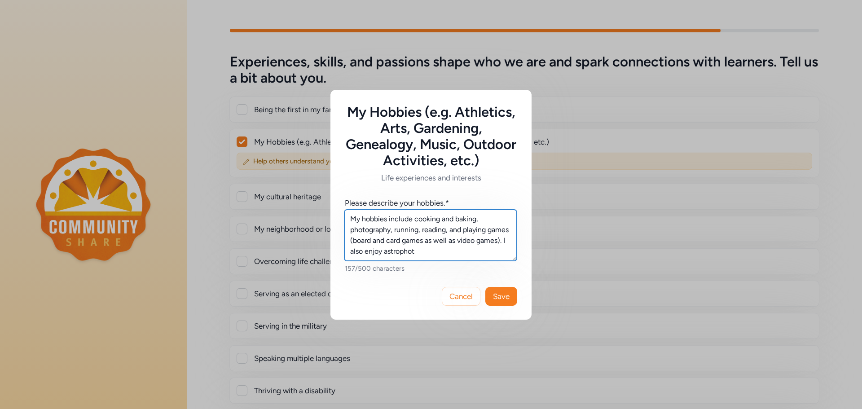
click at [392, 229] on textarea "My hobbies include cooking and baking, photography, running, reading, and playi…" at bounding box center [430, 235] width 172 height 51
drag, startPoint x: 404, startPoint y: 255, endPoint x: 486, endPoint y: 256, distance: 81.8
click at [486, 256] on textarea "My hobbies include cooking and baking, photography/astrophotography, running, r…" at bounding box center [430, 235] width 172 height 51
type textarea "My hobbies include cooking and baking, photography/astrophotography, running, r…"
click at [499, 292] on span "Save" at bounding box center [501, 296] width 17 height 11
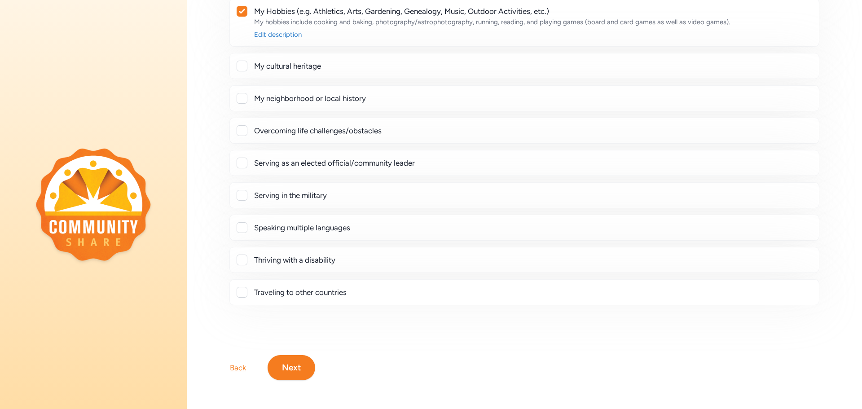
scroll to position [137, 0]
click at [245, 291] on div at bounding box center [242, 292] width 11 height 11
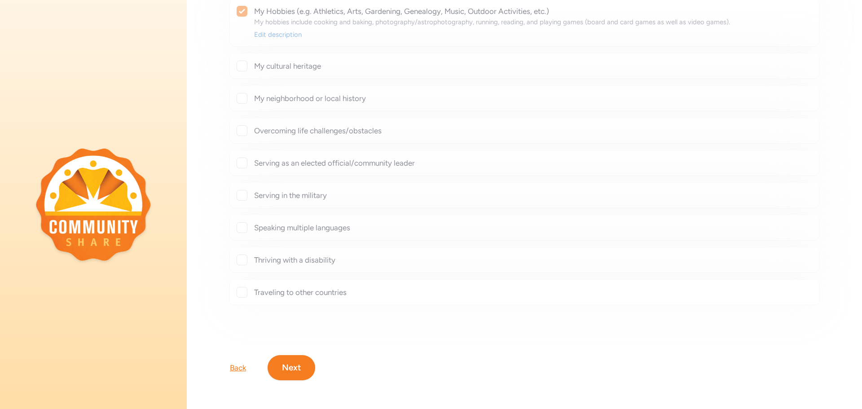
checkbox input "true"
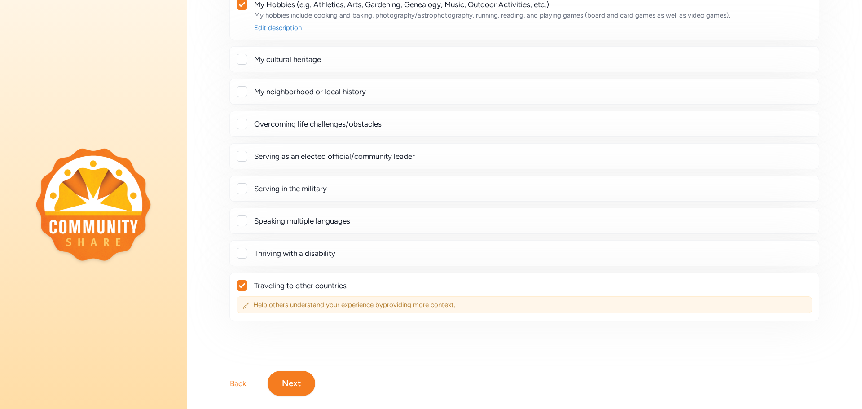
click at [429, 308] on span "providing more context" at bounding box center [418, 305] width 71 height 8
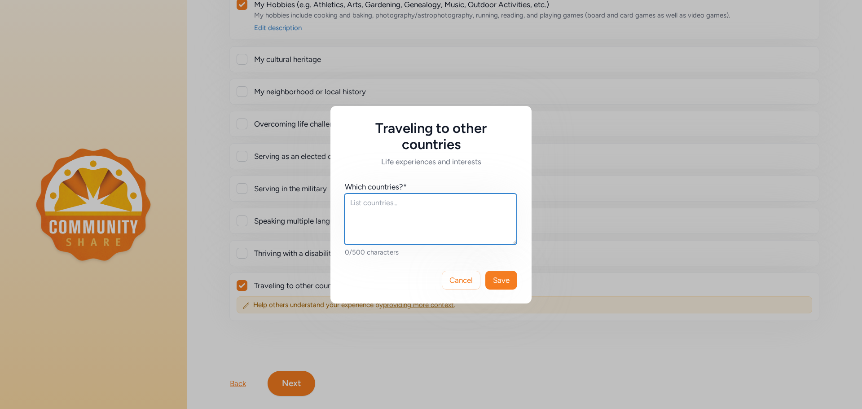
click at [406, 217] on textarea at bounding box center [430, 219] width 172 height 51
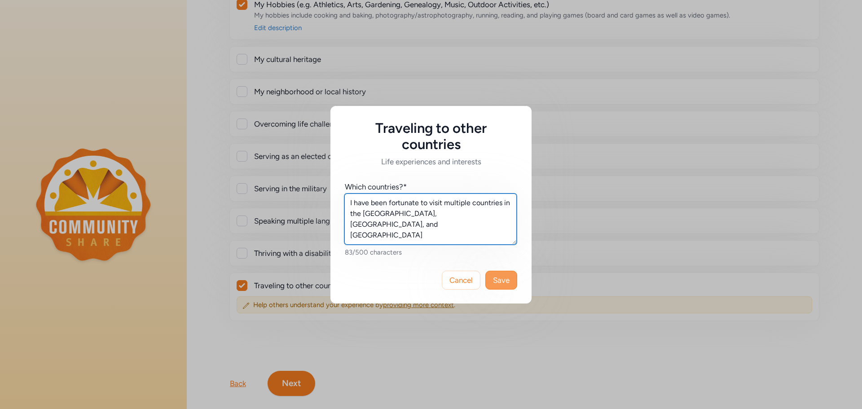
type textarea "I have been fortunate to visit multiple countries in the [GEOGRAPHIC_DATA], [GE…"
click at [503, 277] on span "Save" at bounding box center [501, 280] width 17 height 11
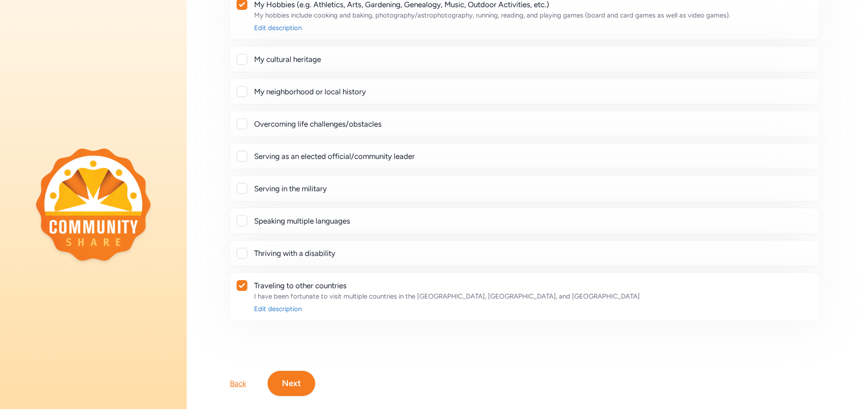
click at [297, 386] on button "Next" at bounding box center [292, 383] width 48 height 25
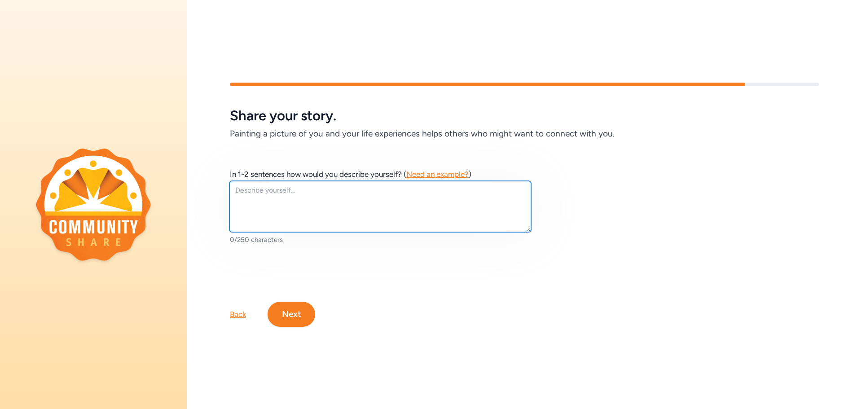
click at [303, 190] on textarea at bounding box center [381, 206] width 302 height 51
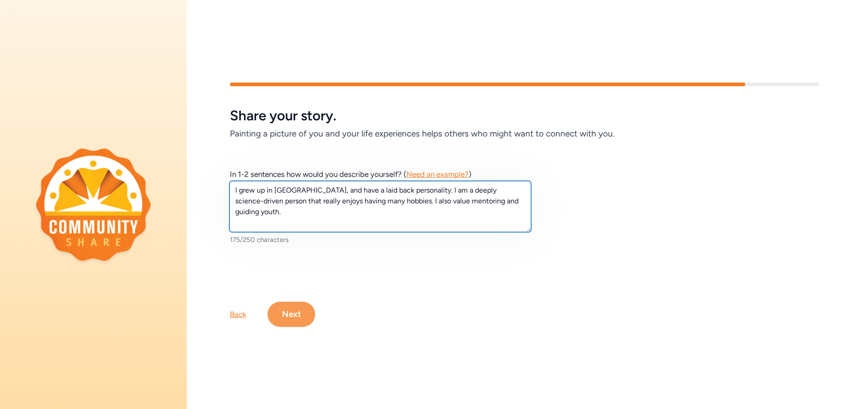
type textarea "I grew up in [GEOGRAPHIC_DATA], and have a laid back personality. I am a deeply…"
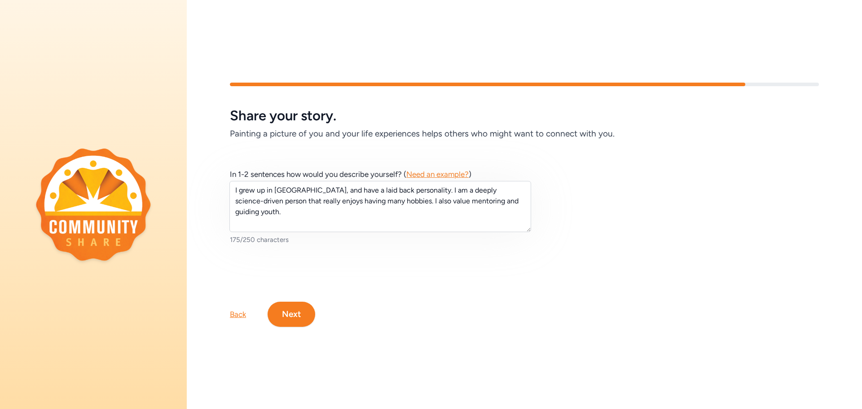
click at [297, 314] on button "Next" at bounding box center [292, 314] width 48 height 25
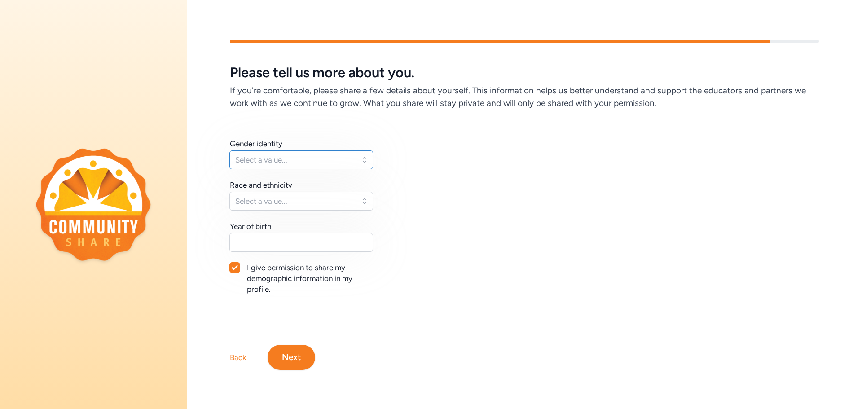
click at [354, 155] on span "Select a value..." at bounding box center [294, 160] width 119 height 11
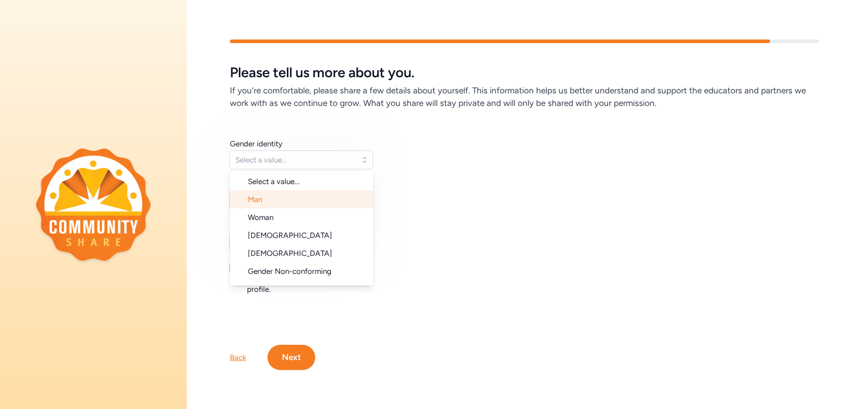
click at [320, 197] on li "Man" at bounding box center [302, 199] width 144 height 18
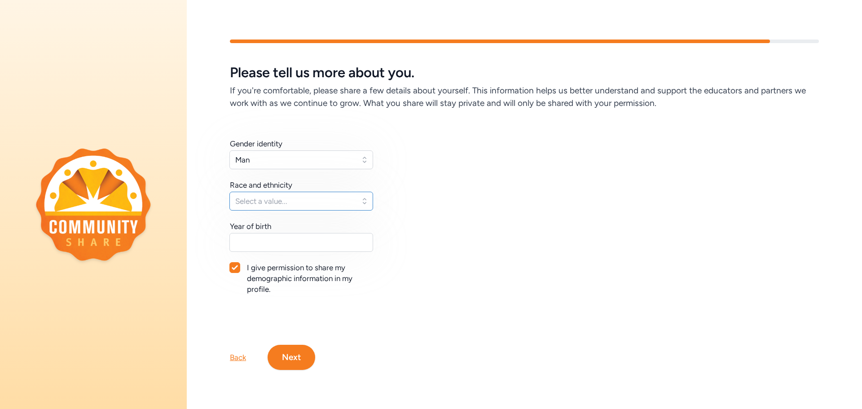
click at [347, 201] on span "Select a value..." at bounding box center [294, 201] width 119 height 11
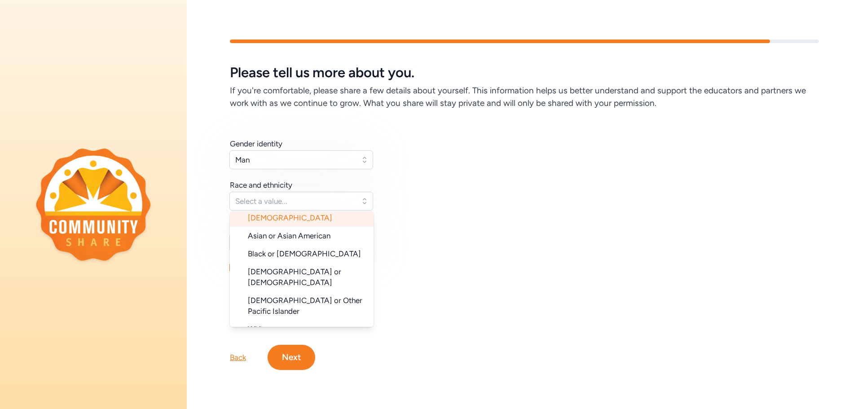
scroll to position [45, 0]
click at [265, 324] on span "White" at bounding box center [258, 328] width 20 height 9
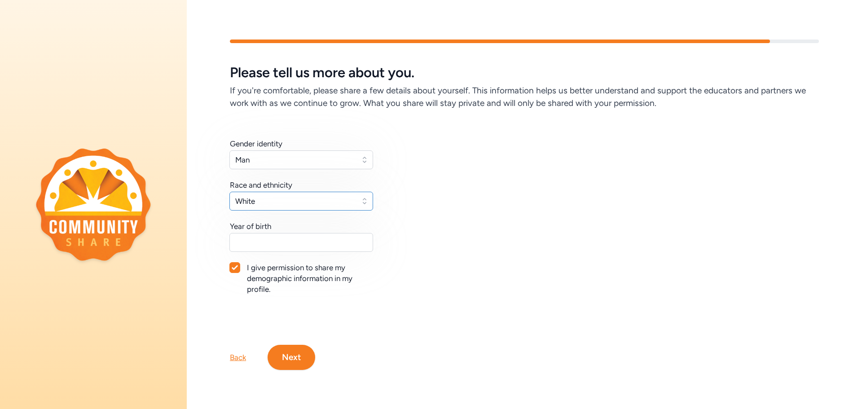
click at [359, 196] on button "White" at bounding box center [302, 201] width 144 height 19
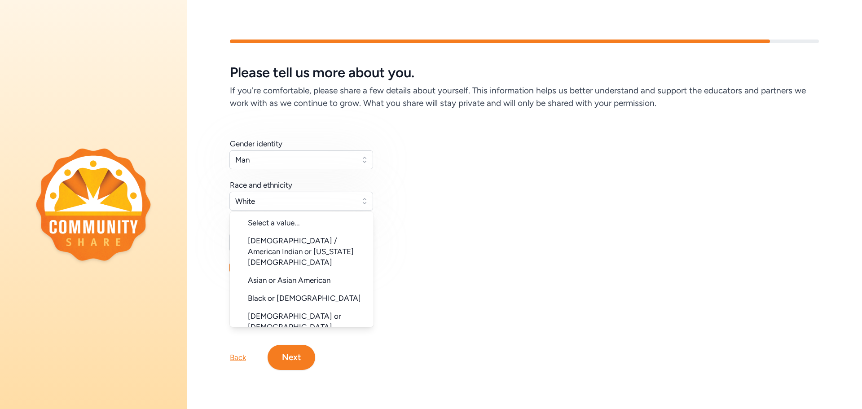
scroll to position [34, 0]
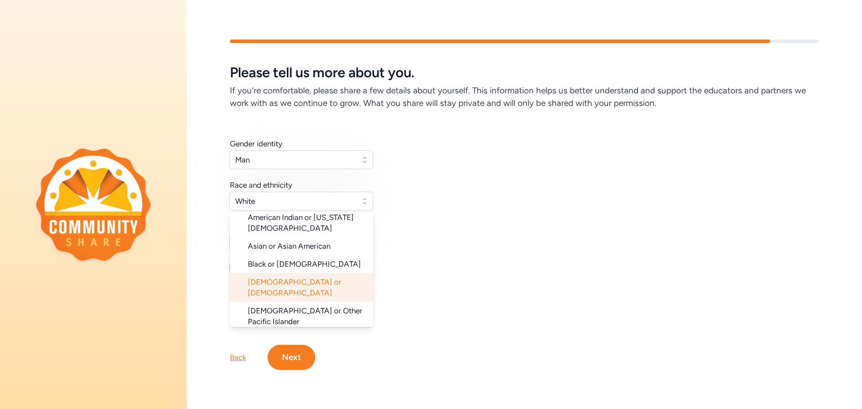
click at [331, 273] on li "[DEMOGRAPHIC_DATA] or [DEMOGRAPHIC_DATA]" at bounding box center [302, 287] width 144 height 29
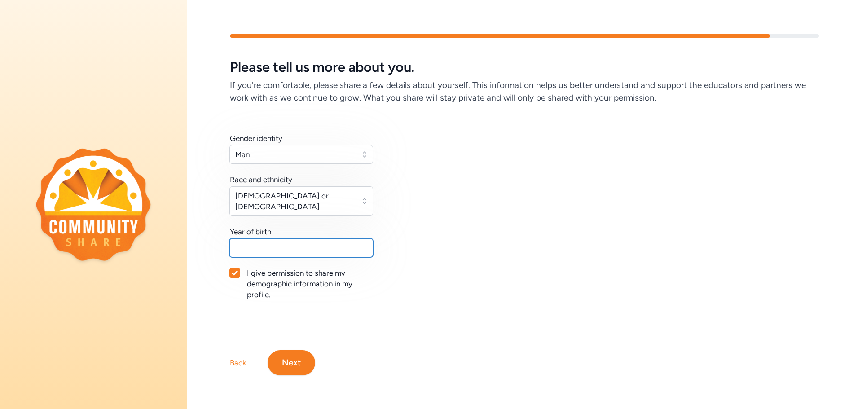
click at [318, 243] on input "text" at bounding box center [302, 247] width 144 height 19
type input "1982"
click at [304, 352] on button "Next" at bounding box center [292, 362] width 48 height 25
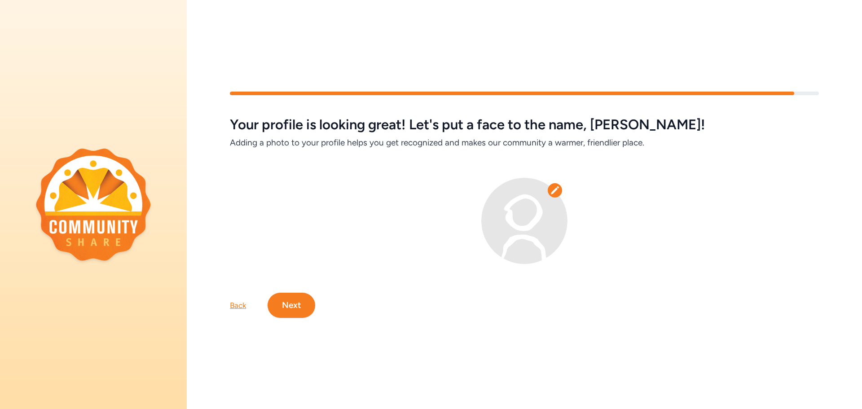
click at [552, 189] on icon at bounding box center [555, 190] width 9 height 9
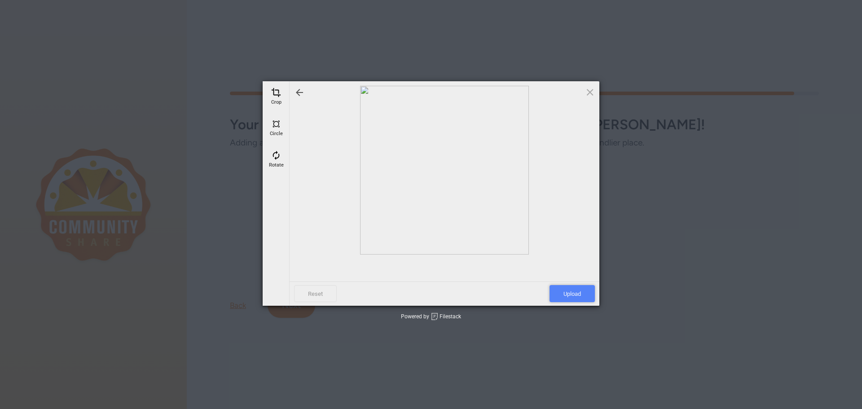
click at [572, 294] on span "Upload" at bounding box center [572, 293] width 45 height 17
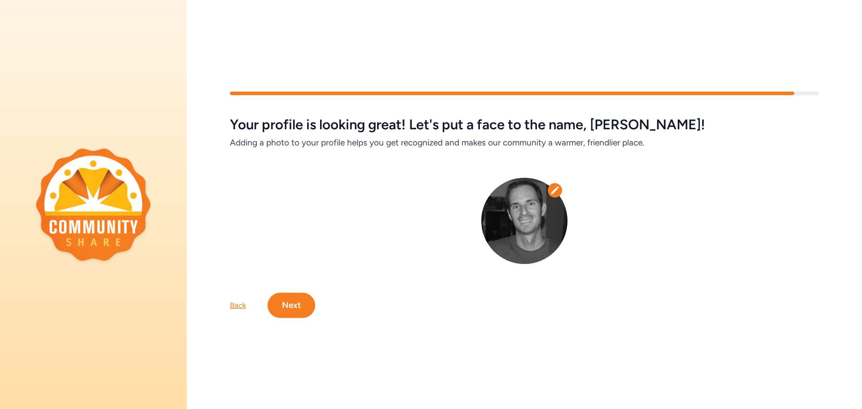
click at [283, 304] on button "Next" at bounding box center [292, 305] width 48 height 25
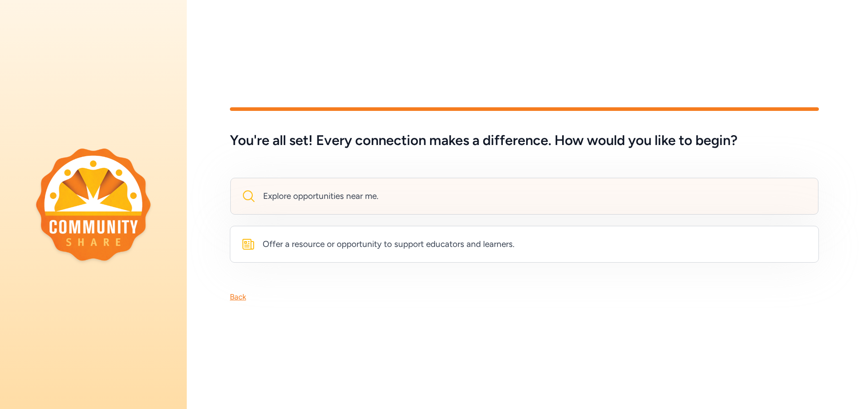
click at [398, 199] on div "Explore opportunities near me." at bounding box center [524, 196] width 588 height 37
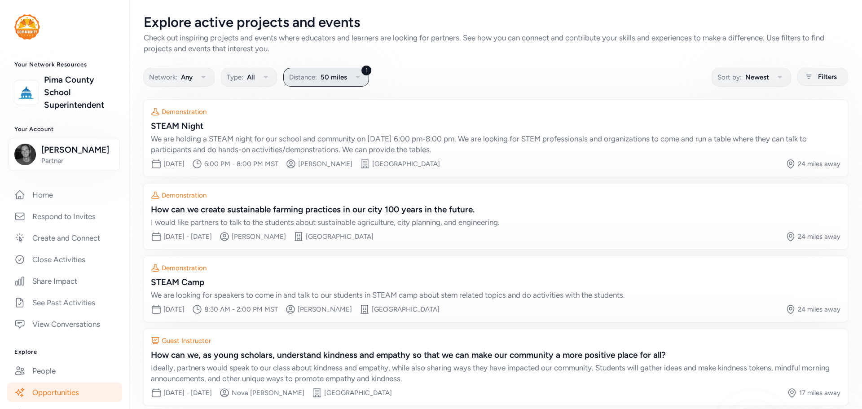
click at [355, 74] on icon "button" at bounding box center [358, 77] width 11 height 11
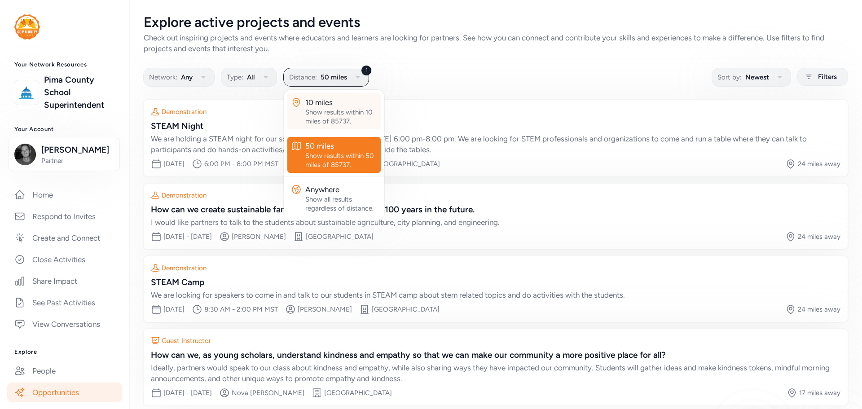
click at [342, 109] on div "Show results within 10 miles of 85737." at bounding box center [341, 117] width 72 height 18
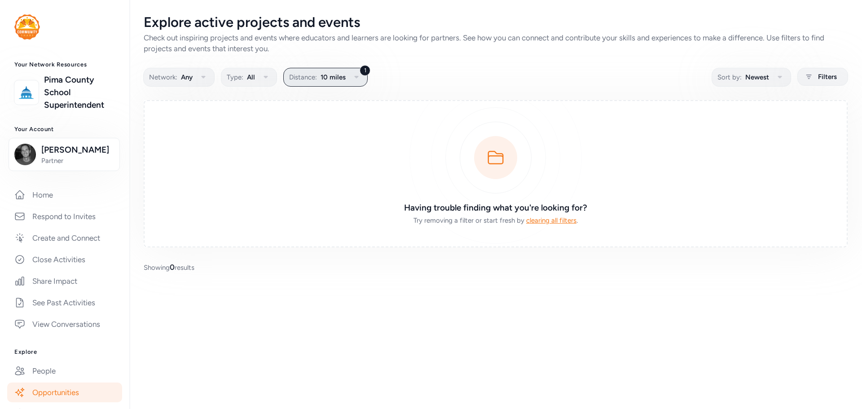
click at [354, 76] on icon "button" at bounding box center [356, 77] width 11 height 11
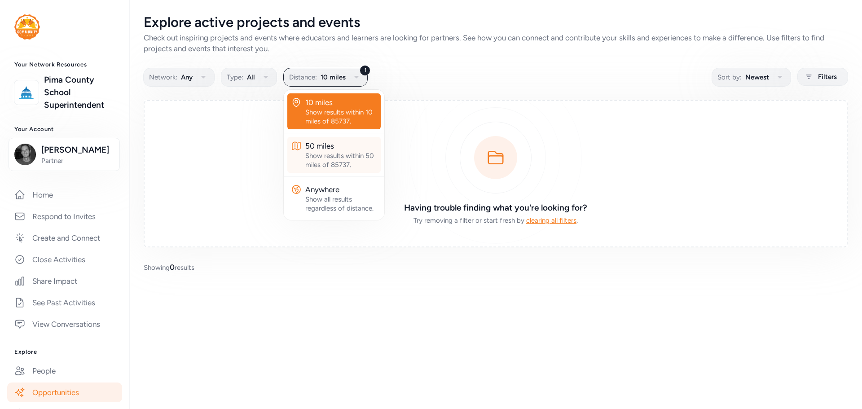
click at [351, 158] on div "Show results within 50 miles of 85737." at bounding box center [341, 160] width 72 height 18
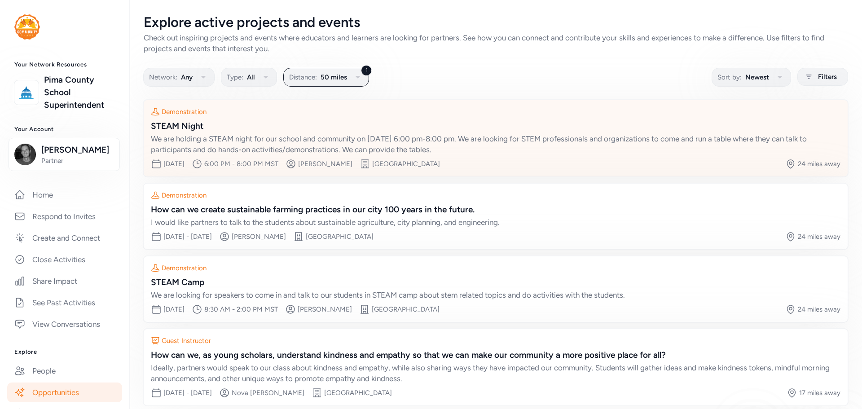
click at [425, 167] on div "[GEOGRAPHIC_DATA]" at bounding box center [406, 163] width 68 height 9
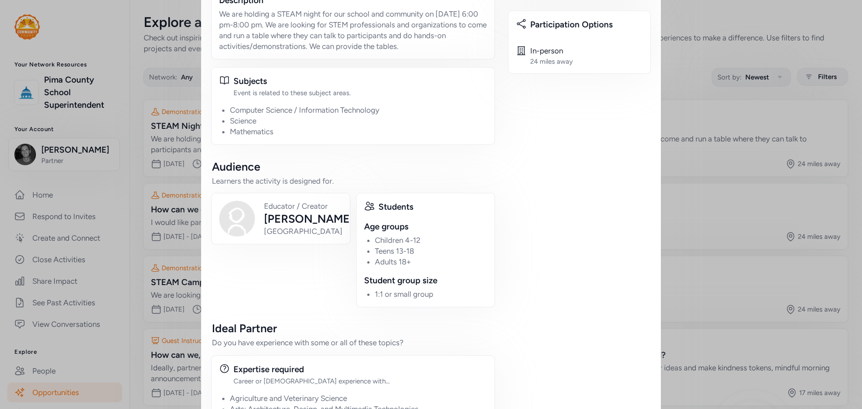
scroll to position [247, 0]
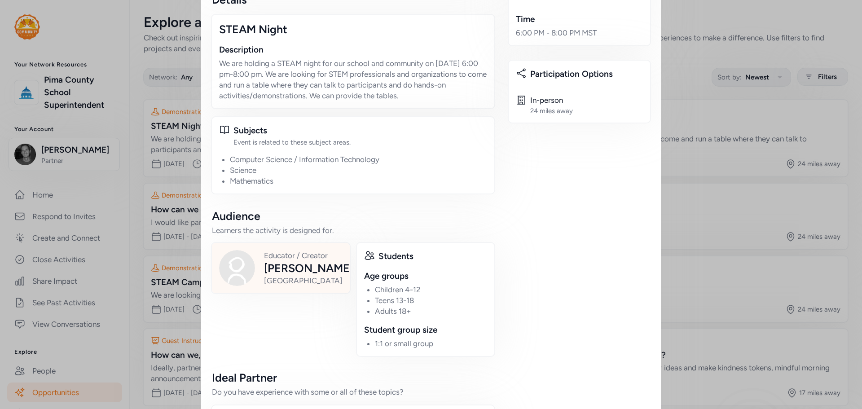
click at [270, 275] on div "[GEOGRAPHIC_DATA]" at bounding box center [308, 280] width 89 height 11
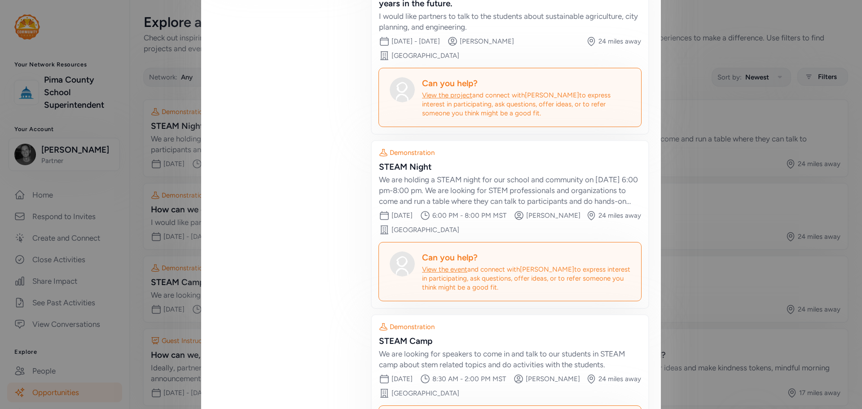
scroll to position [494, 0]
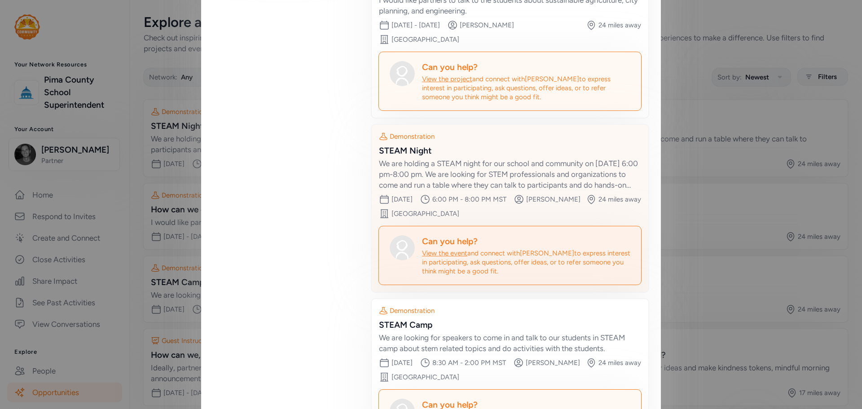
click at [447, 256] on span "View the event" at bounding box center [444, 253] width 45 height 8
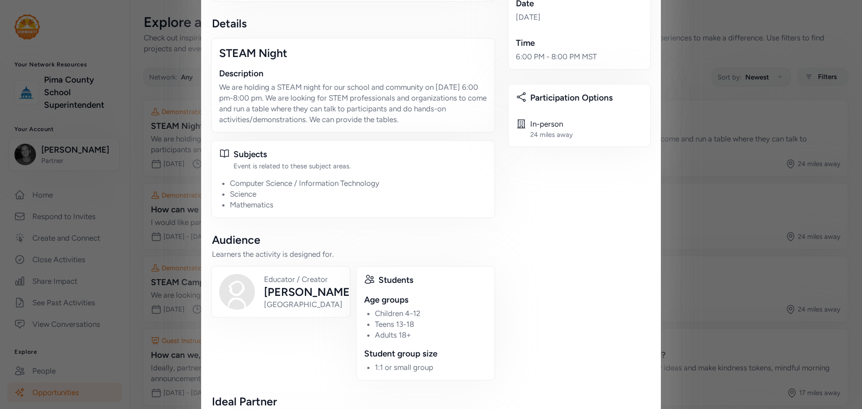
scroll to position [225, 0]
click at [548, 129] on div "24 miles away" at bounding box center [551, 133] width 43 height 9
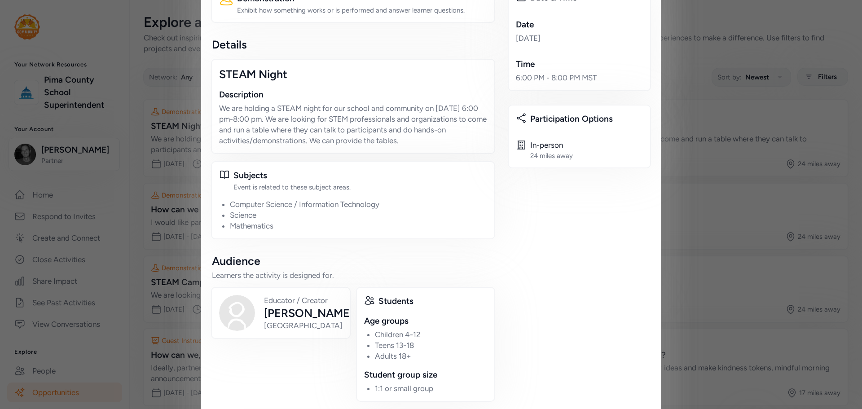
scroll to position [0, 0]
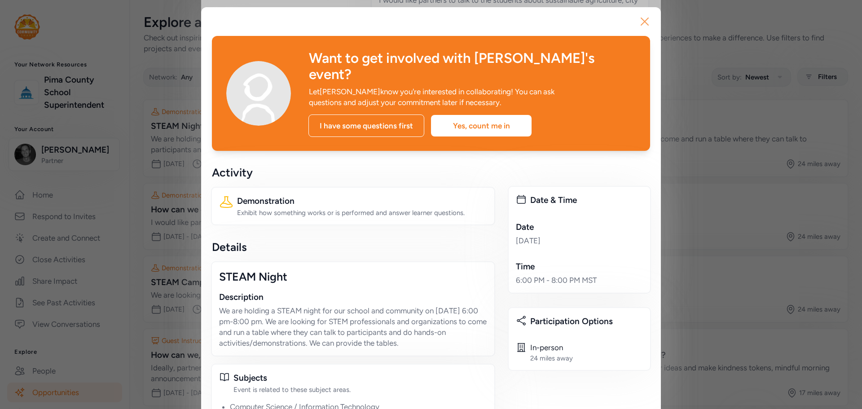
click at [639, 23] on icon "button" at bounding box center [645, 21] width 14 height 14
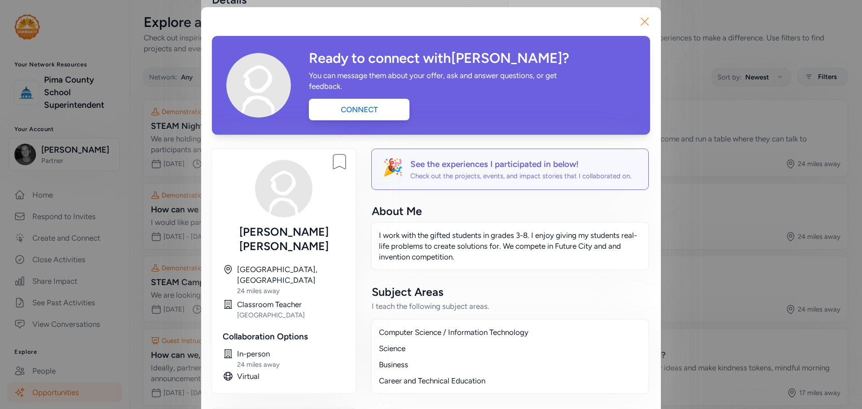
click at [638, 21] on icon "button" at bounding box center [645, 21] width 14 height 14
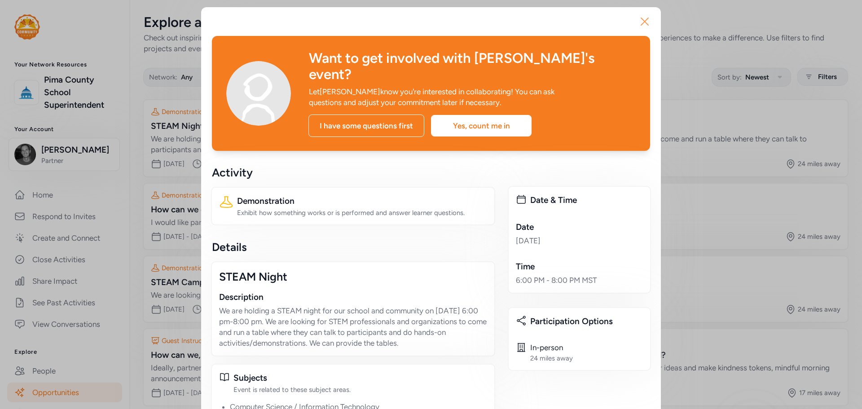
click at [638, 26] on icon "button" at bounding box center [645, 21] width 14 height 14
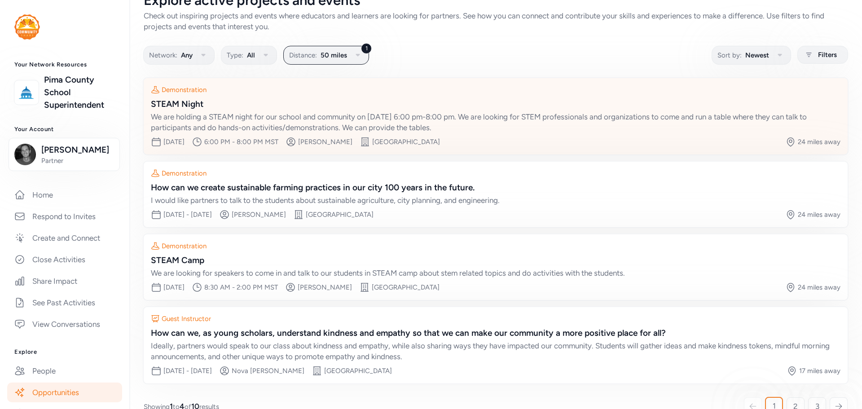
scroll to position [42, 0]
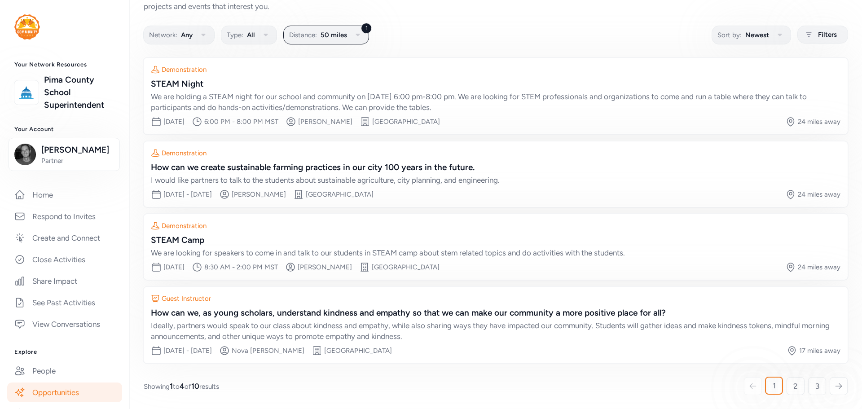
click at [835, 389] on icon at bounding box center [839, 386] width 8 height 9
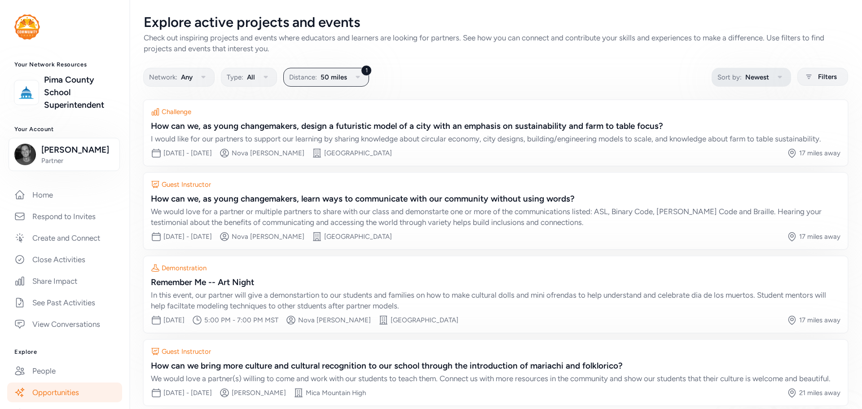
click at [778, 76] on icon "button" at bounding box center [780, 77] width 11 height 11
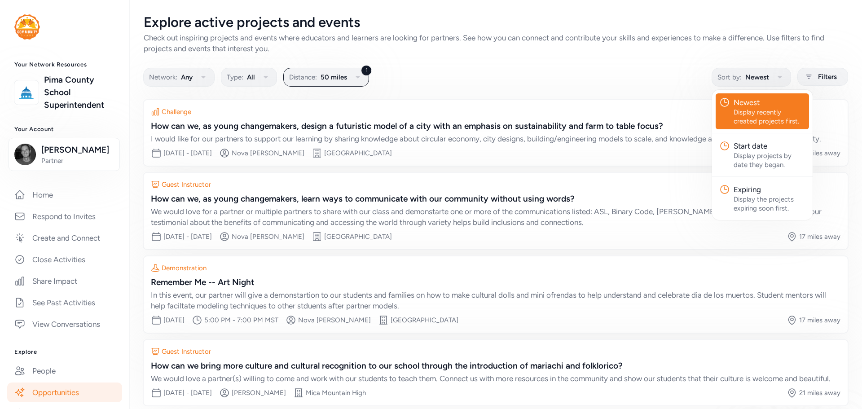
click at [625, 73] on div "Network: Any Type: All 1 Distance: 50 miles Sort by: Newest Newest Display rece…" at bounding box center [496, 77] width 704 height 18
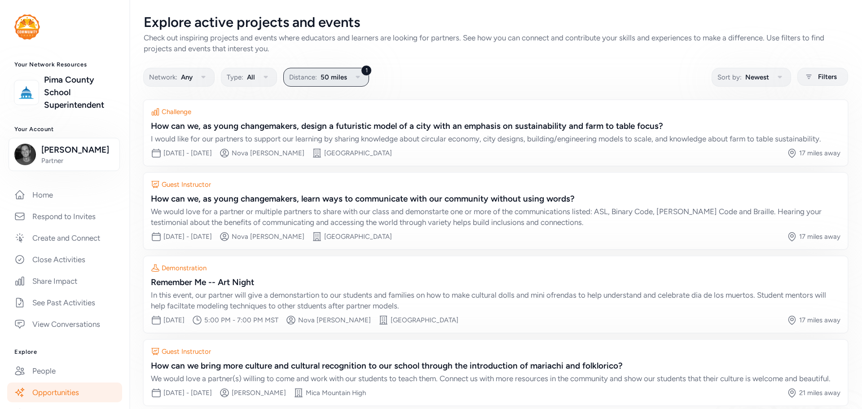
click at [361, 76] on icon "button" at bounding box center [358, 77] width 11 height 11
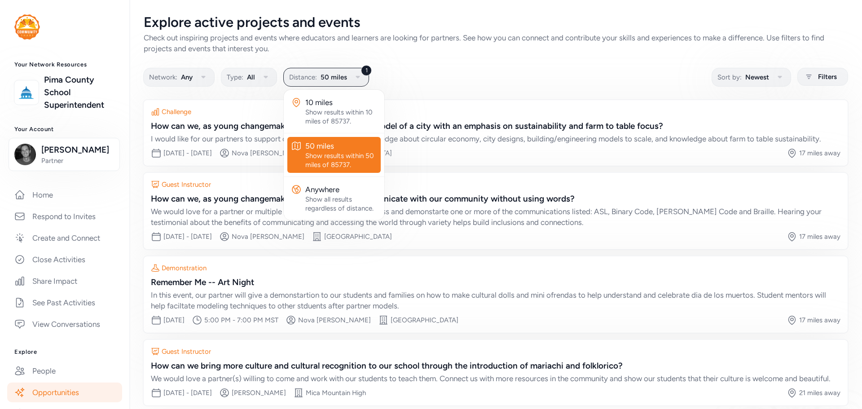
click at [434, 79] on div "Network: Any Type: All 1 Distance: 50 miles 10 miles Show results within 10 mil…" at bounding box center [496, 77] width 704 height 18
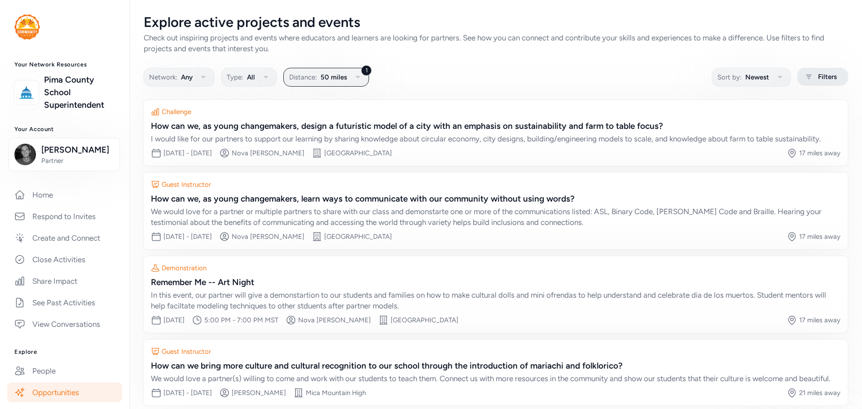
click at [818, 74] on span "Filters" at bounding box center [827, 76] width 19 height 11
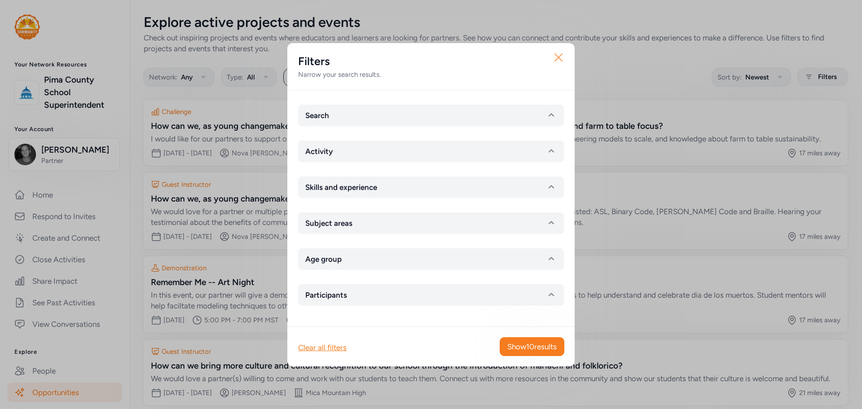
click at [561, 57] on icon "button" at bounding box center [559, 57] width 14 height 14
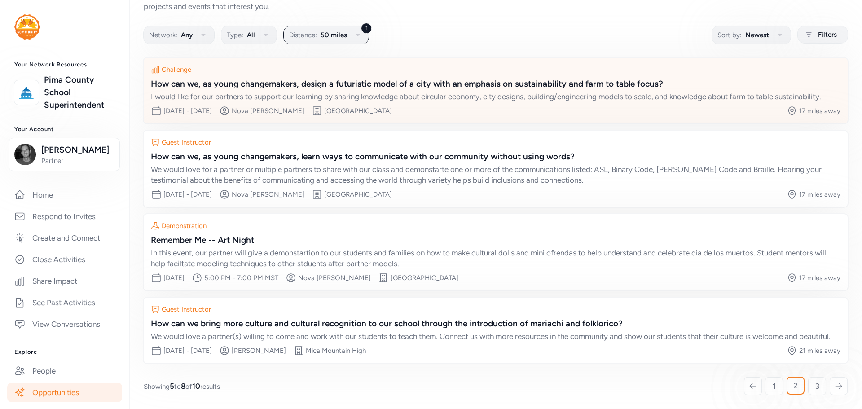
scroll to position [53, 0]
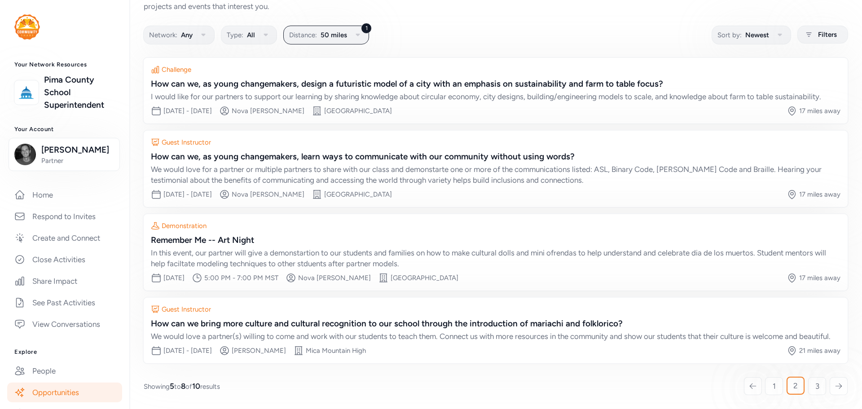
click at [837, 388] on div at bounding box center [839, 386] width 18 height 18
